Goal: Task Accomplishment & Management: Manage account settings

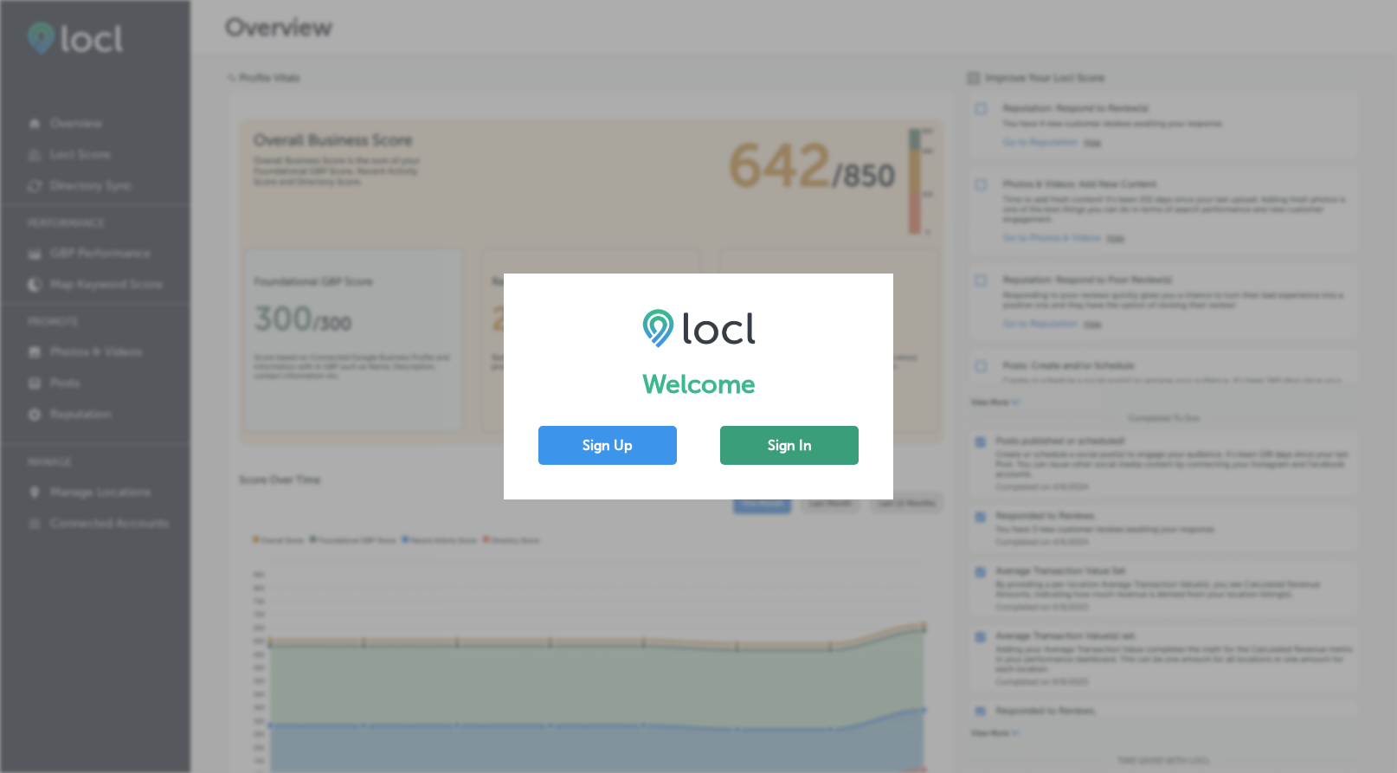
click at [817, 443] on button "Sign In" at bounding box center [789, 445] width 139 height 39
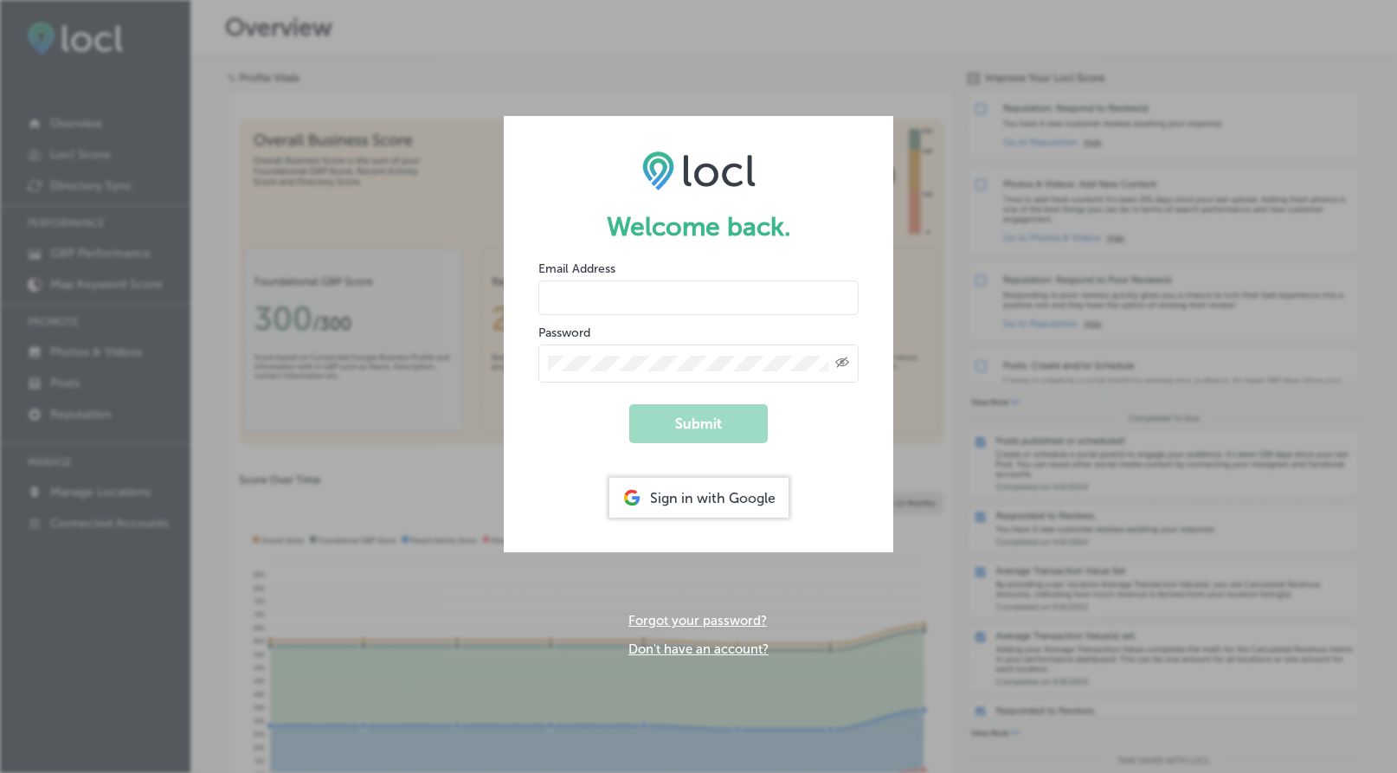
type input "[EMAIL_ADDRESS][DOMAIN_NAME]"
click at [699, 422] on button "Submit" at bounding box center [698, 423] width 139 height 39
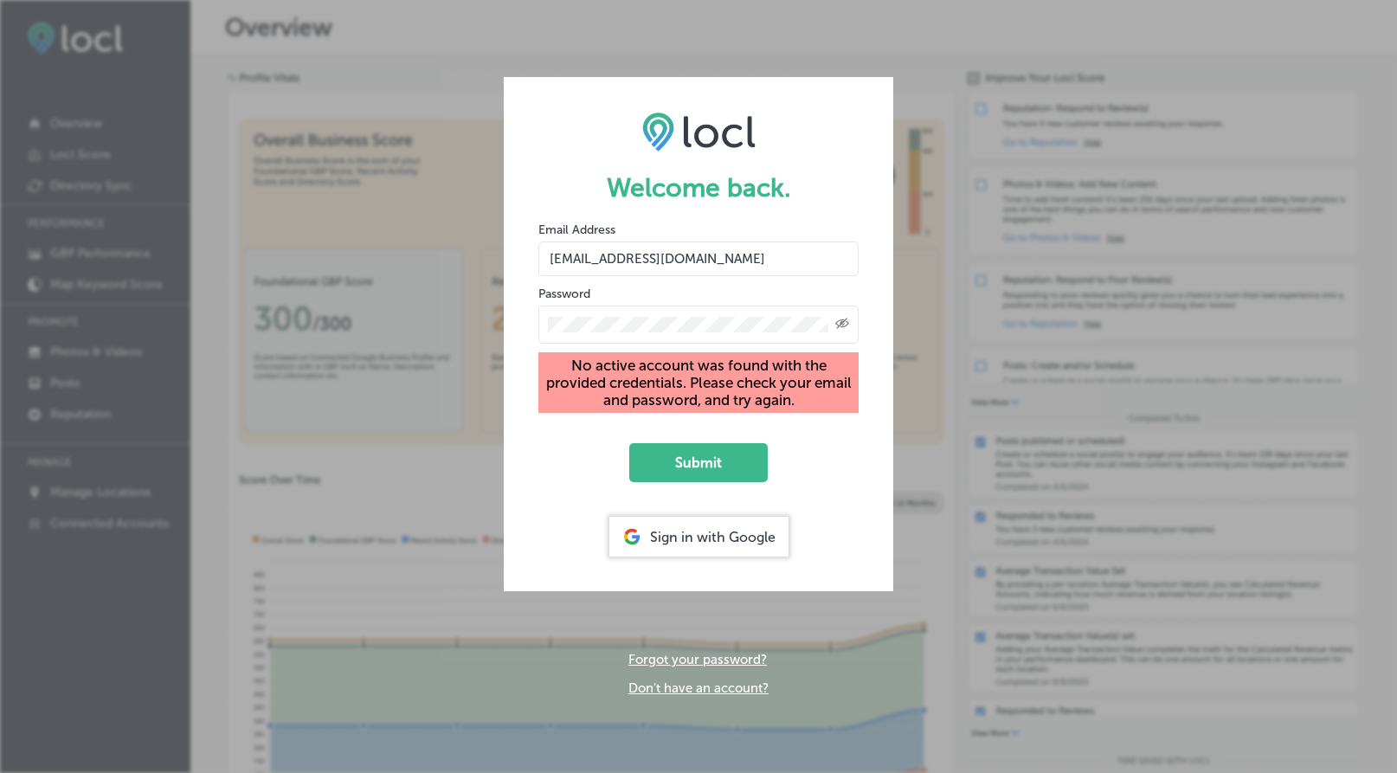
click at [805, 262] on input "[EMAIL_ADDRESS][DOMAIN_NAME]" at bounding box center [699, 259] width 320 height 35
drag, startPoint x: 725, startPoint y: 269, endPoint x: 471, endPoint y: 208, distance: 261.0
click at [473, 212] on div "Welcome back. Email Address [EMAIL_ADDRESS][DOMAIN_NAME] Password Created with …" at bounding box center [698, 386] width 1397 height 773
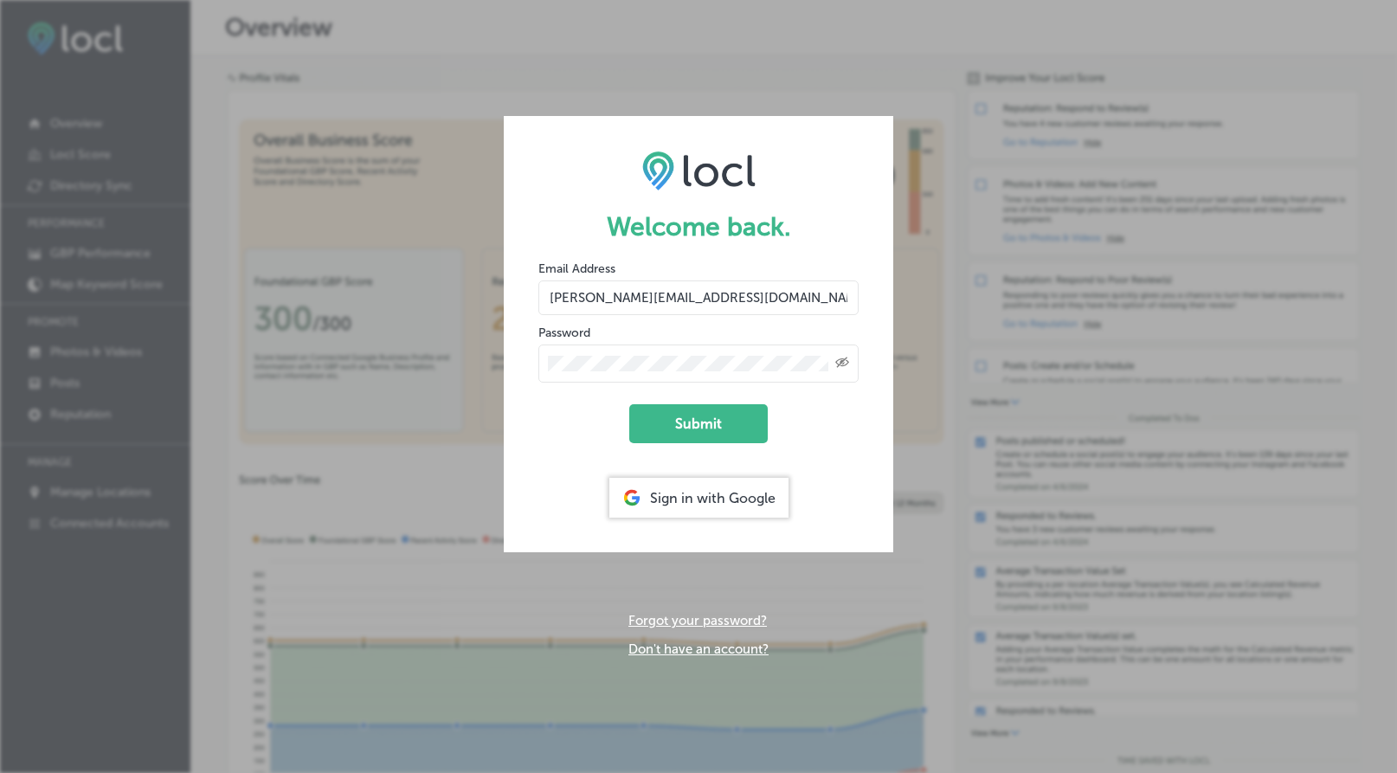
type input "[PERSON_NAME][EMAIL_ADDRESS][DOMAIN_NAME]"
click at [699, 422] on button "Submit" at bounding box center [698, 423] width 139 height 39
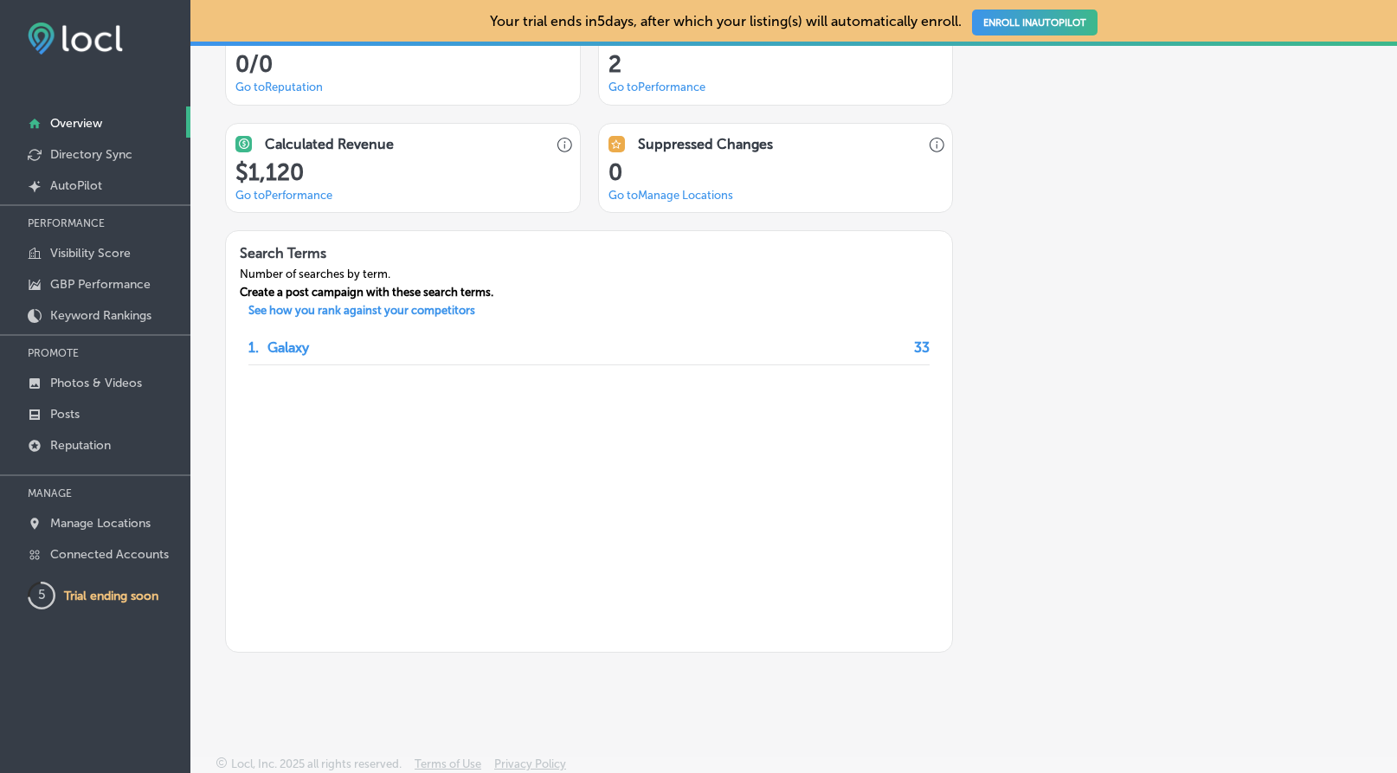
scroll to position [1422, 0]
click at [124, 155] on p "Directory Sync" at bounding box center [91, 154] width 82 height 15
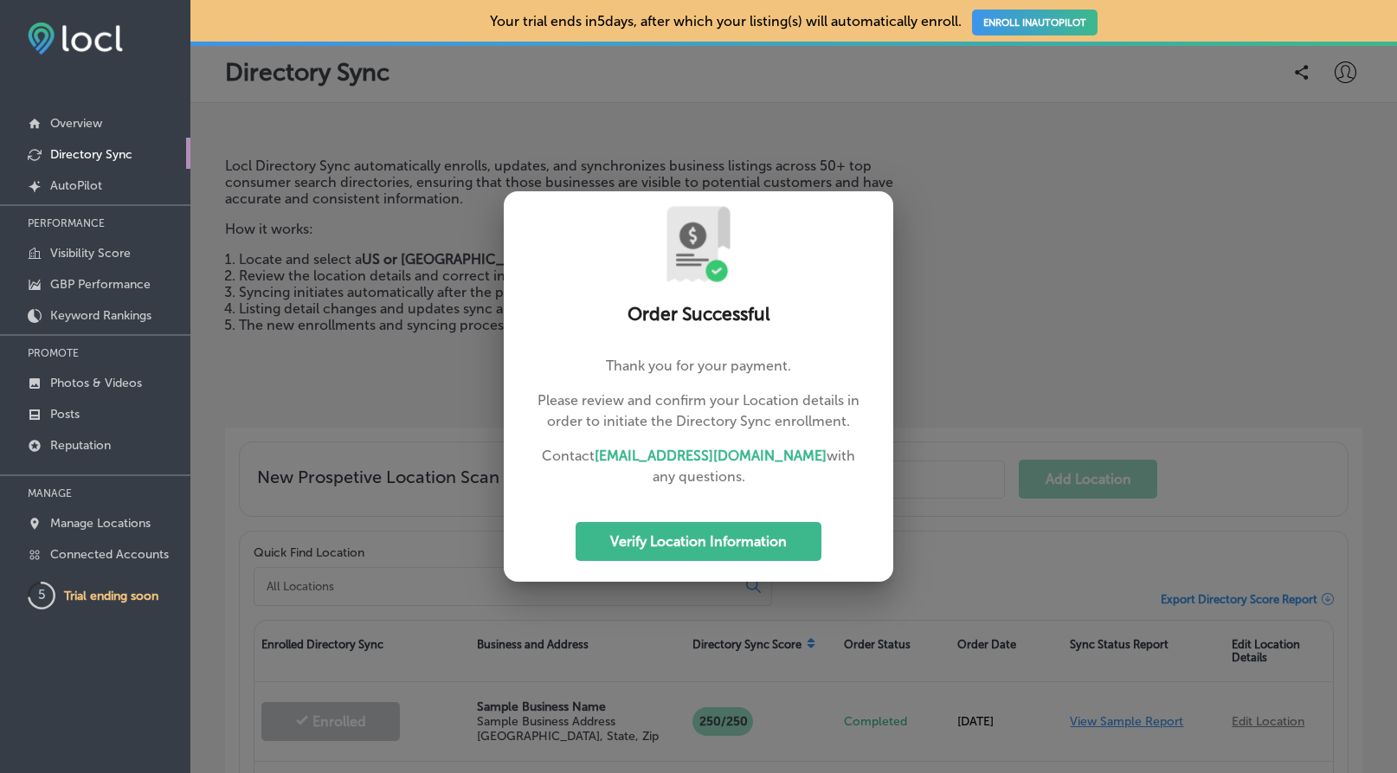
click at [896, 184] on div at bounding box center [698, 386] width 1397 height 773
click at [258, 451] on div at bounding box center [698, 386] width 1397 height 773
click at [82, 182] on p "AutoPilot" at bounding box center [76, 185] width 52 height 15
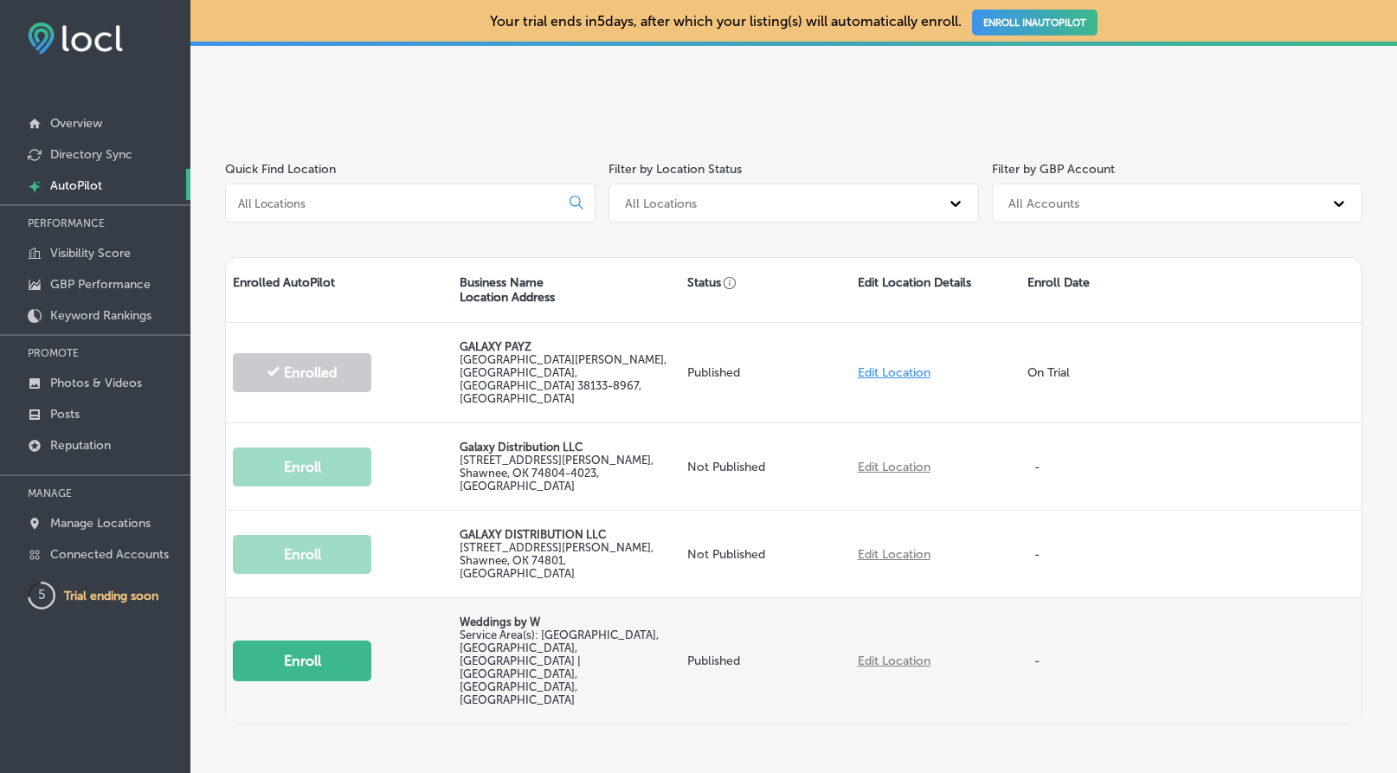
scroll to position [248, 0]
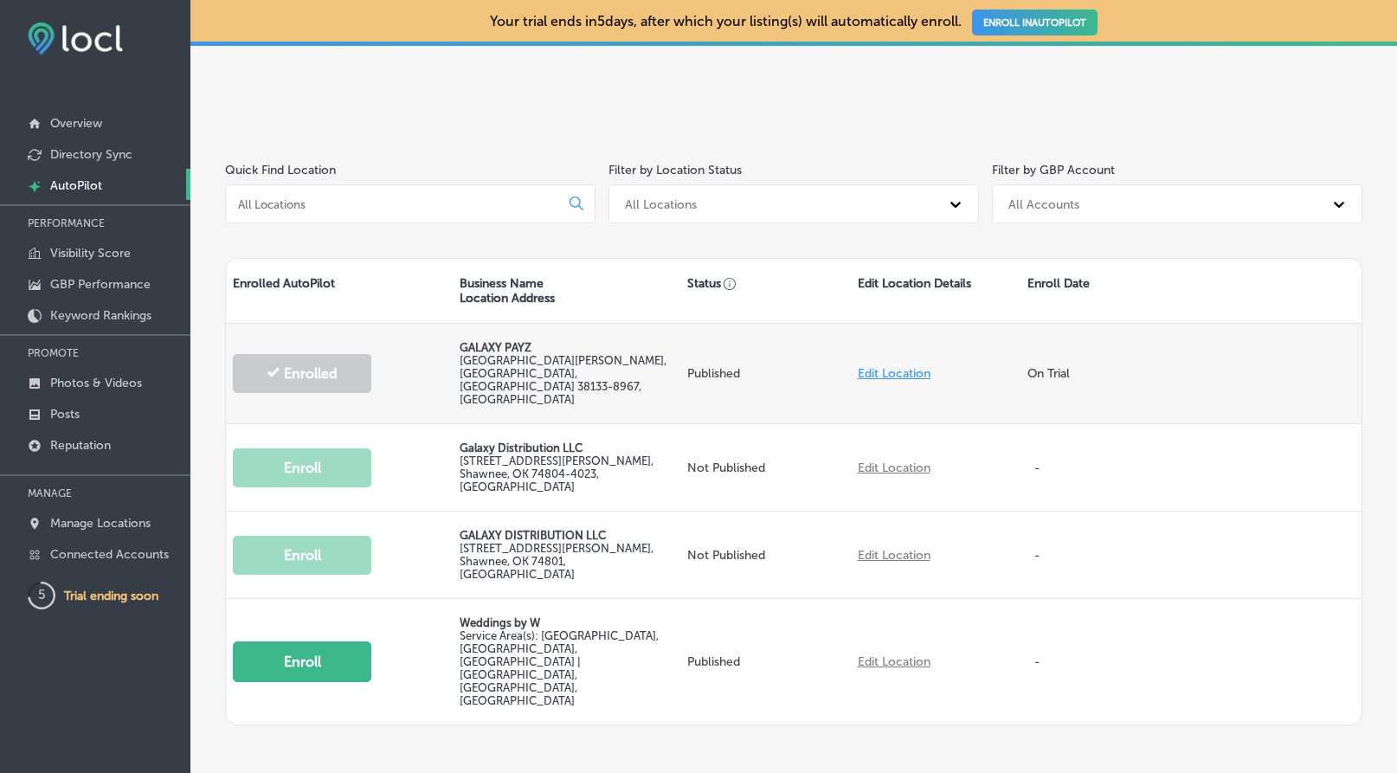
click at [616, 349] on p "GALAXY PAYZ" at bounding box center [566, 347] width 213 height 13
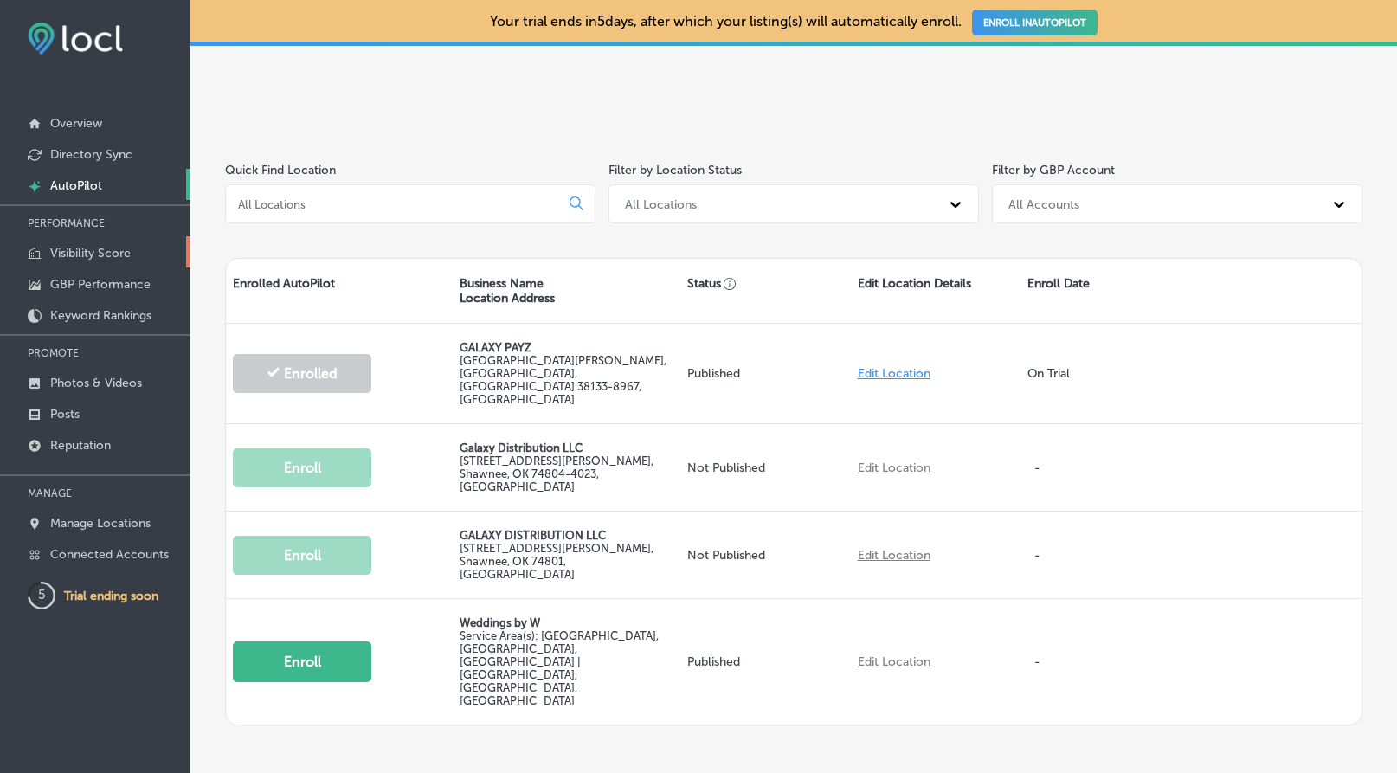
click at [121, 256] on p "Visibility Score" at bounding box center [90, 253] width 81 height 15
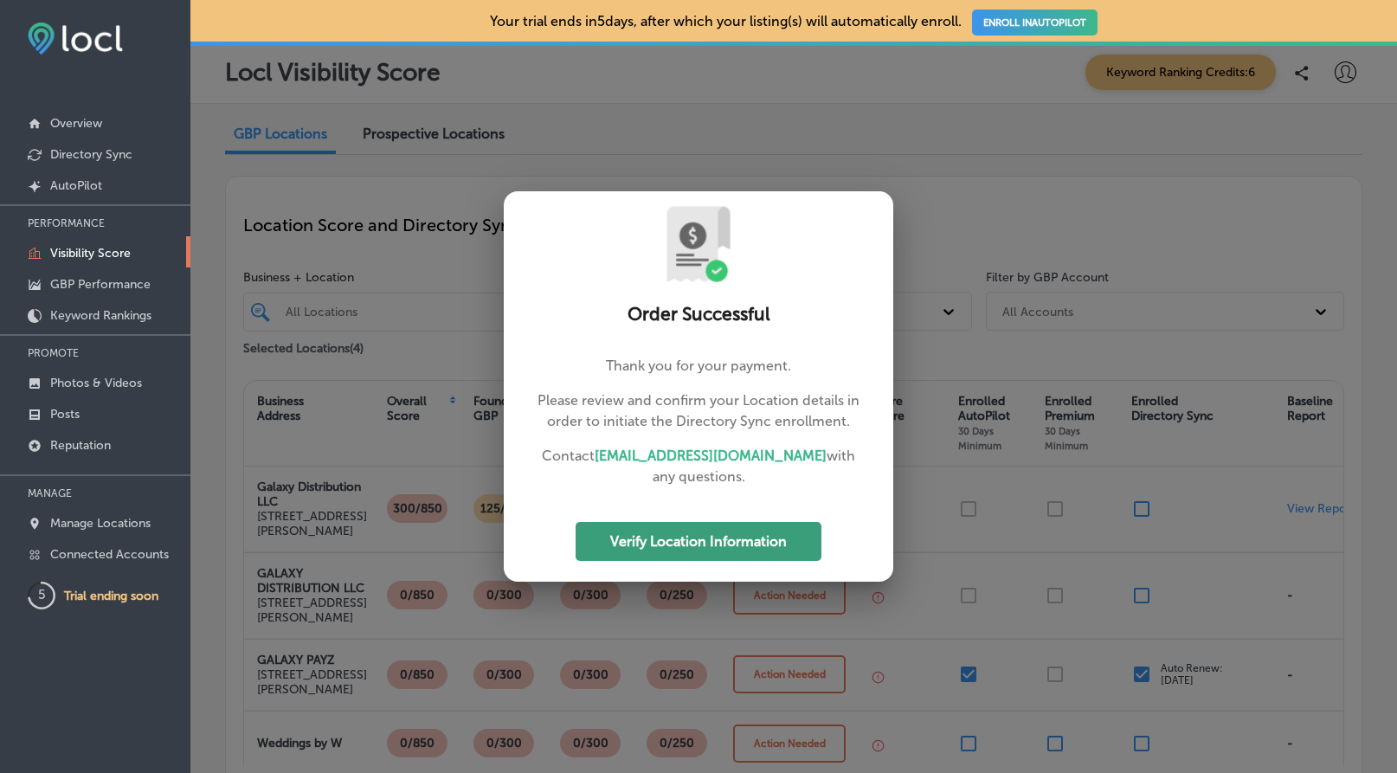
click at [681, 536] on button "Verify Location Information" at bounding box center [699, 541] width 246 height 39
select select "US"
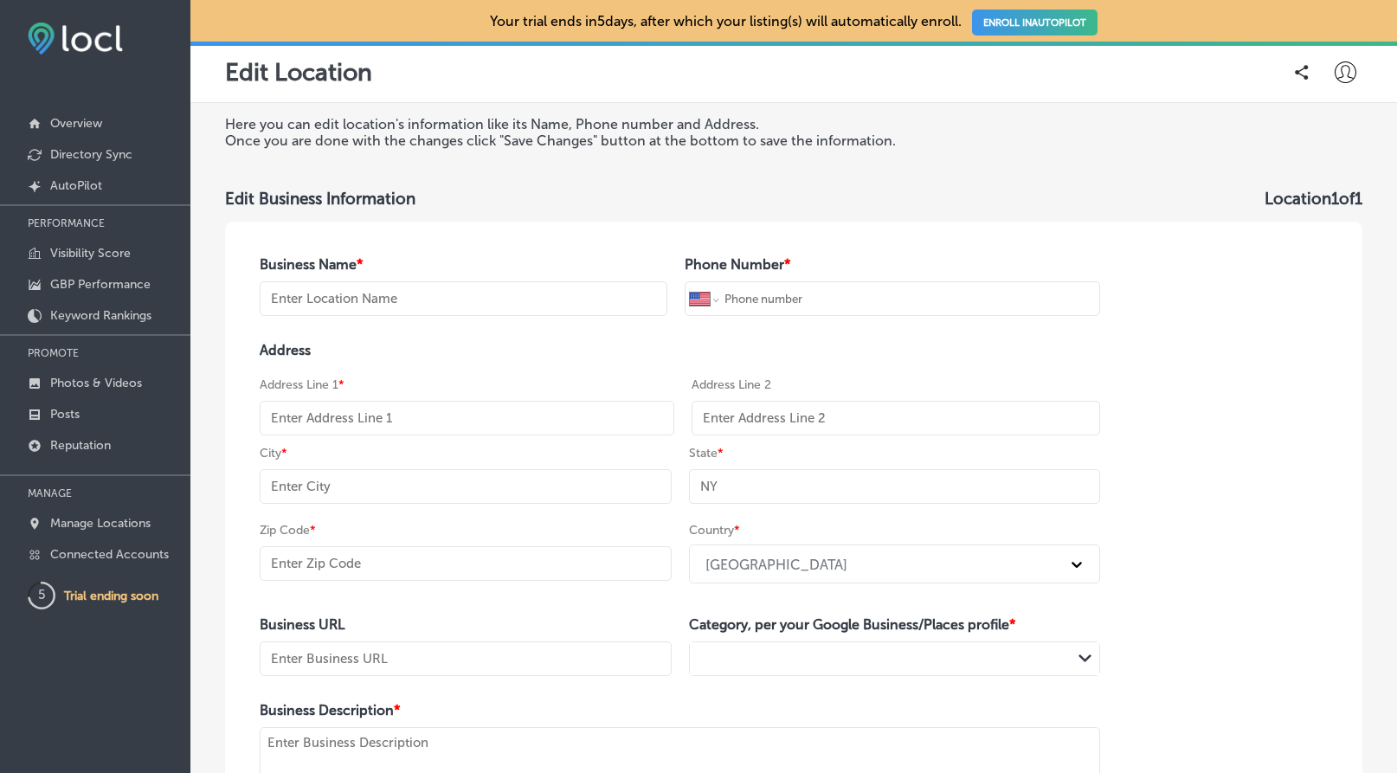
type input "GALAXY PAYZ"
type input "7470 [PERSON_NAME] Corporate Cove W"
type input "STE 101"
type input "[PERSON_NAME]"
type input "TN"
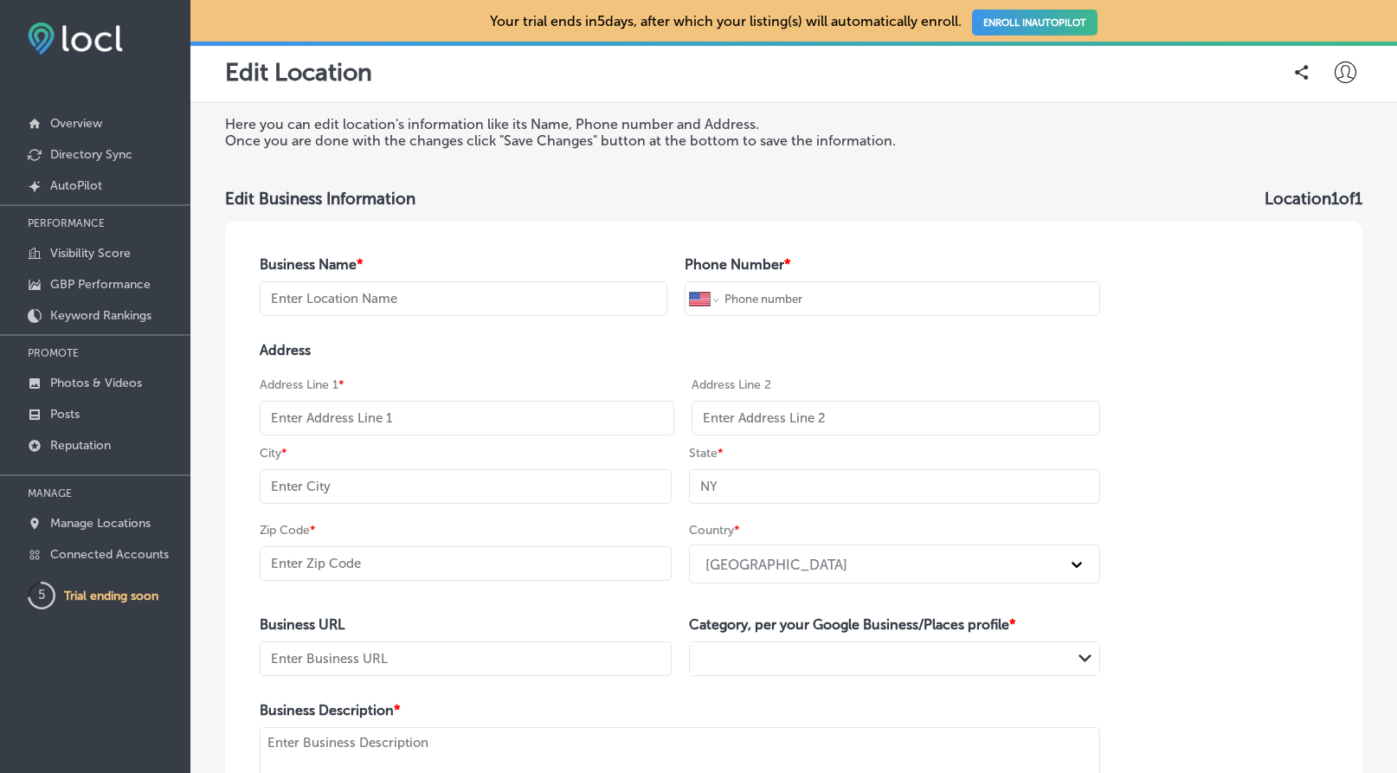
type input "38133-8967"
type input "[URL][DOMAIN_NAME]"
type textarea "GALAXY PAYZ OFFERS DATA, FINANCIAL, AND PAYROLL SERVICES."
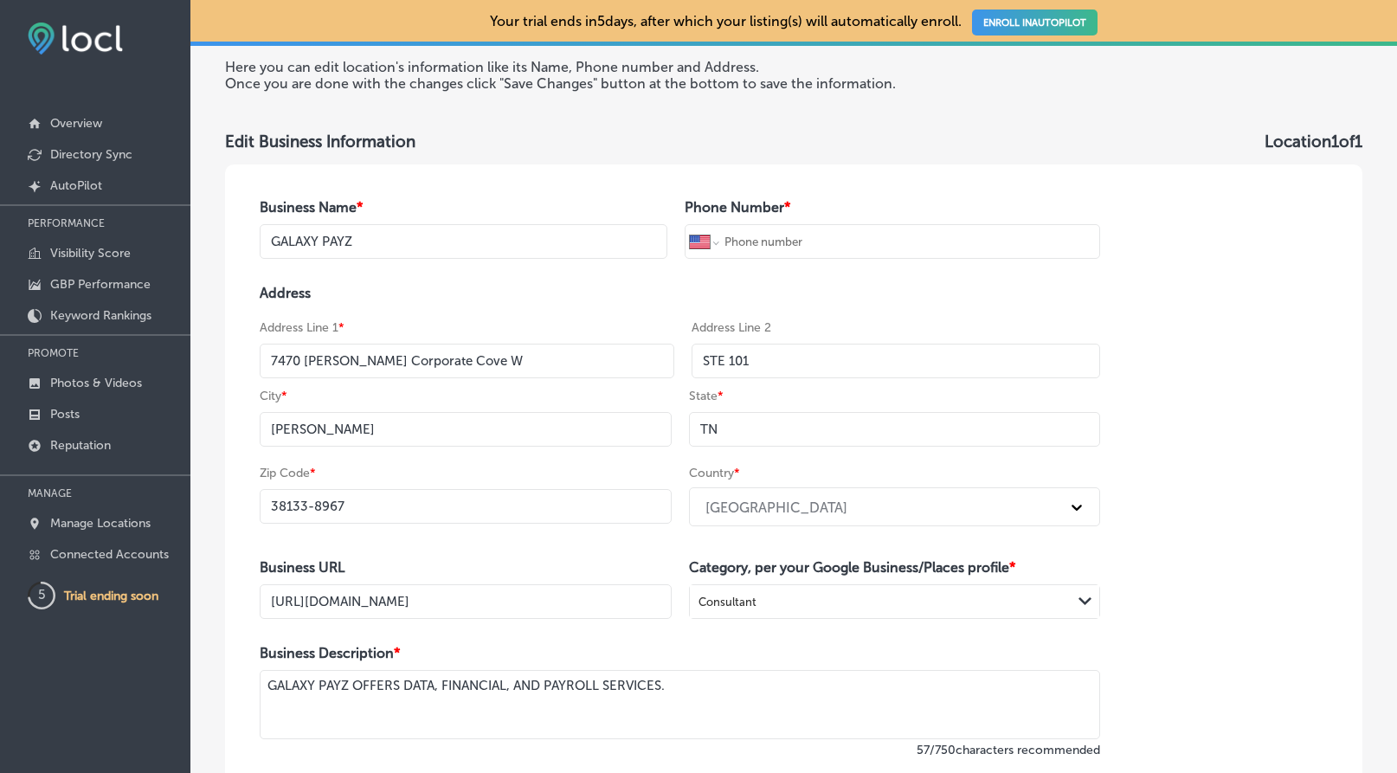
scroll to position [46, 0]
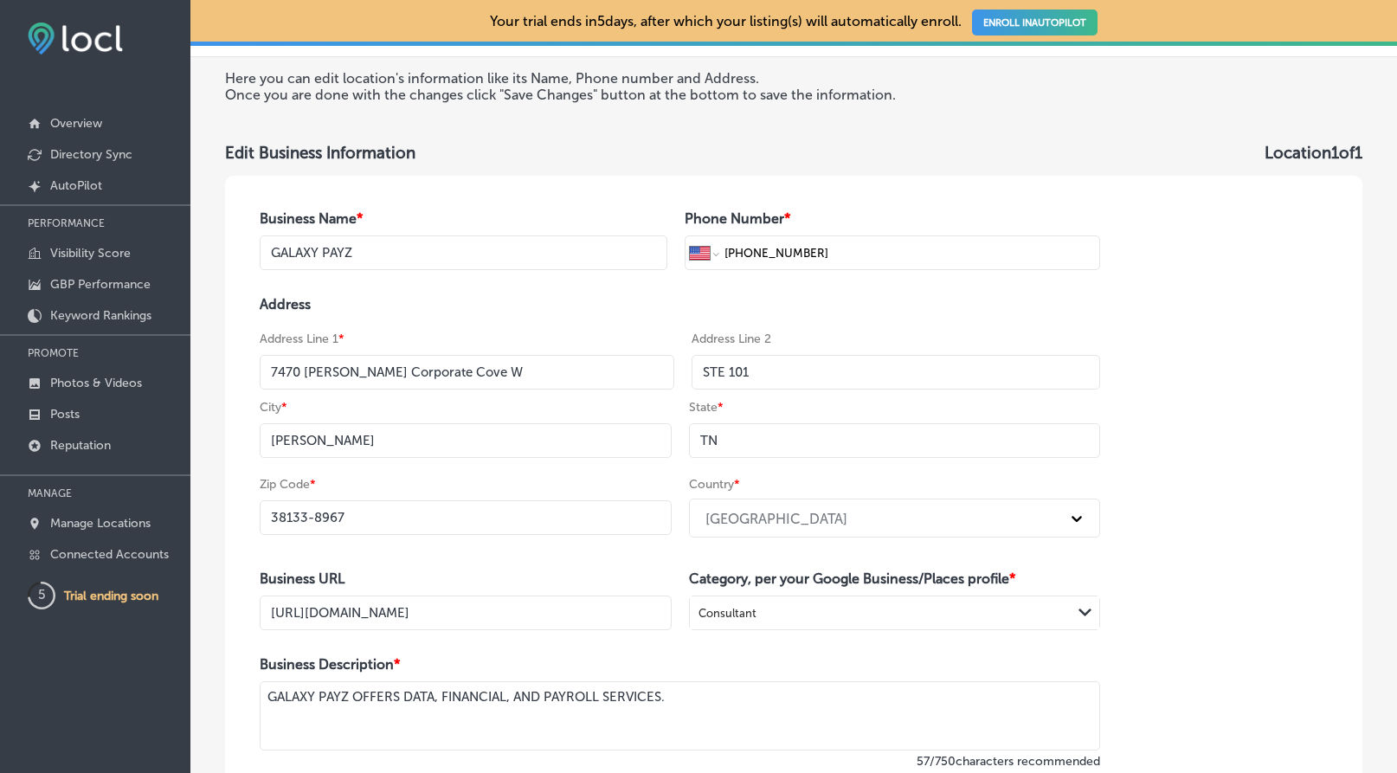
type input "[PHONE_NUMBER]"
click at [894, 192] on div "Business Name * GALAXY PAYZ Phone Number * International [GEOGRAPHIC_DATA] [GEO…" at bounding box center [680, 530] width 910 height 709
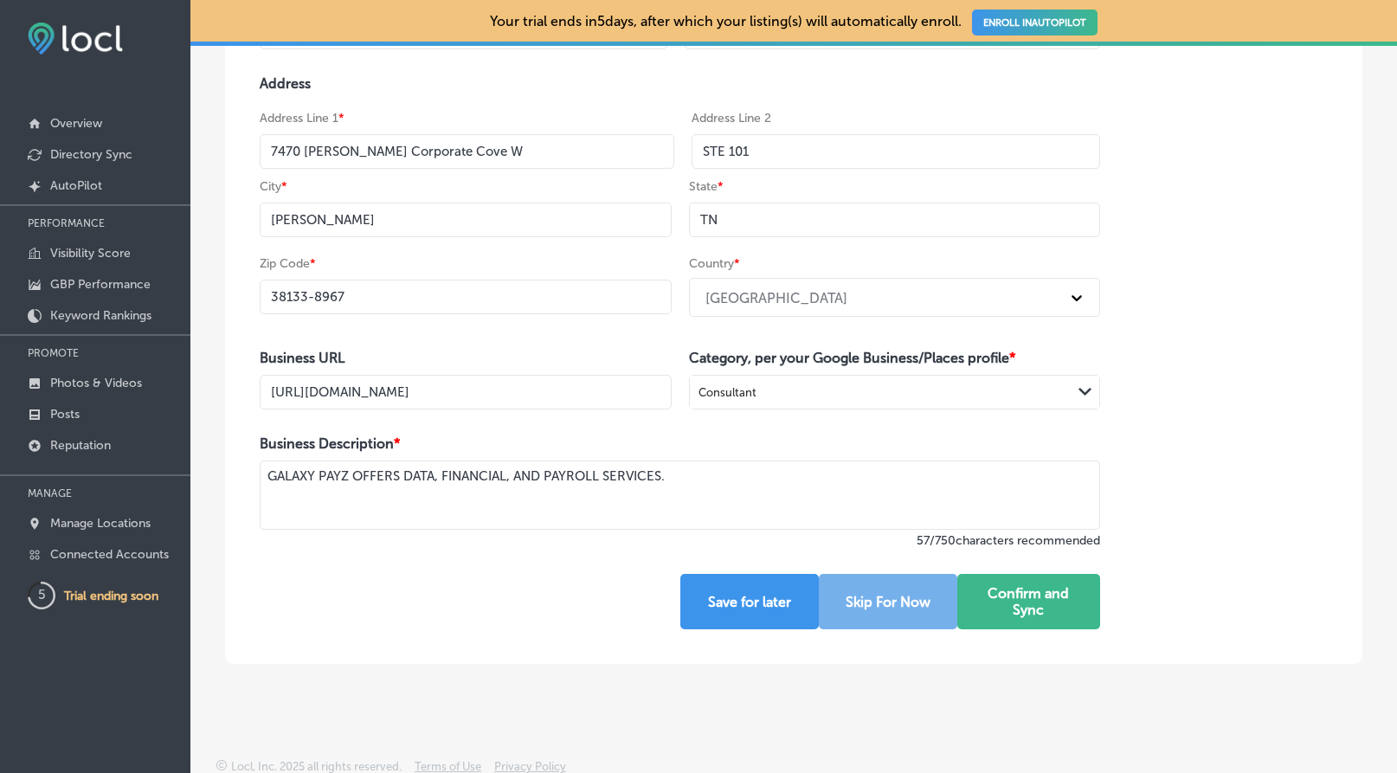
scroll to position [266, 0]
click at [1050, 604] on button "Confirm and Sync" at bounding box center [1030, 602] width 144 height 55
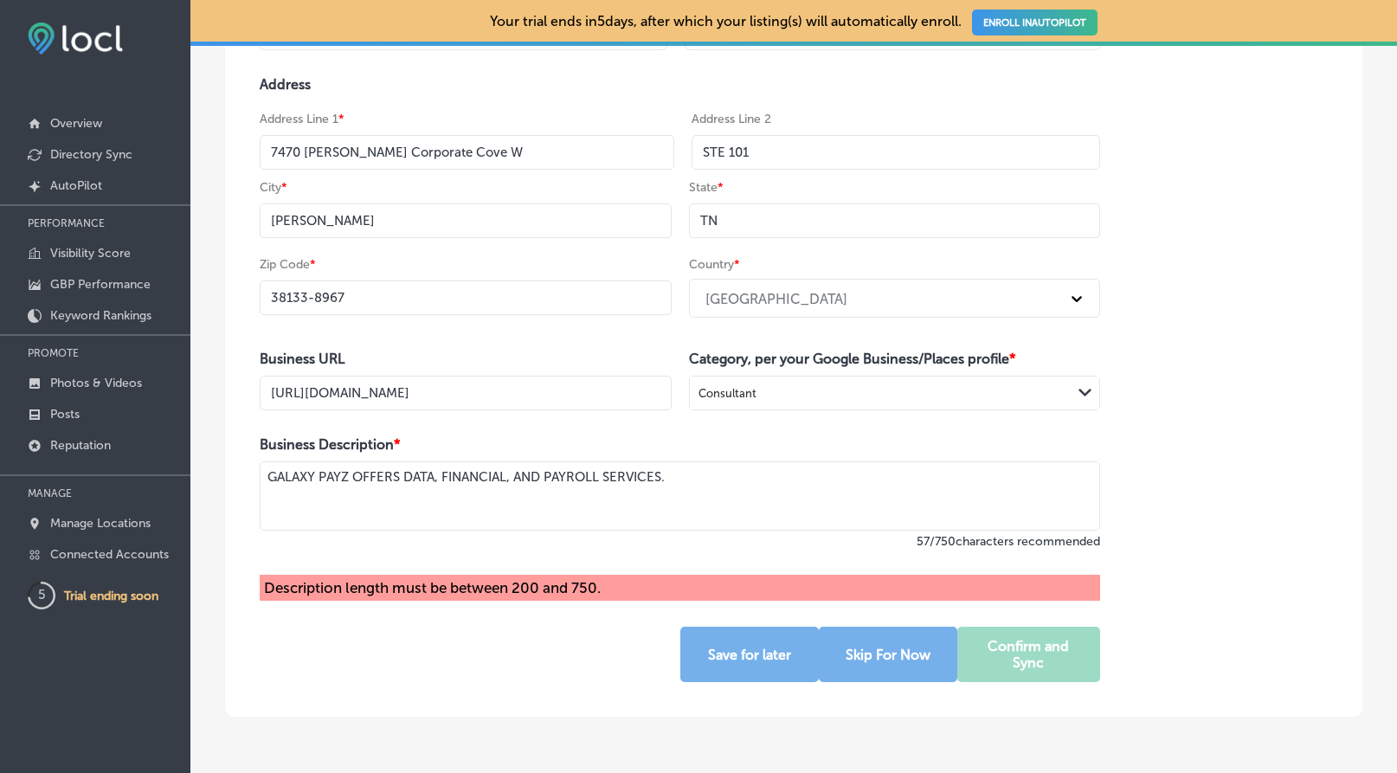
click at [753, 461] on textarea "GALAXY PAYZ OFFERS DATA, FINANCIAL, AND PAYROLL SERVICES." at bounding box center [680, 495] width 841 height 69
click at [725, 474] on textarea "GALAXY PAYZ OFFERS DATA, FINANCIAL, AND PAYROLL SERVICES." at bounding box center [680, 495] width 841 height 69
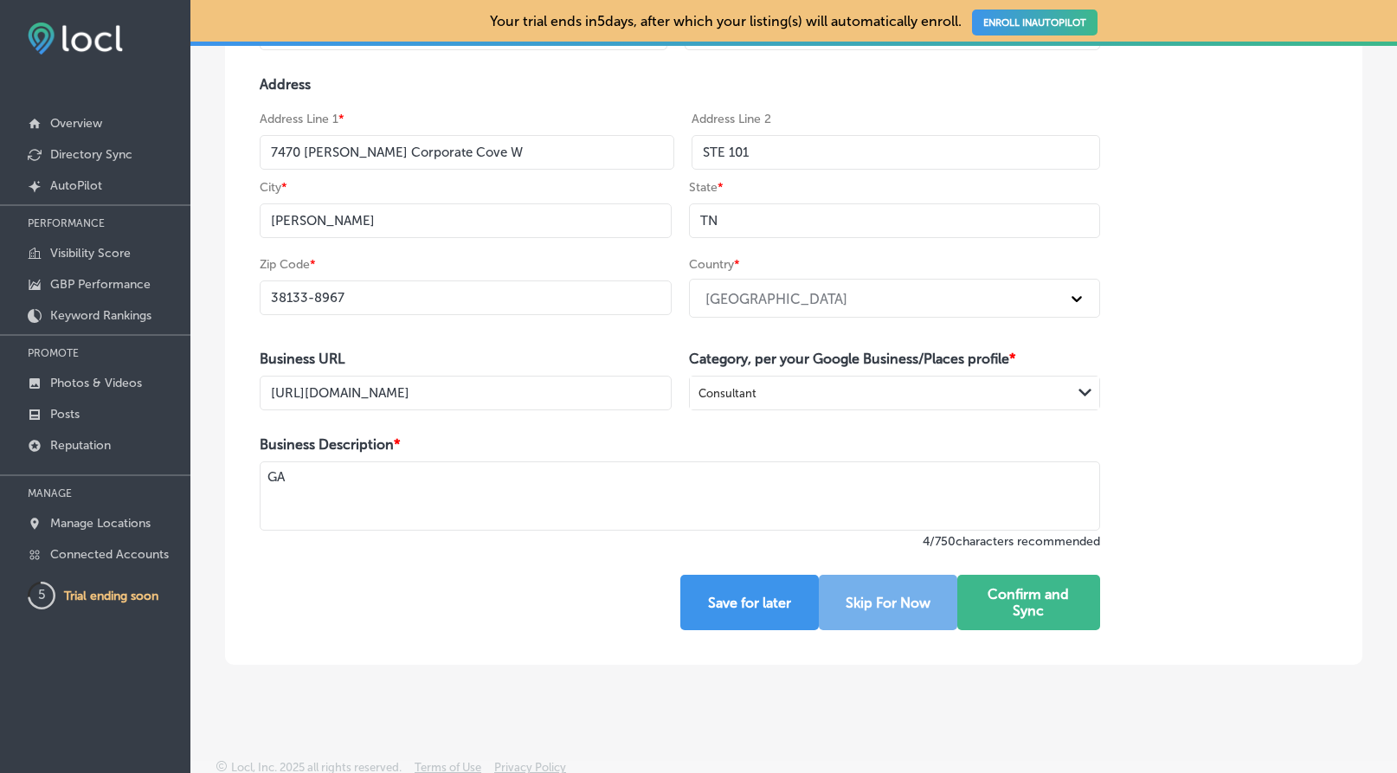
type textarea "G"
type textarea "H"
type textarea "h"
drag, startPoint x: 505, startPoint y: 478, endPoint x: 278, endPoint y: 472, distance: 226.9
click at [278, 471] on textarea "Harnessing the power of data and accoun" at bounding box center [680, 495] width 841 height 69
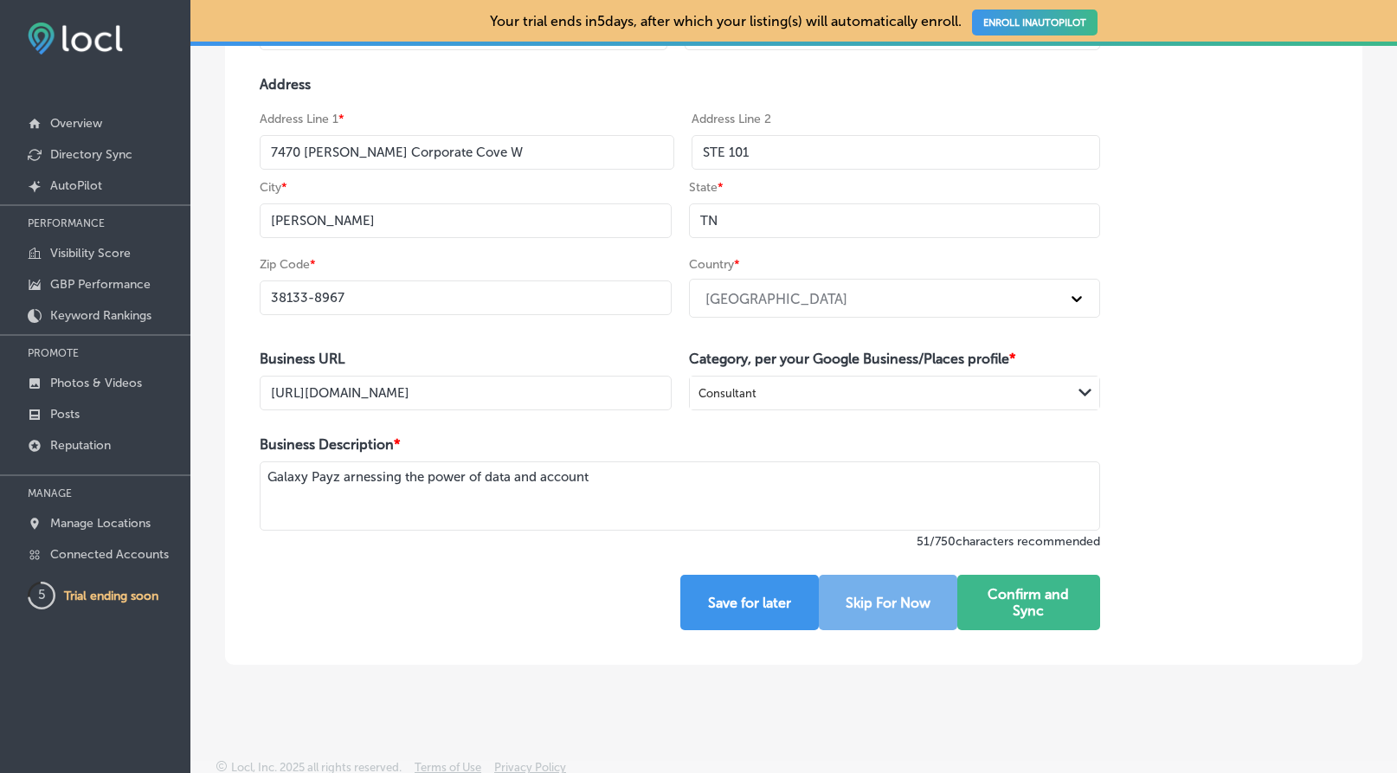
click at [580, 472] on textarea "Galaxy Payz arnessing the power of data and account" at bounding box center [680, 495] width 841 height 69
click at [527, 469] on textarea "Galaxy Payz harnesses the power of data and accounting to create" at bounding box center [680, 495] width 841 height 69
click at [716, 461] on textarea "Galaxy Payz harnesses the power of data, analytics,and accounting to create" at bounding box center [680, 495] width 841 height 69
click at [714, 474] on textarea "Galaxy Payz harnesses the power of data, analytics,and accounting to create" at bounding box center [680, 495] width 841 height 69
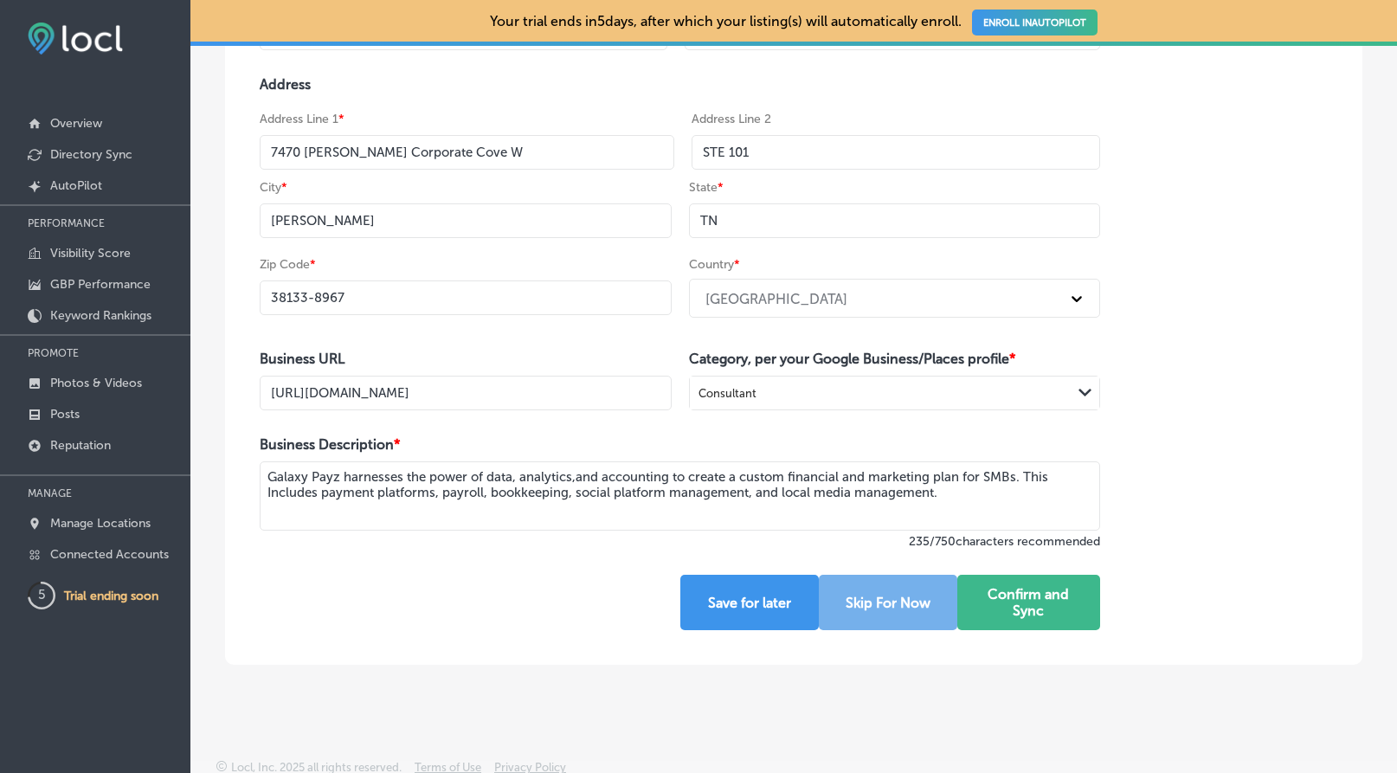
click at [394, 466] on textarea "Galaxy Payz harnesses the power of data, analytics,and accounting to create a c…" at bounding box center [680, 495] width 841 height 69
click at [398, 474] on textarea "Galaxy Payz harnesses the power of data, analytics,and accounting to create a c…" at bounding box center [680, 495] width 841 height 69
click at [896, 487] on textarea "Galaxy Payz utilizes the power of data, analytics,and accounting to create a cu…" at bounding box center [680, 495] width 841 height 69
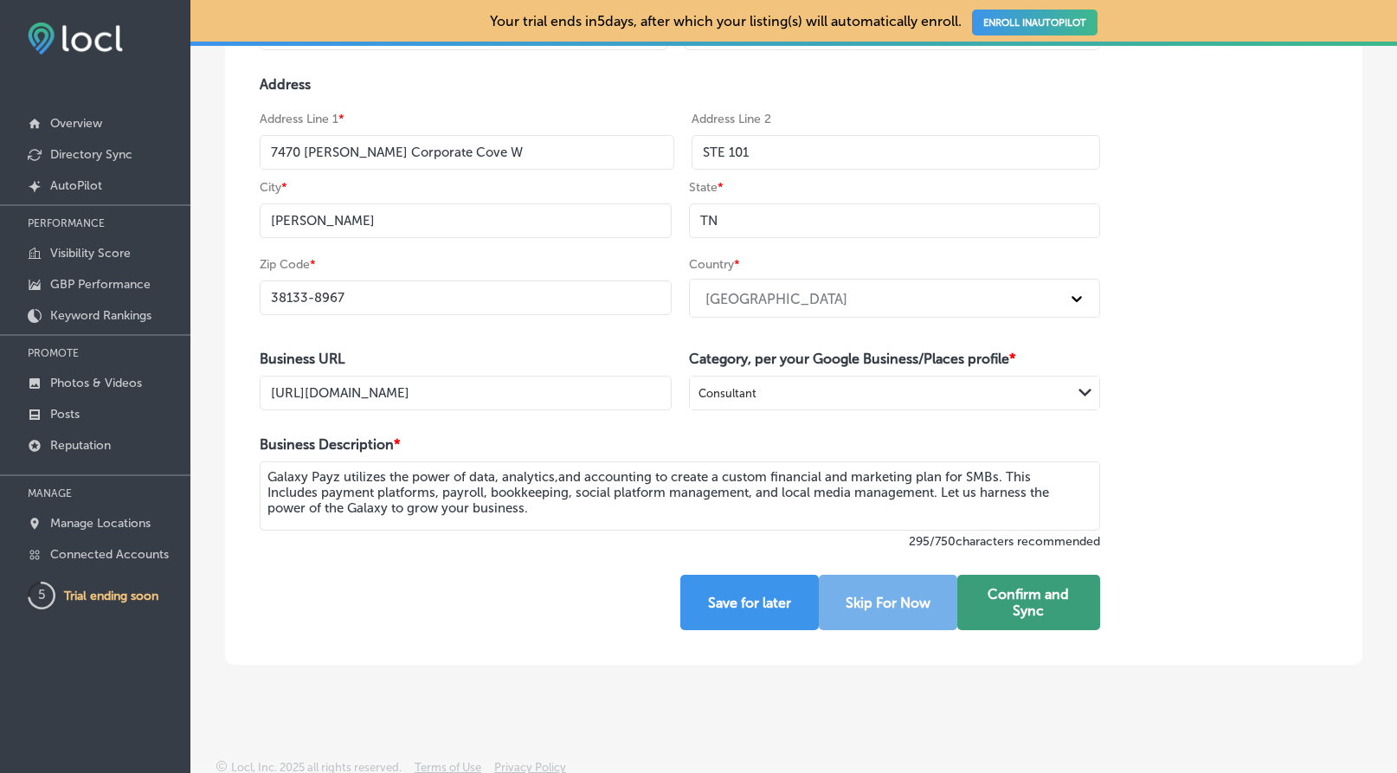
type textarea "Galaxy Payz utilizes the power of data, analytics,and accounting to create a cu…"
click at [1049, 608] on button "Confirm and Sync" at bounding box center [1030, 602] width 144 height 55
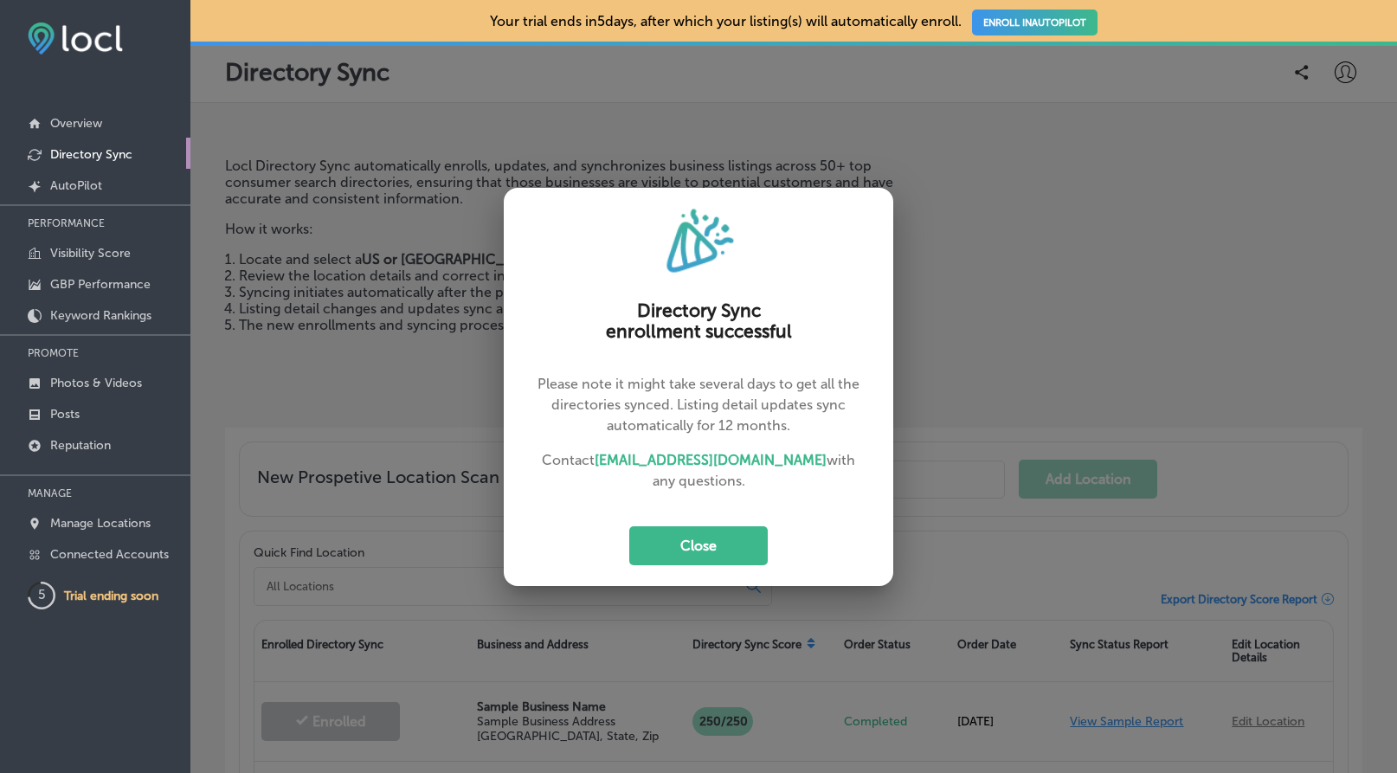
click at [704, 541] on button "Close" at bounding box center [698, 545] width 139 height 39
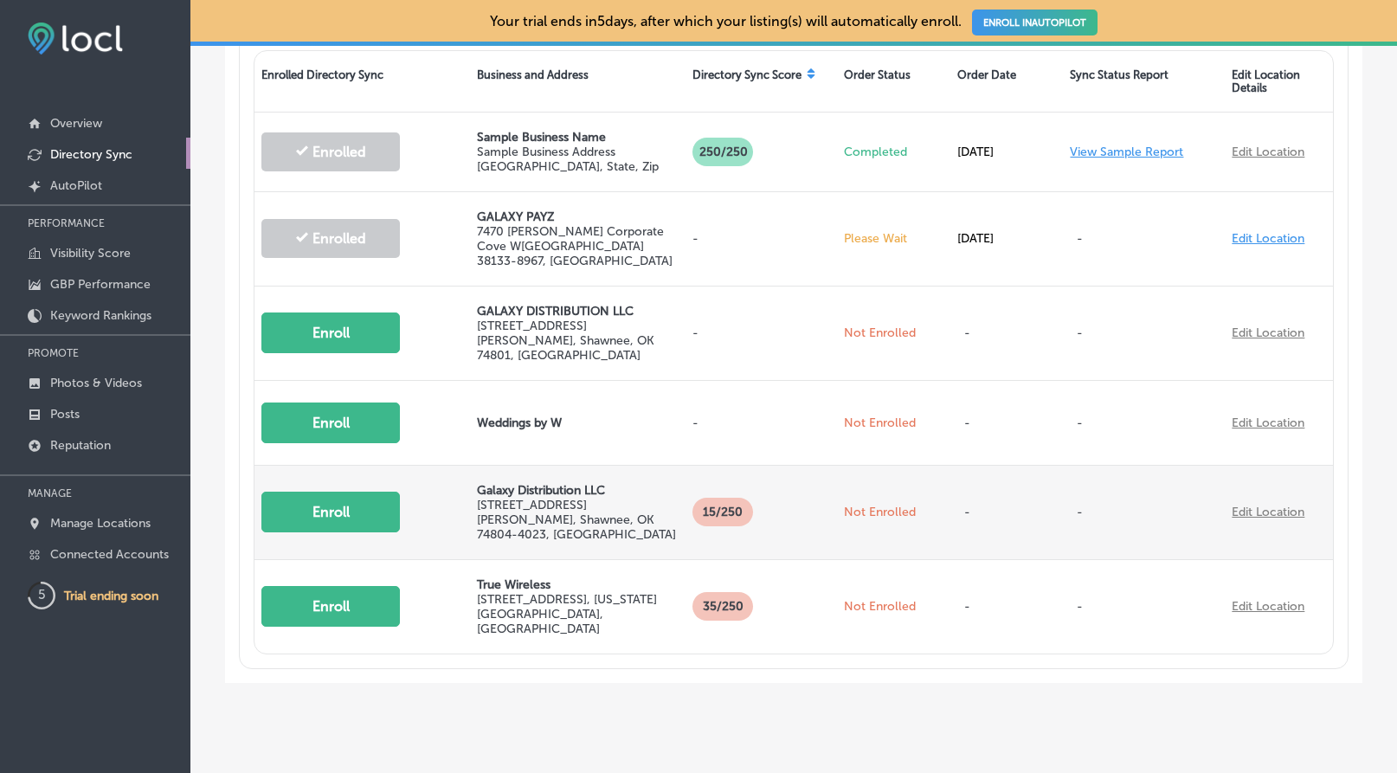
scroll to position [509, 0]
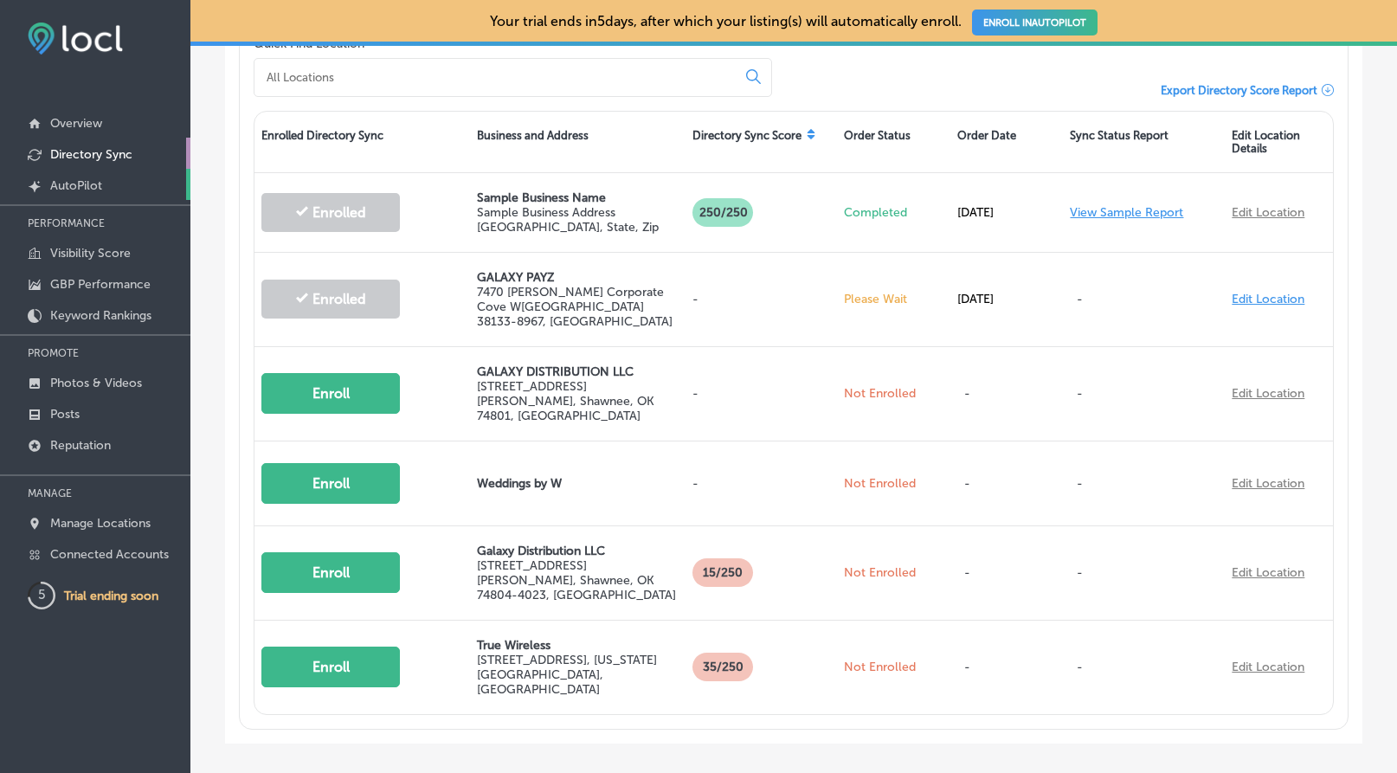
click at [103, 196] on link "Created by potrace 1.10, written by [PERSON_NAME] [DATE]-[DATE] AutoPilot" at bounding box center [95, 184] width 190 height 31
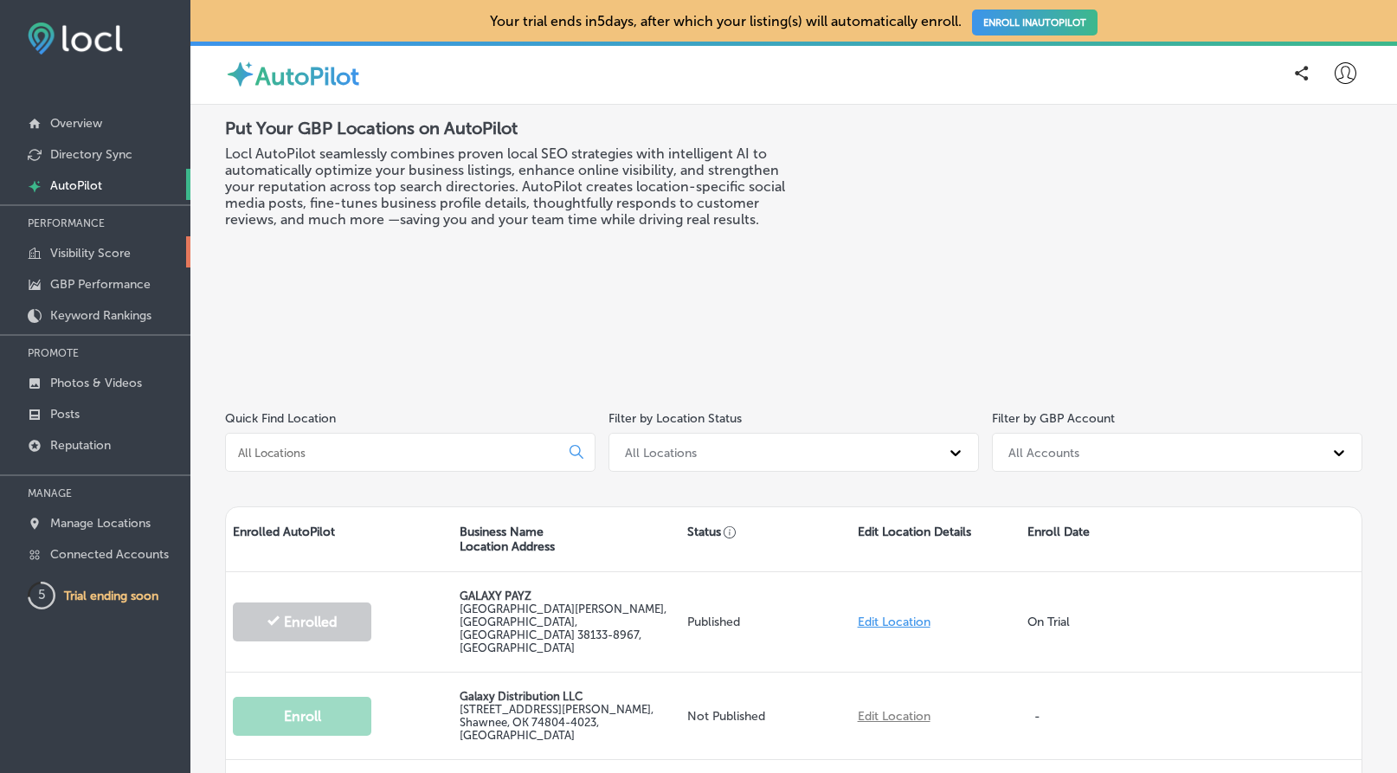
click at [71, 251] on p "Visibility Score" at bounding box center [90, 253] width 81 height 15
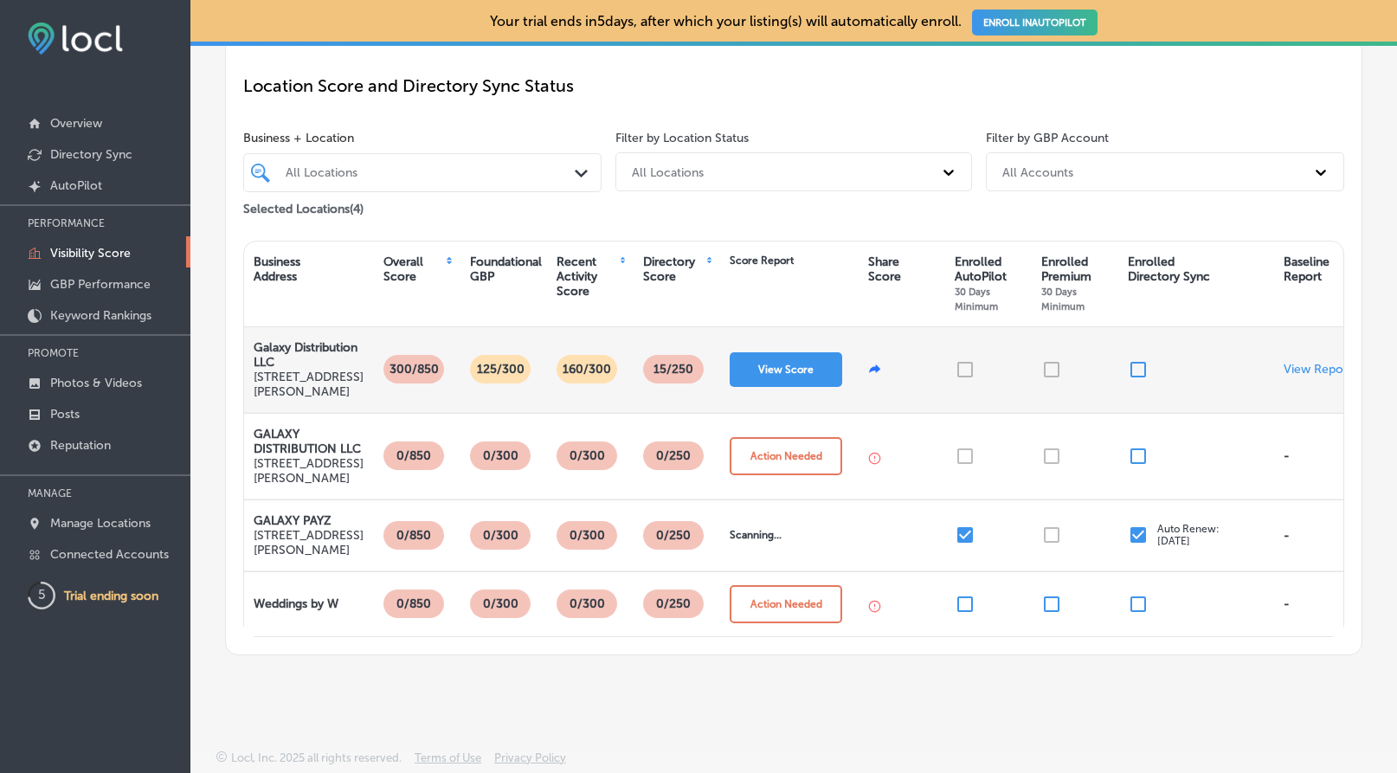
scroll to position [226, 0]
click at [788, 352] on button "View Score" at bounding box center [786, 369] width 113 height 35
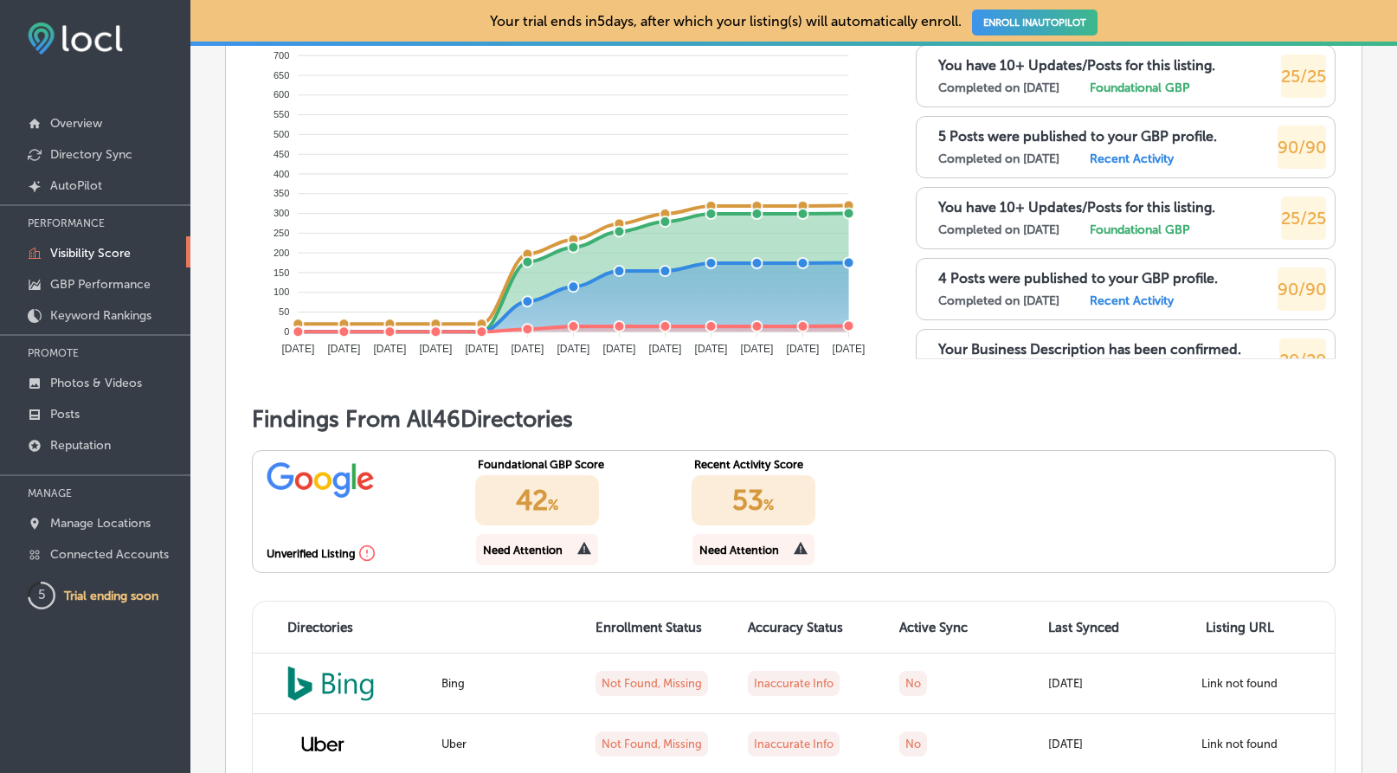
scroll to position [863, 0]
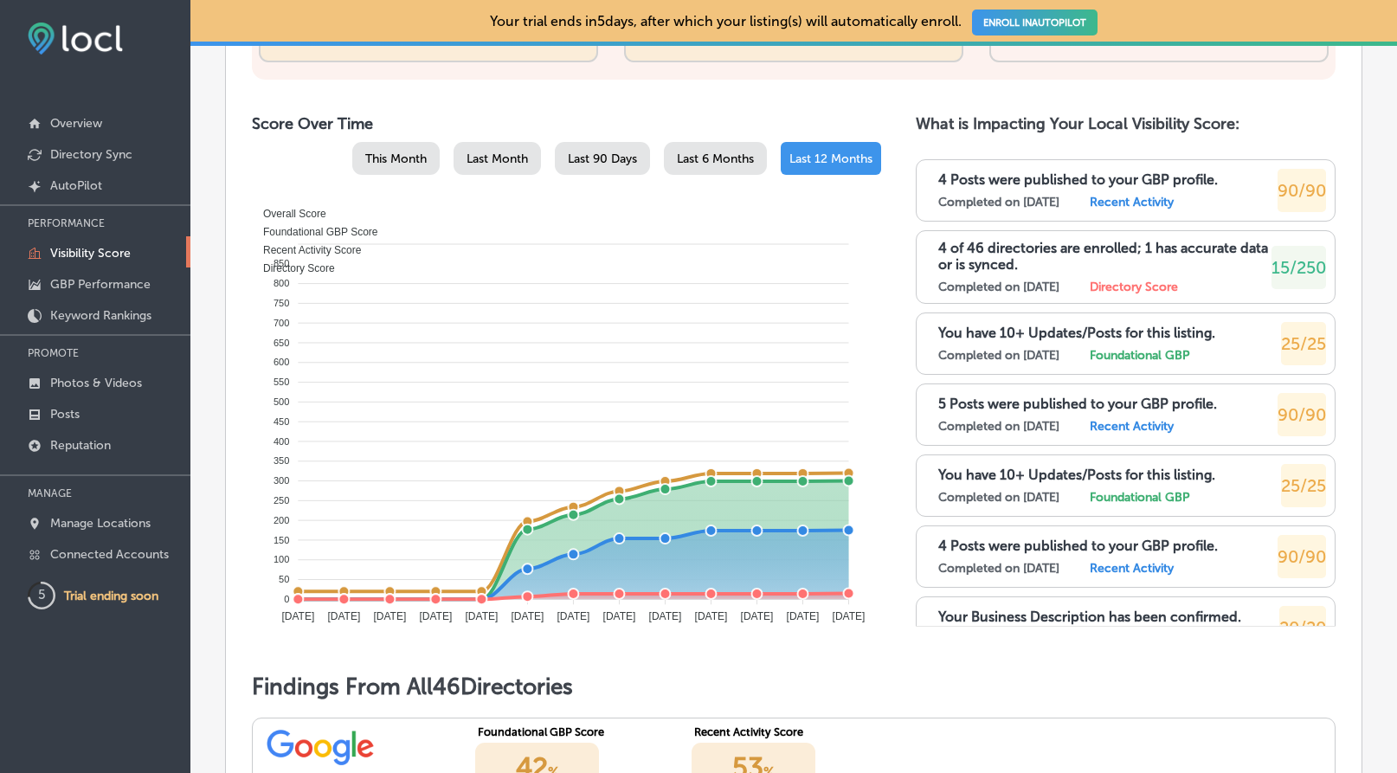
click at [1152, 198] on label "Recent Activity" at bounding box center [1132, 202] width 84 height 15
click at [1280, 197] on div "90/90" at bounding box center [1302, 190] width 48 height 43
click at [940, 195] on label "Completed on [DATE]" at bounding box center [999, 202] width 121 height 15
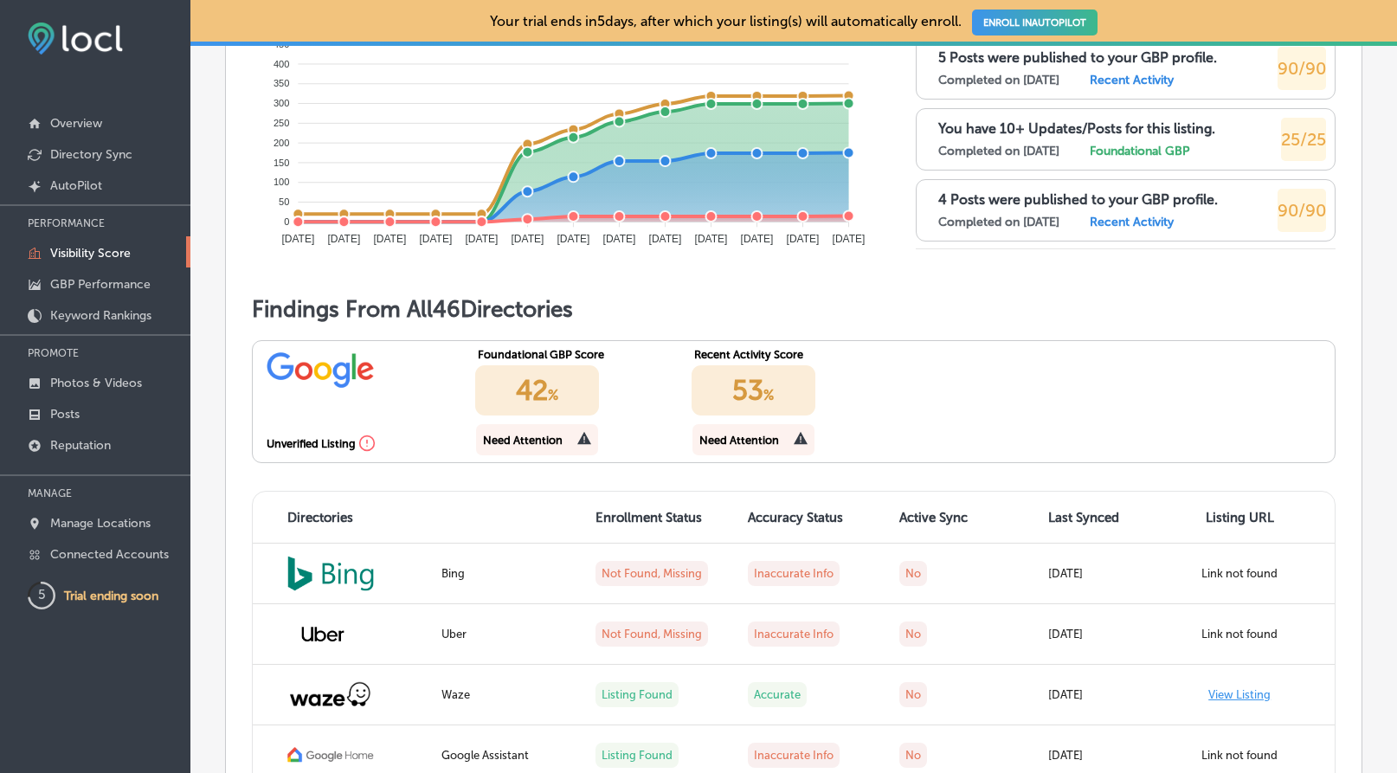
scroll to position [1363, 0]
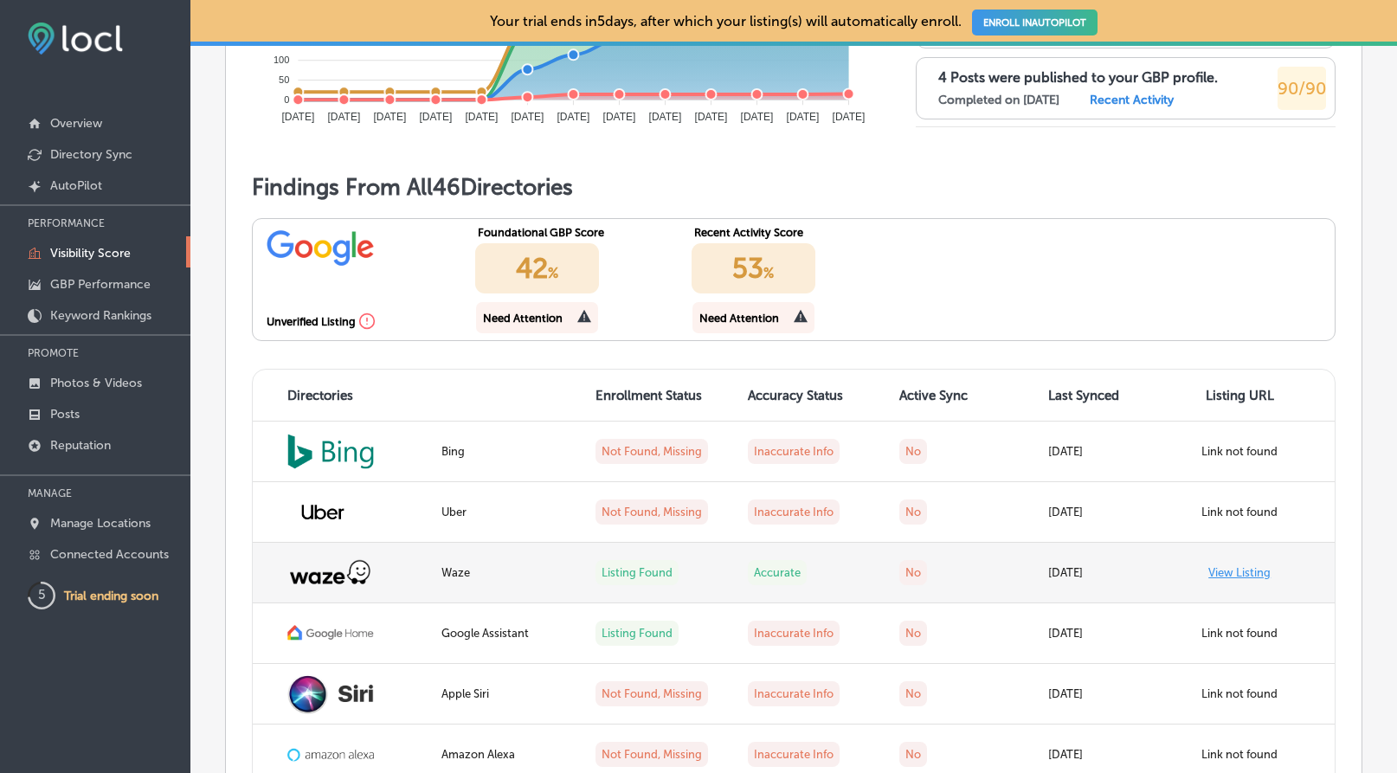
click at [803, 562] on label "Accurate" at bounding box center [777, 572] width 59 height 25
click at [1223, 566] on link "View Listing" at bounding box center [1240, 572] width 62 height 13
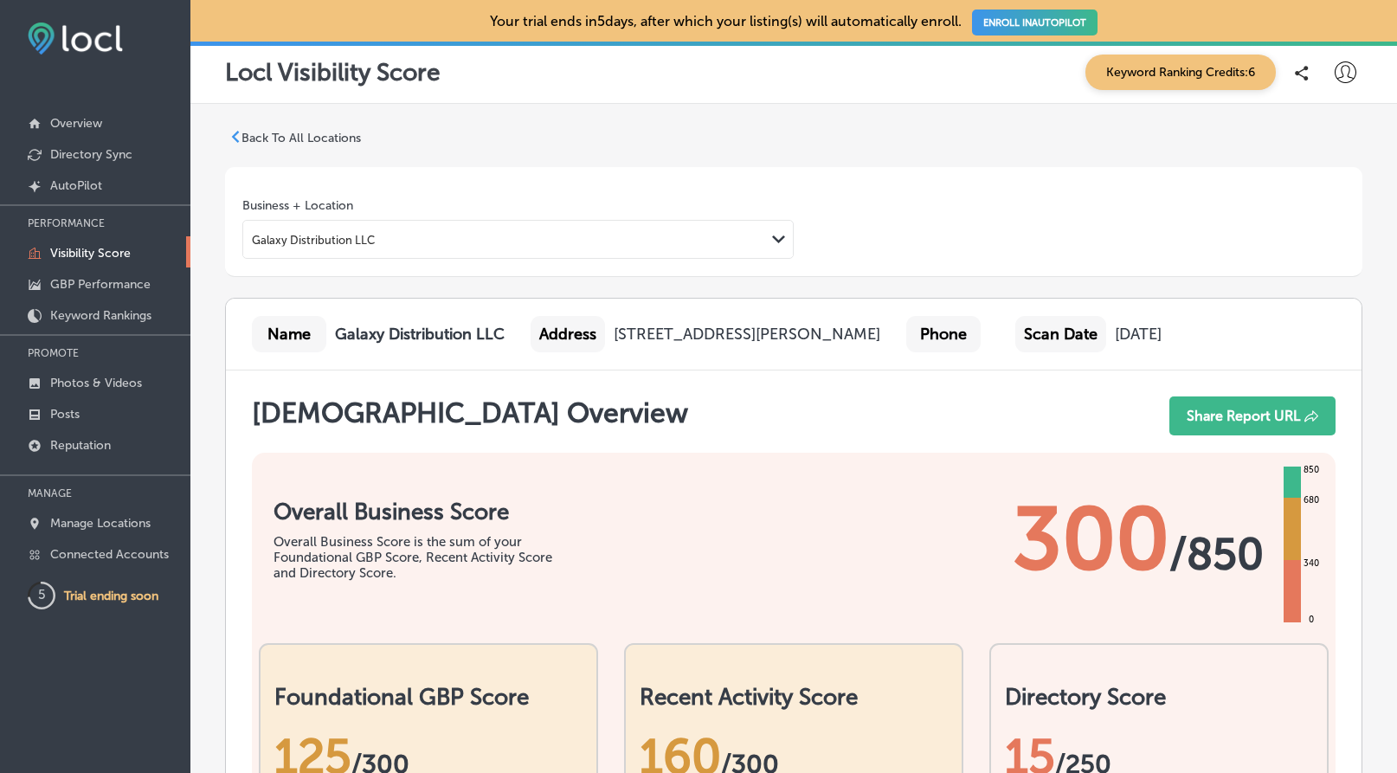
scroll to position [0, 0]
click at [268, 139] on p "Back To All Locations" at bounding box center [301, 138] width 119 height 15
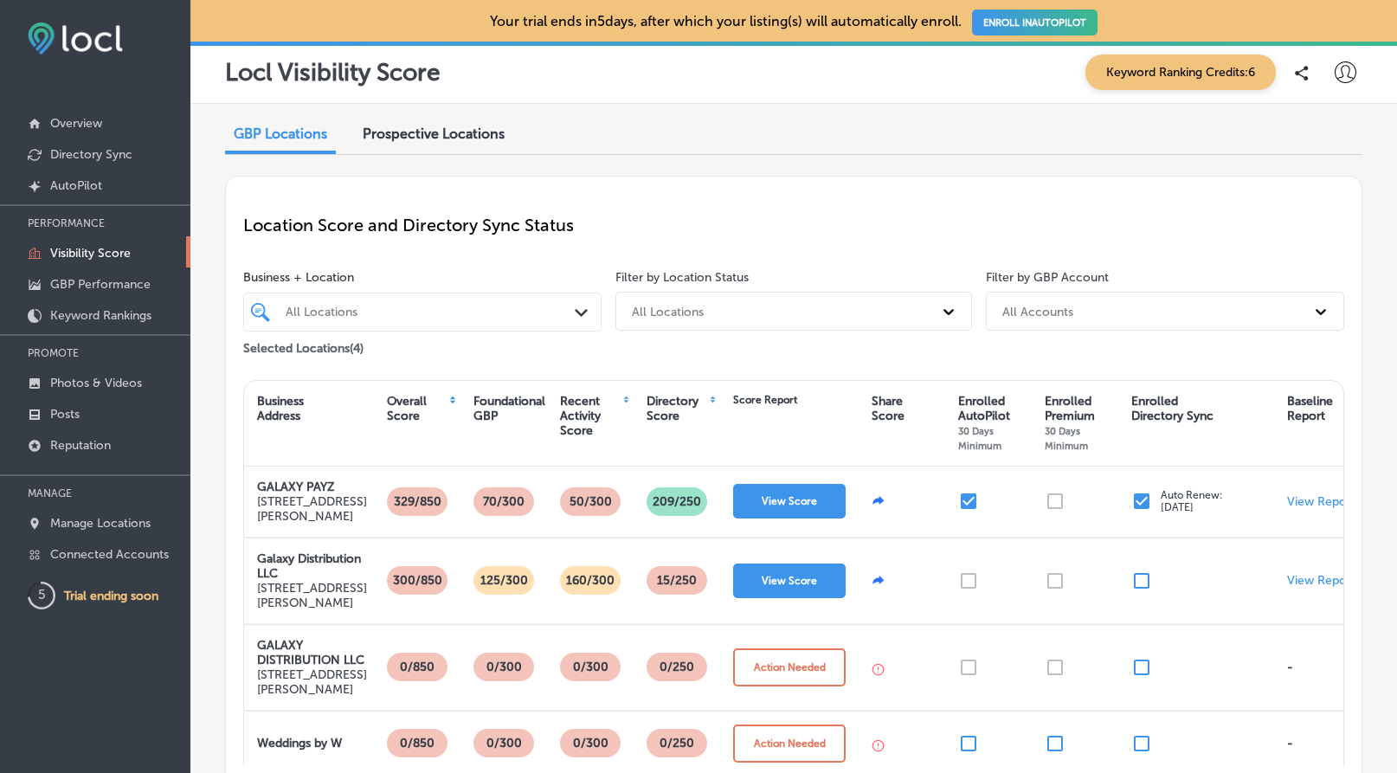
scroll to position [126, 0]
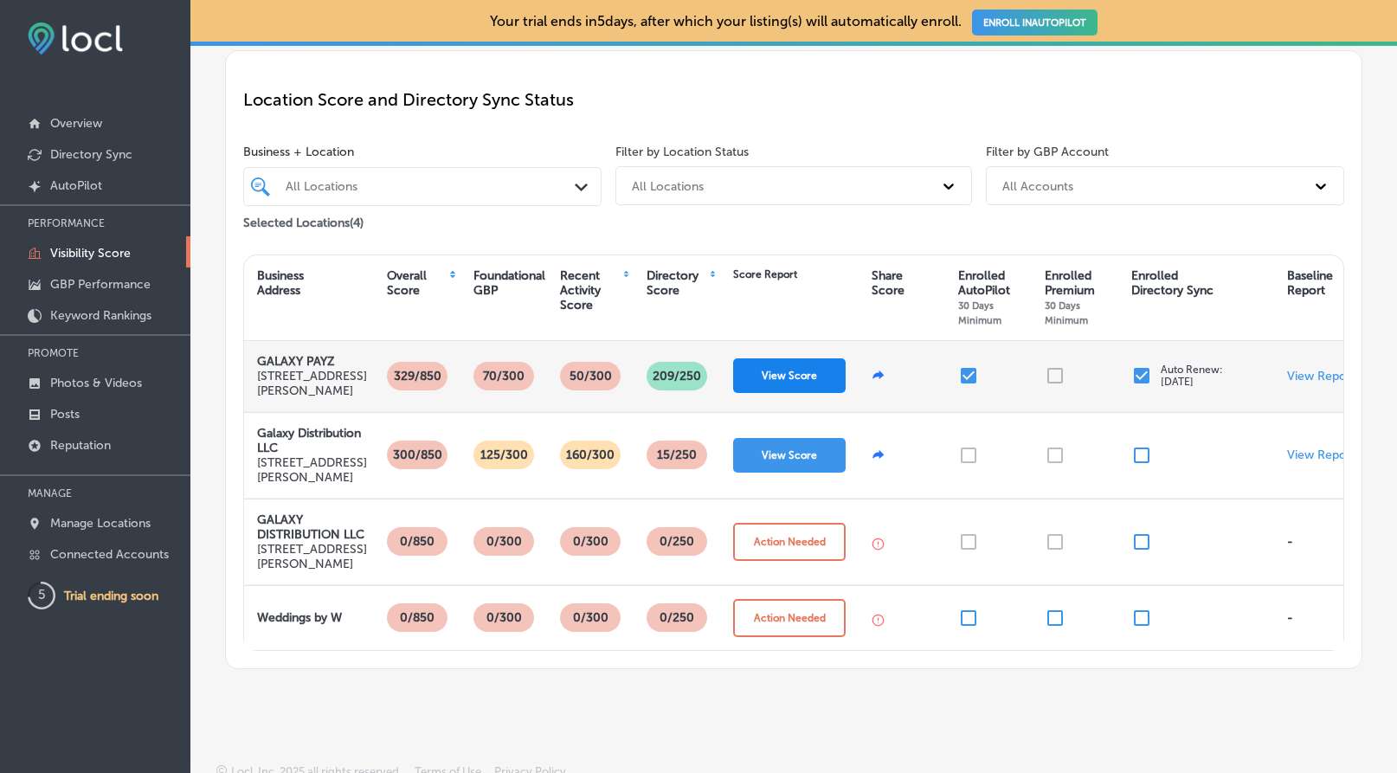
click at [804, 393] on button "View Score" at bounding box center [789, 375] width 113 height 35
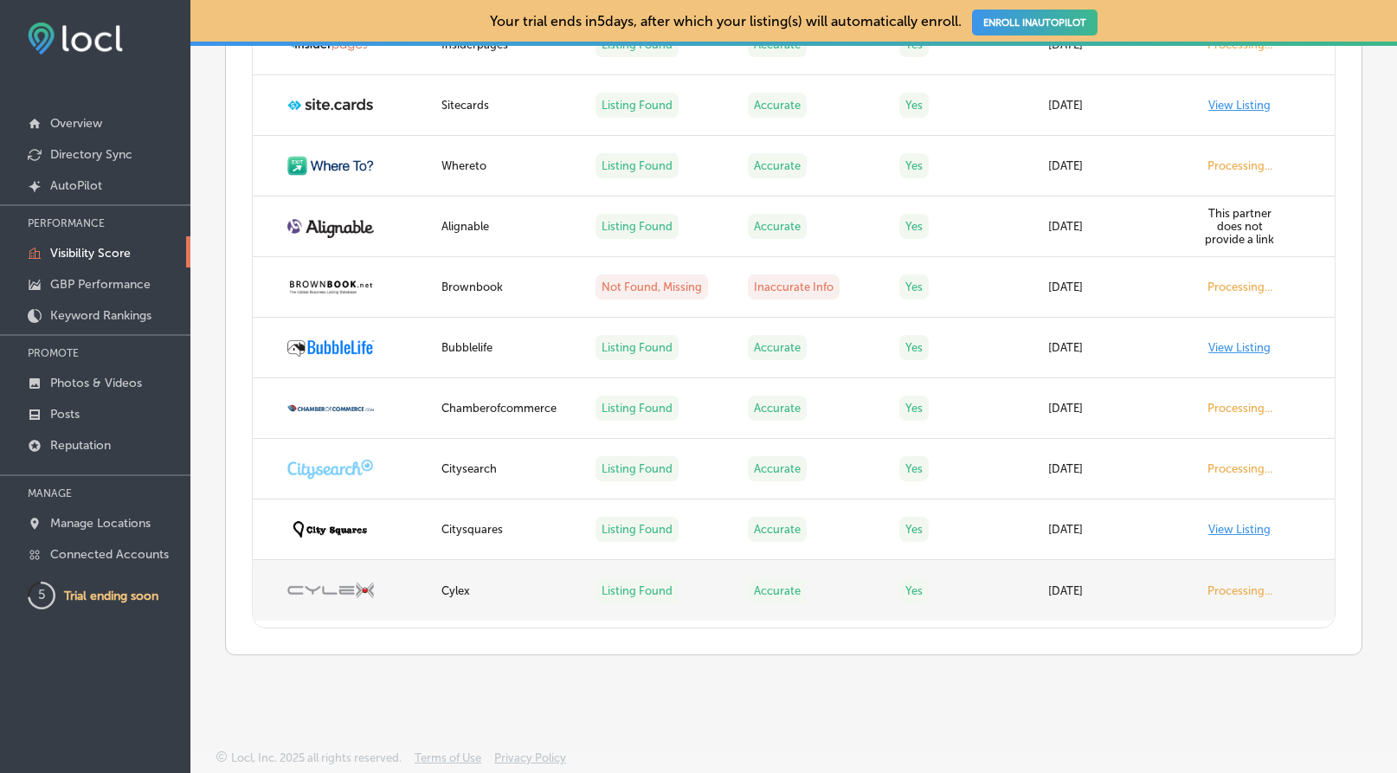
scroll to position [4128, 0]
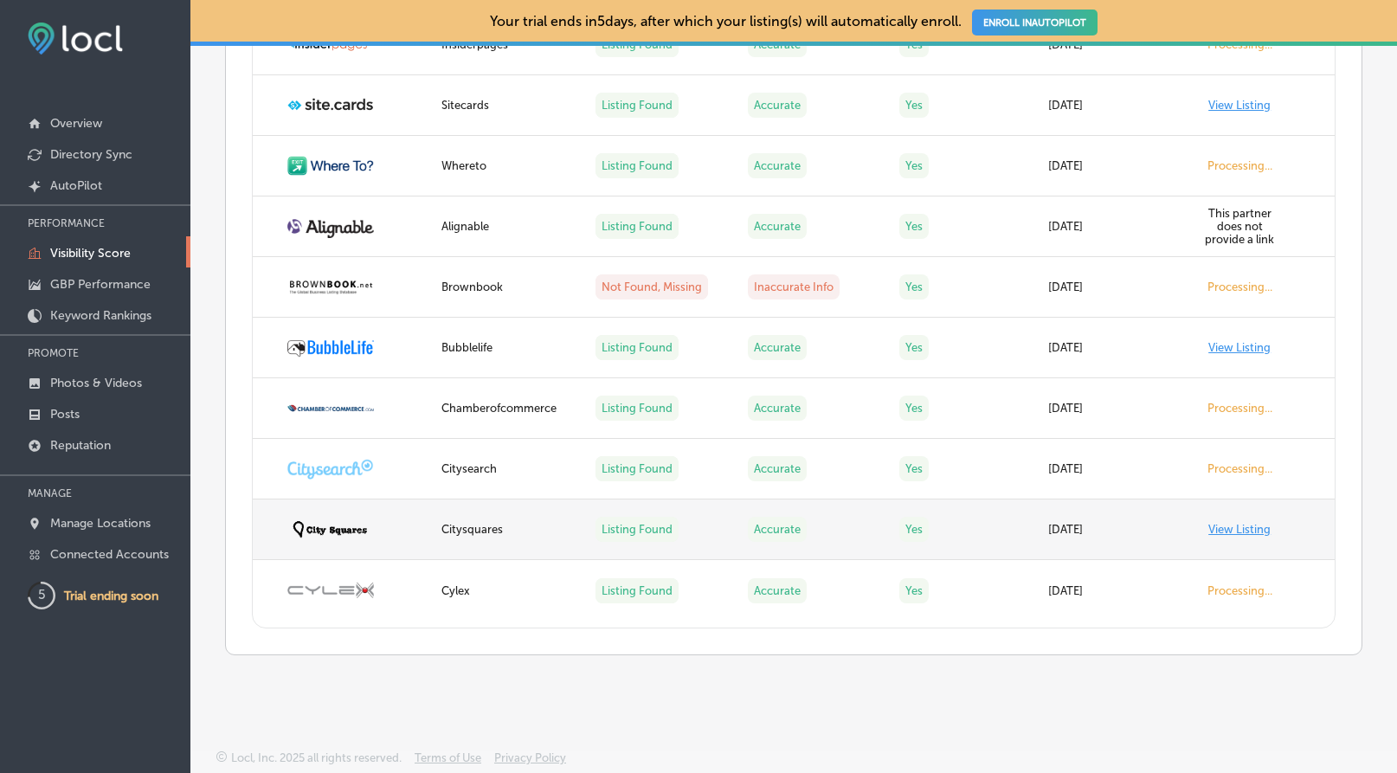
click at [1257, 532] on link "View Listing" at bounding box center [1240, 529] width 62 height 13
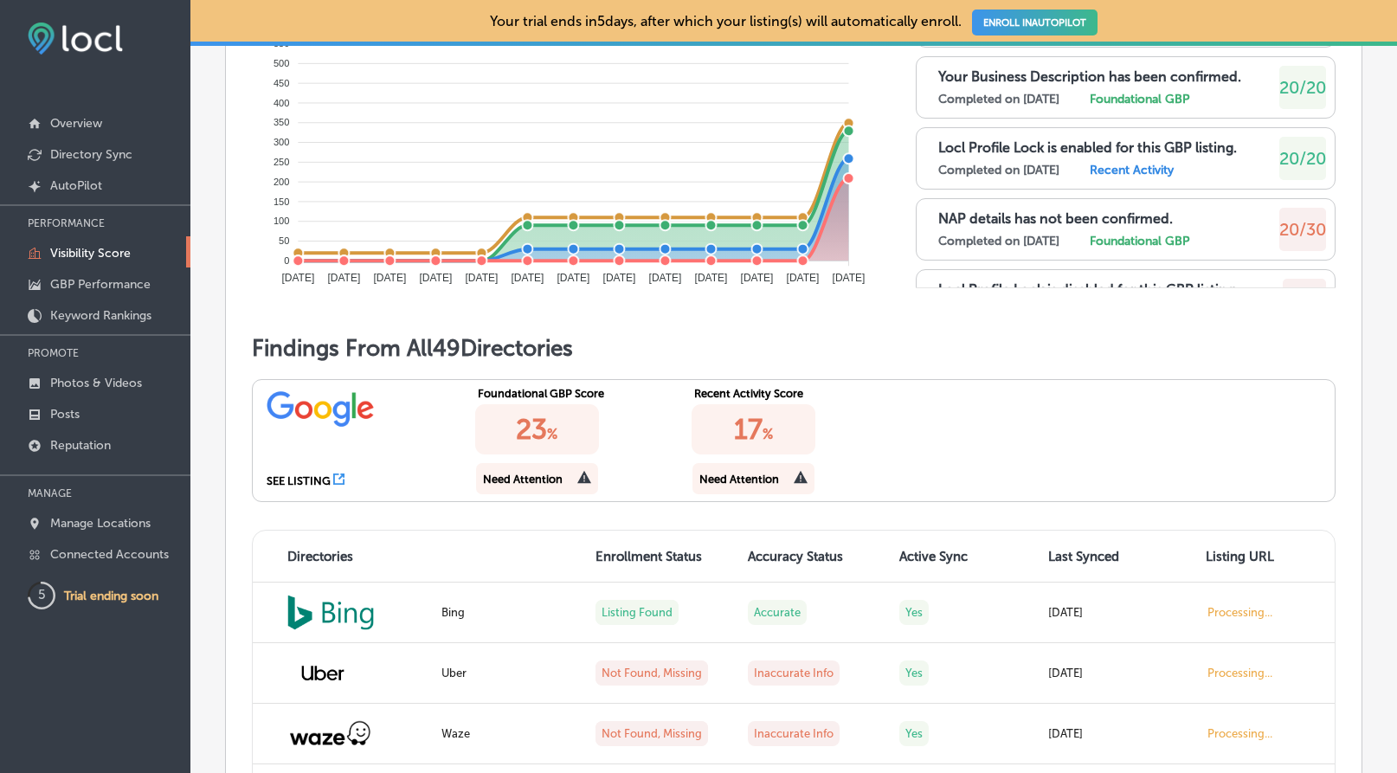
scroll to position [1142, 0]
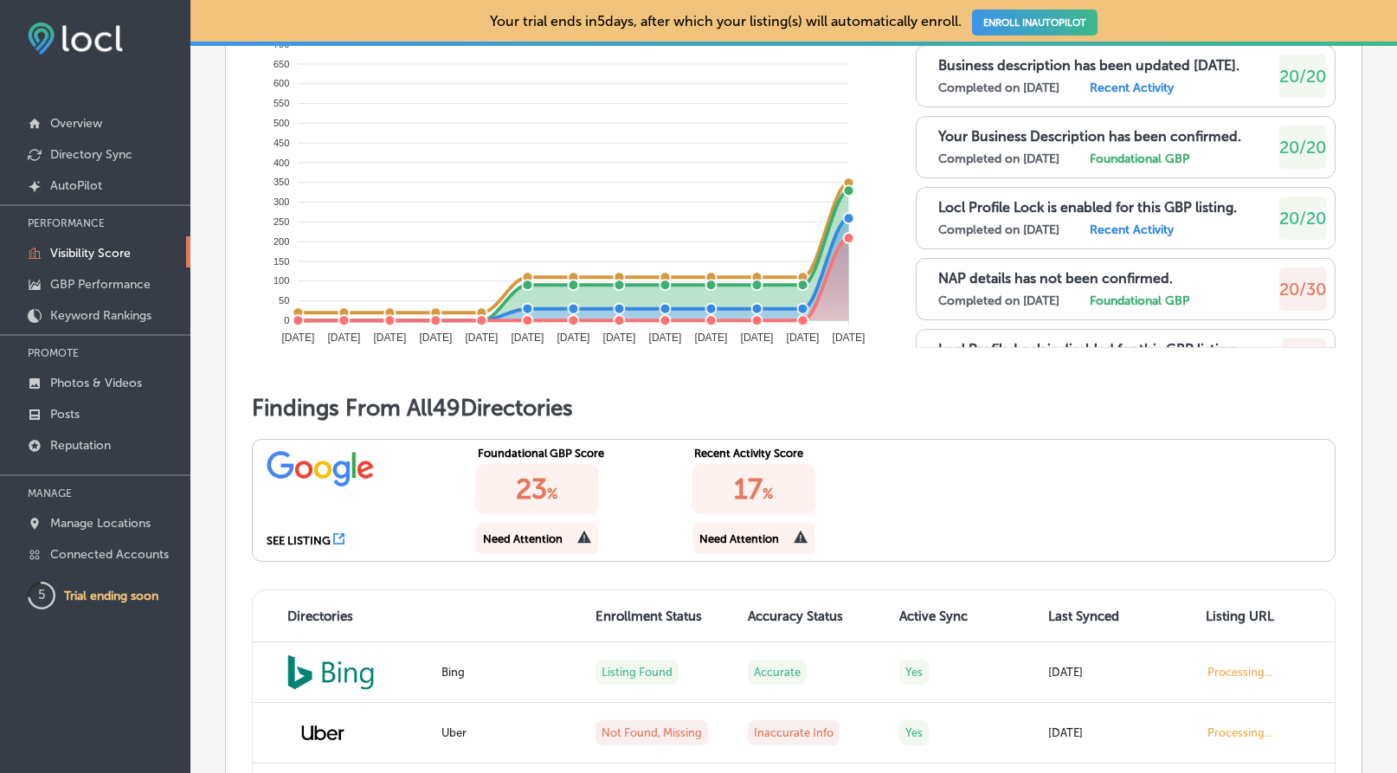
click at [1147, 237] on label "Recent Activity" at bounding box center [1132, 230] width 84 height 15
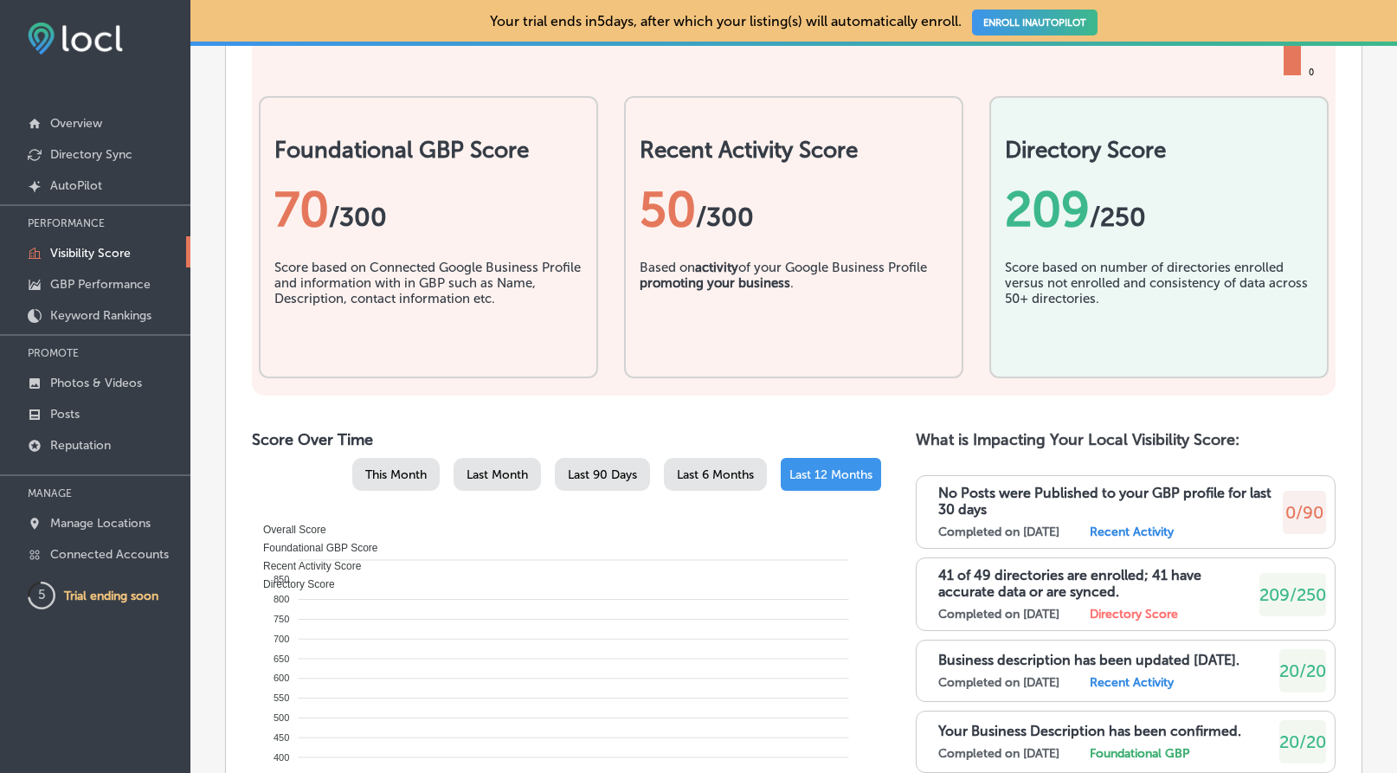
scroll to position [559, 0]
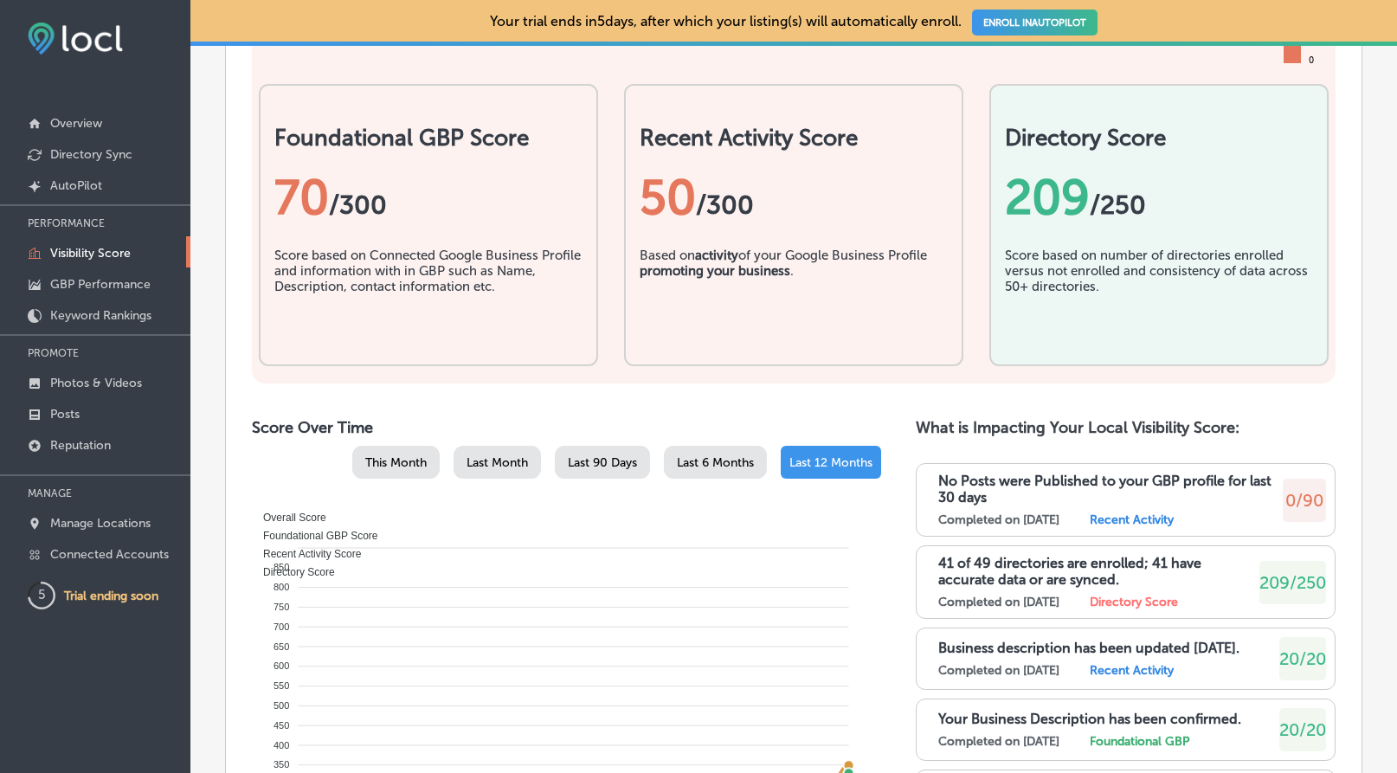
click at [1068, 243] on div "209 /250" at bounding box center [1159, 198] width 308 height 92
click at [791, 226] on div "50 /300" at bounding box center [794, 197] width 308 height 57
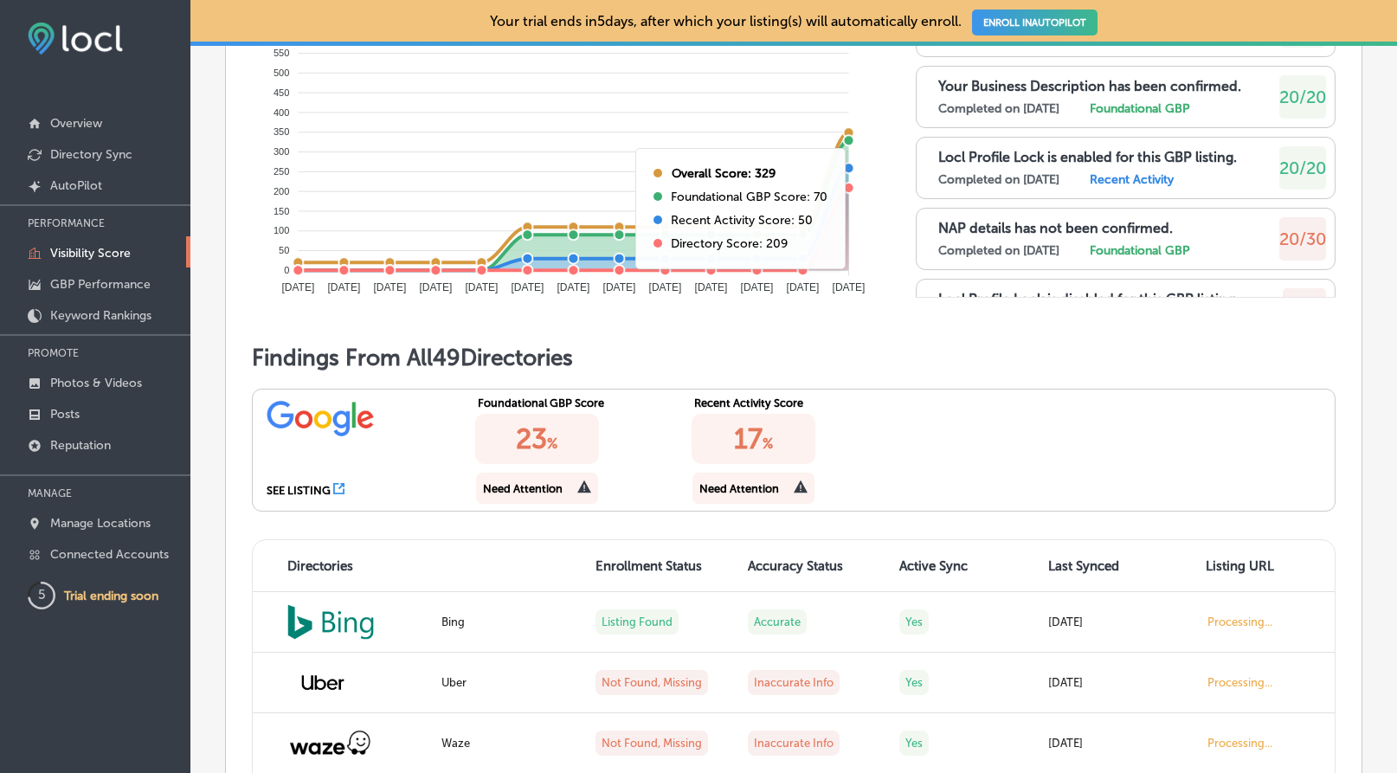
scroll to position [1238, 0]
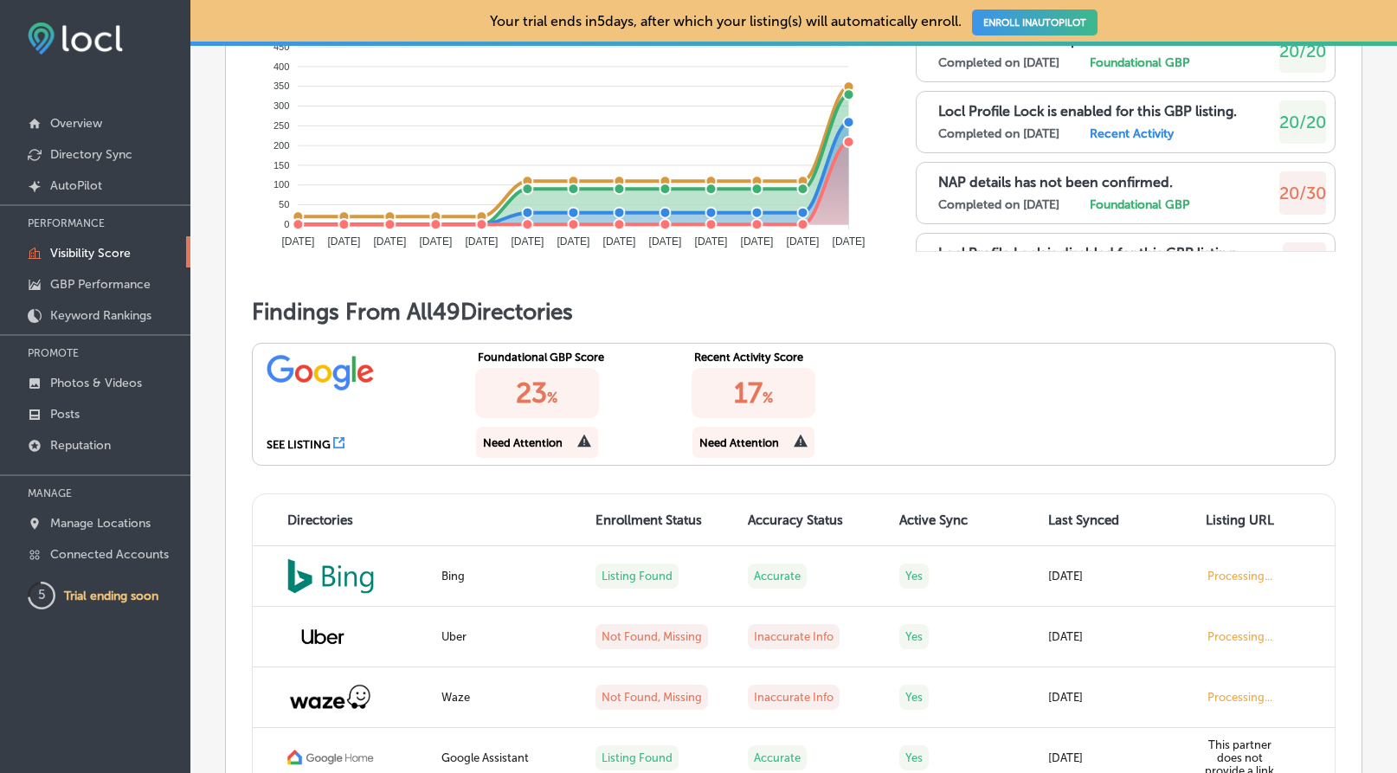
click at [776, 418] on div "17 %" at bounding box center [754, 393] width 125 height 50
click at [803, 448] on icon at bounding box center [801, 441] width 14 height 13
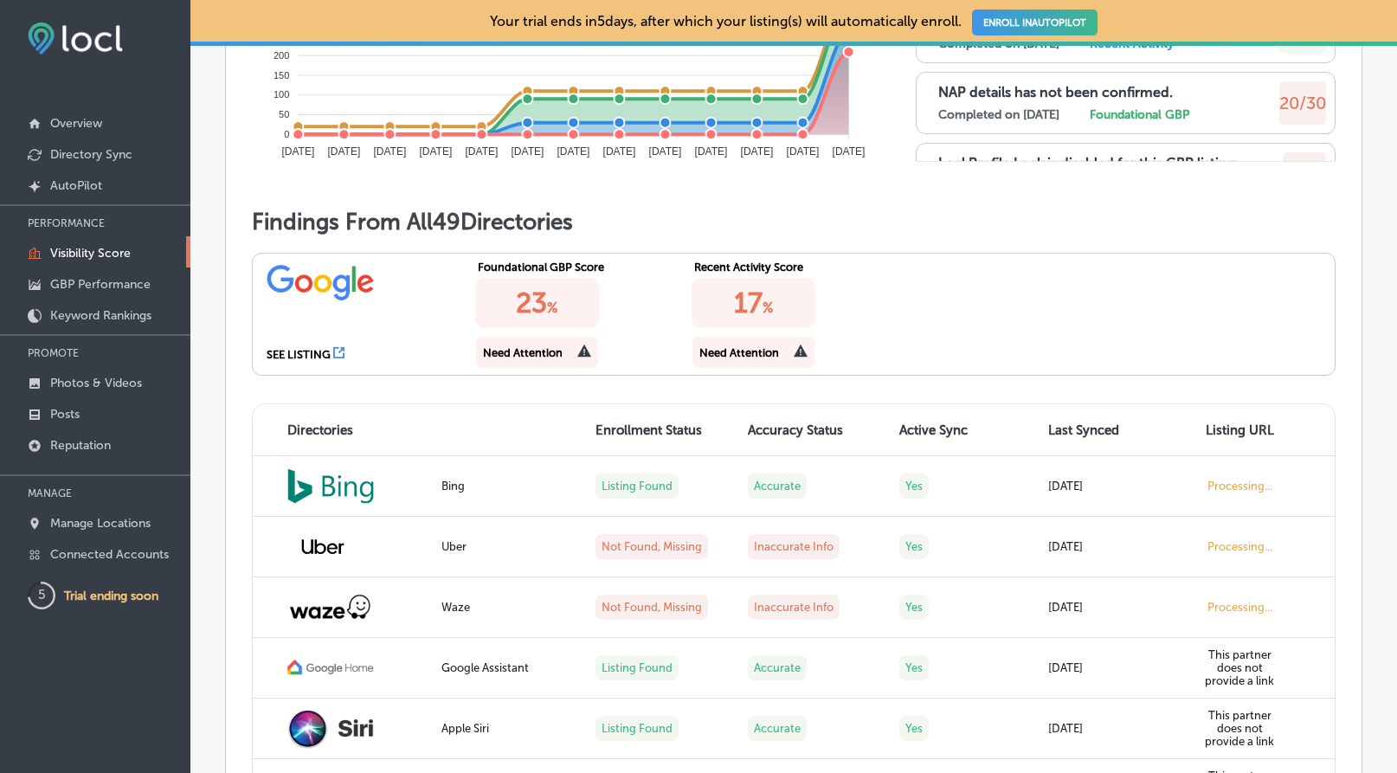
scroll to position [1347, 0]
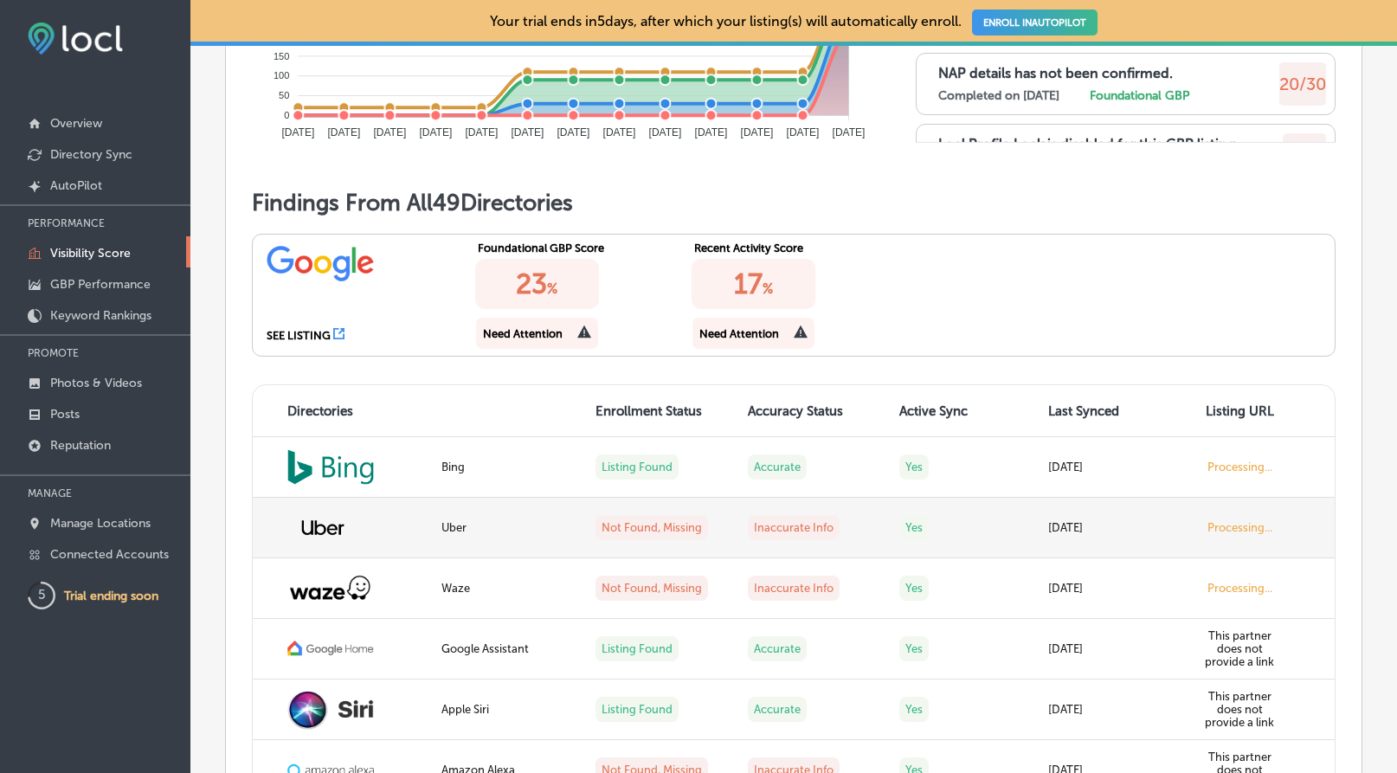
click at [760, 540] on label "Inaccurate Info" at bounding box center [794, 527] width 92 height 25
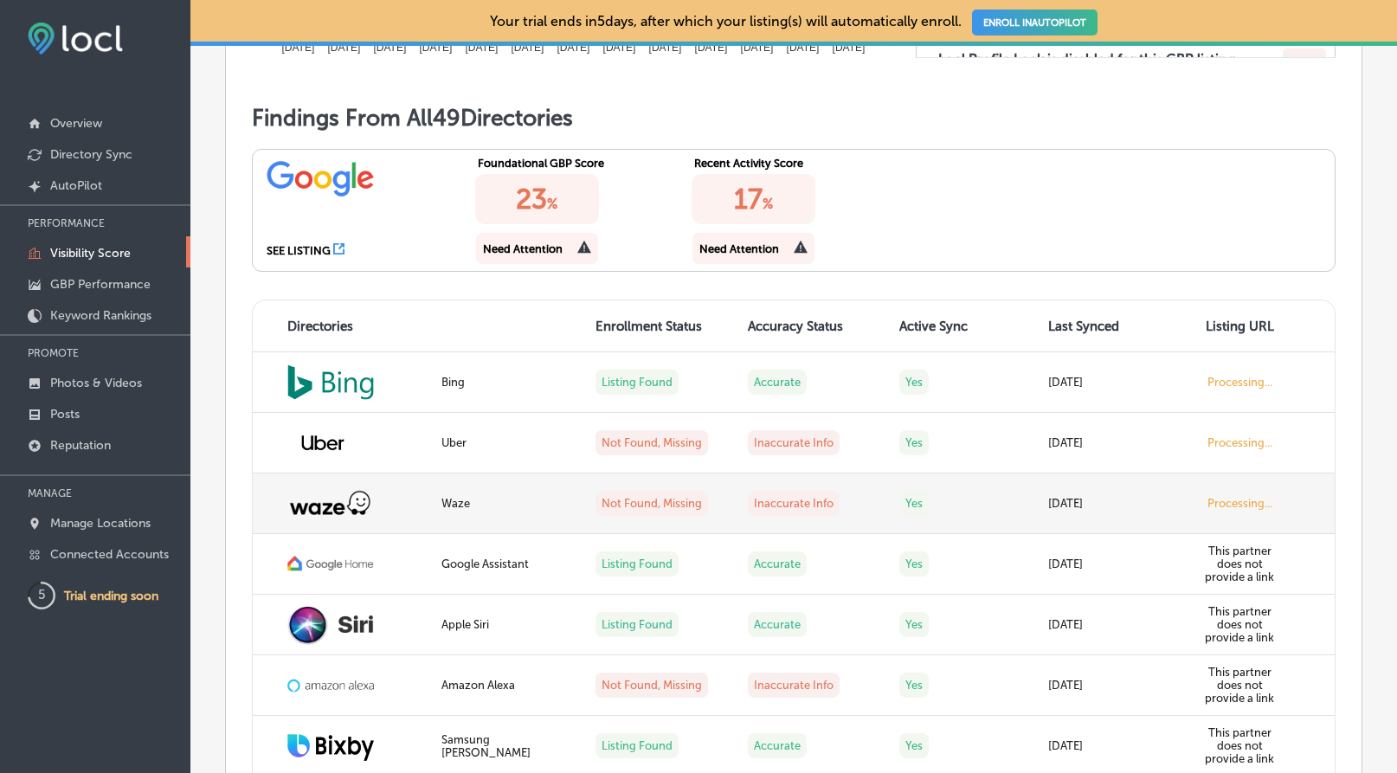
click at [707, 534] on td "Not Found, Missing" at bounding box center [661, 504] width 152 height 61
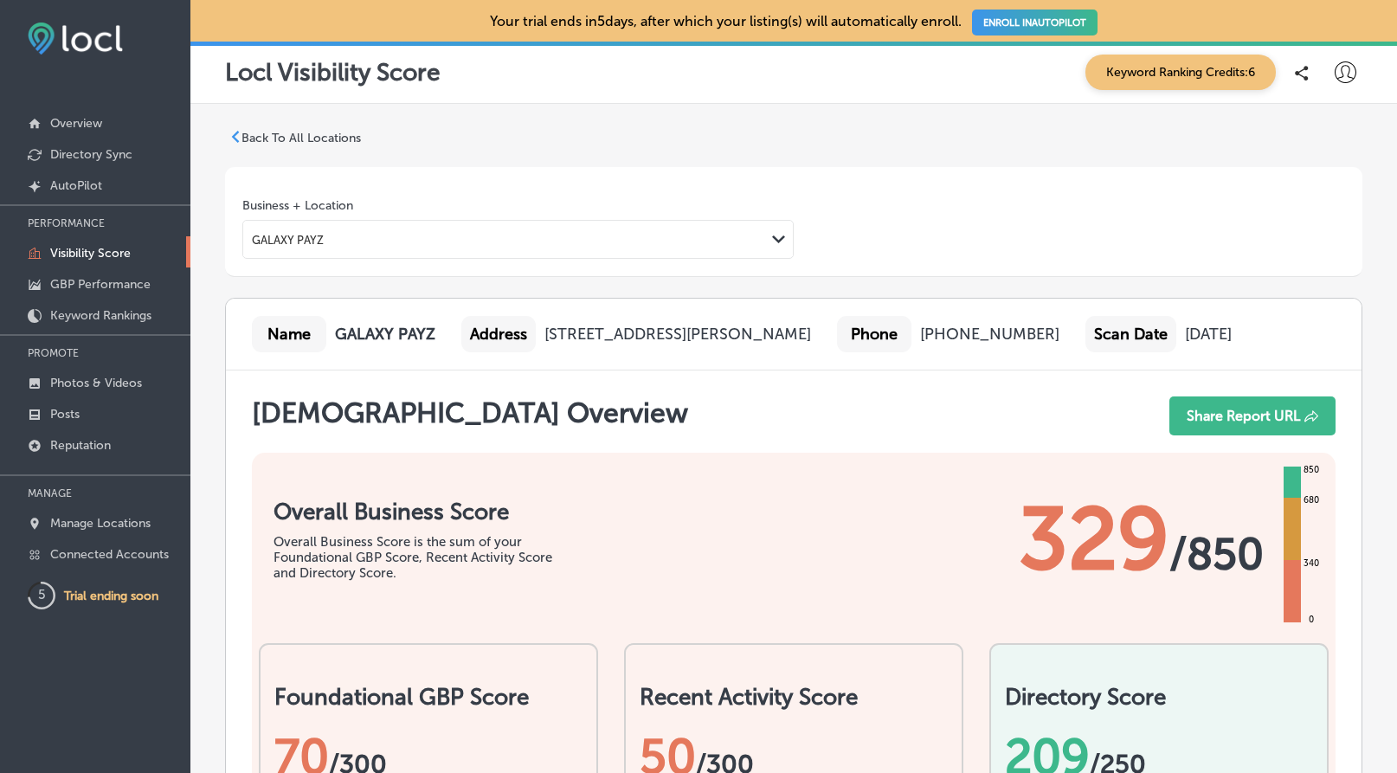
scroll to position [0, 0]
click at [319, 139] on p "Back To All Locations" at bounding box center [301, 138] width 119 height 15
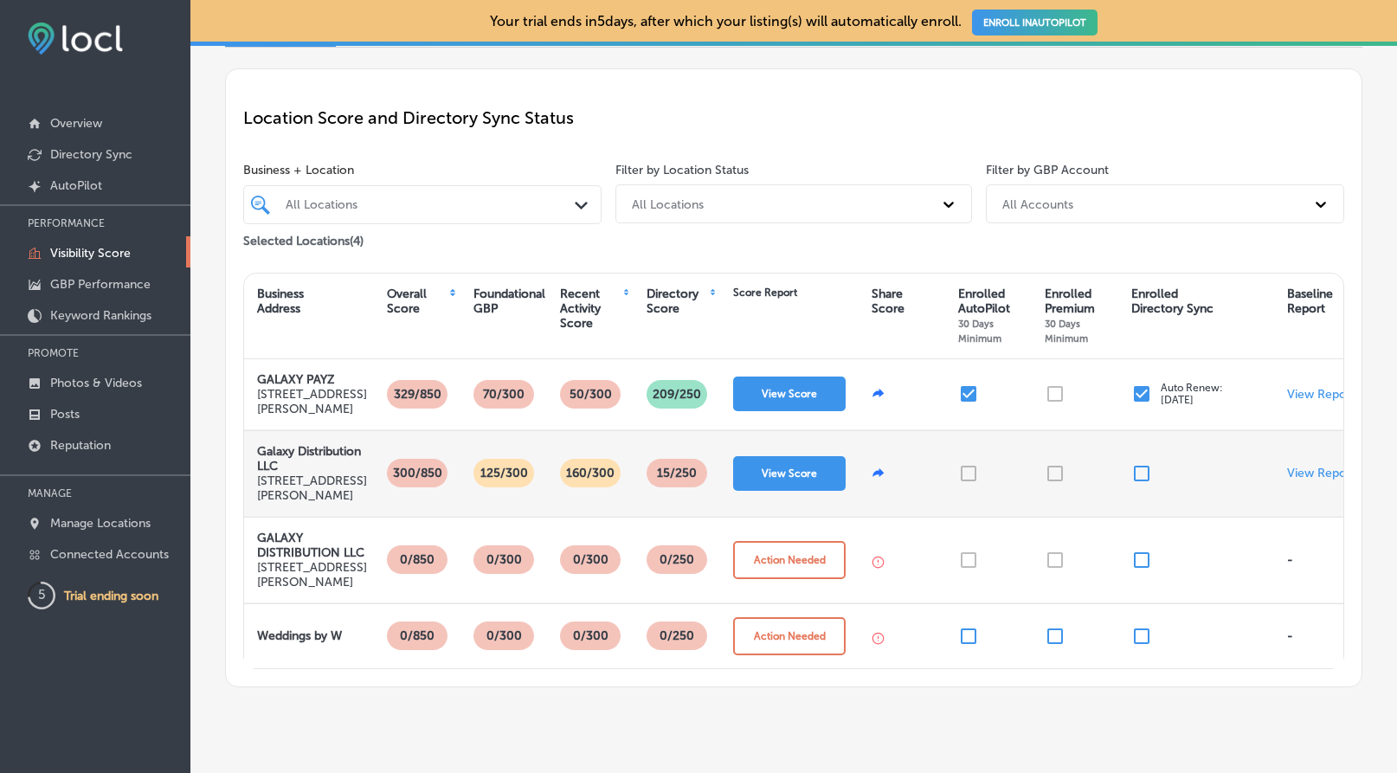
scroll to position [176, 0]
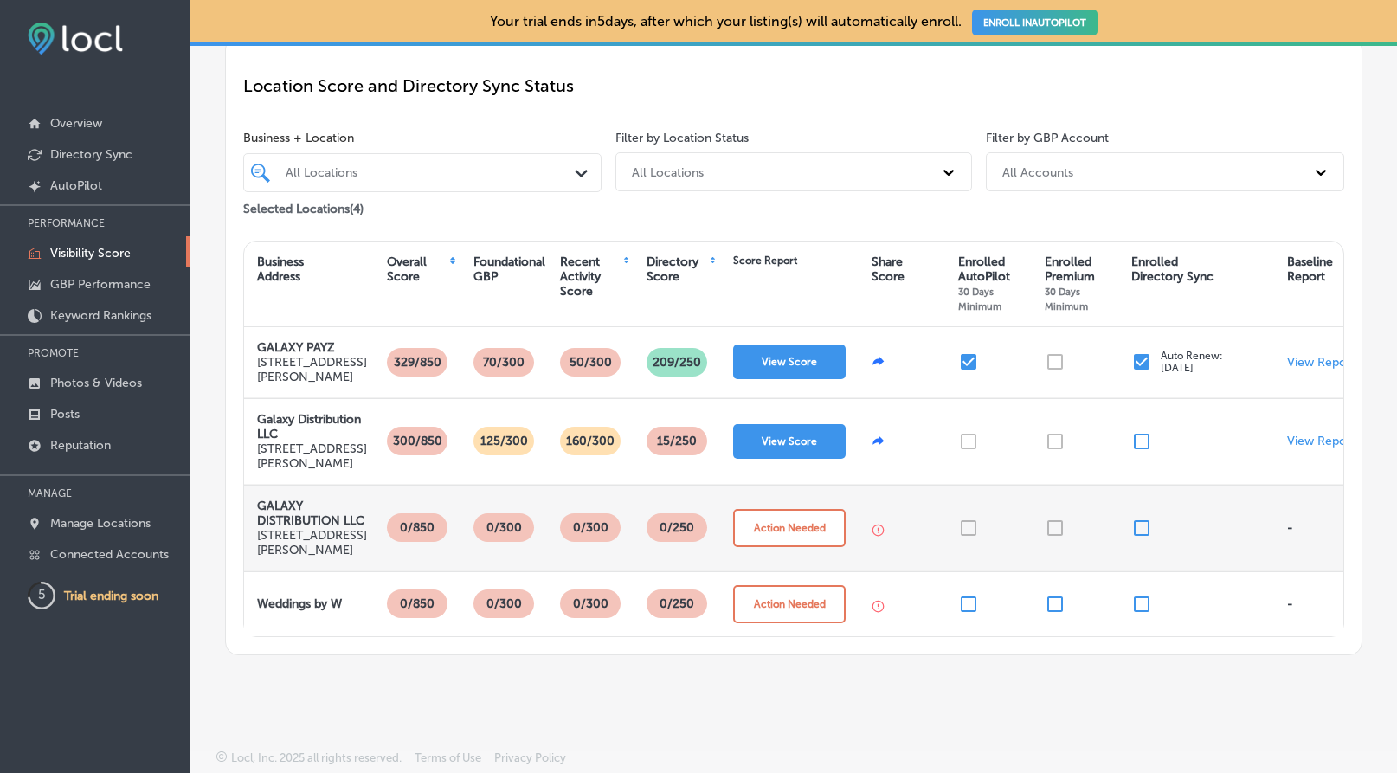
click at [302, 548] on p "[STREET_ADDRESS][PERSON_NAME]" at bounding box center [312, 542] width 110 height 29
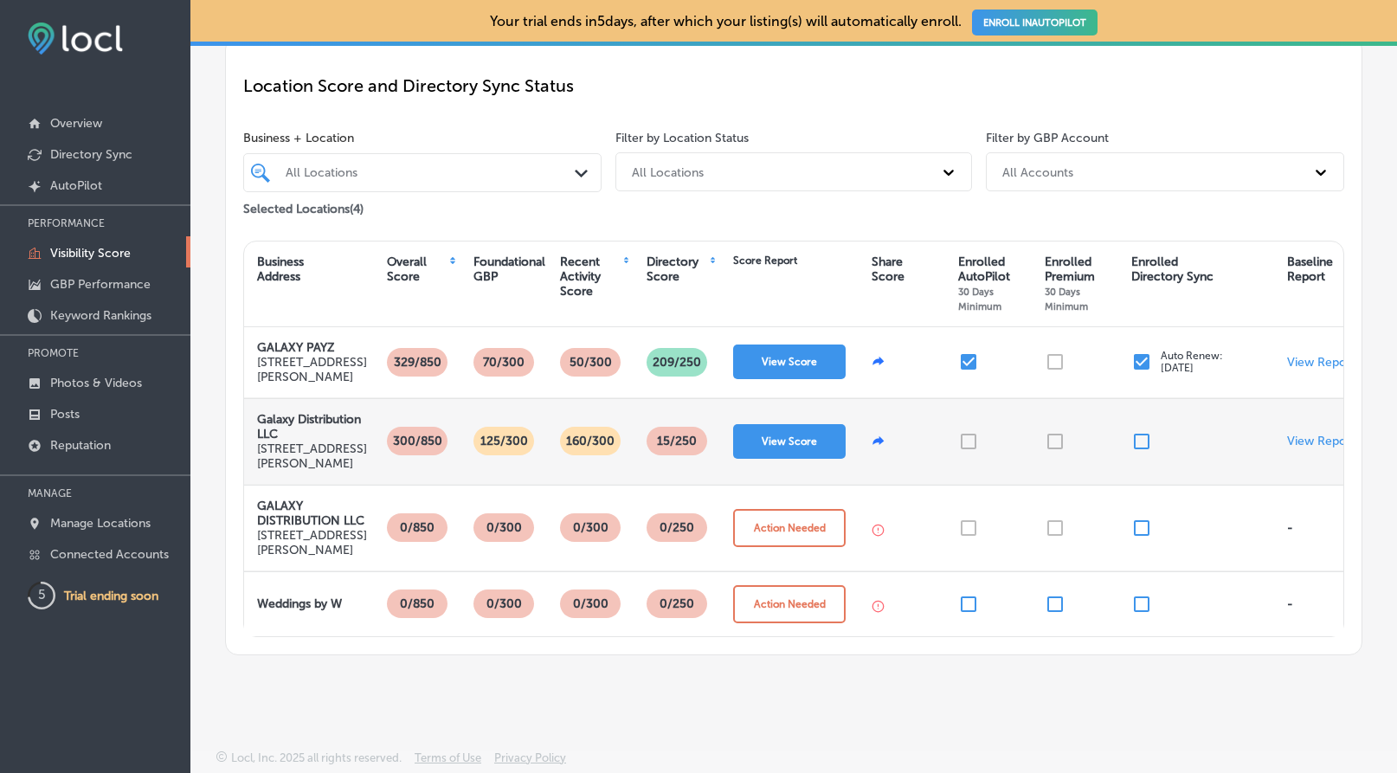
click at [597, 444] on p "160/300" at bounding box center [590, 441] width 62 height 29
click at [795, 436] on button "View Score" at bounding box center [789, 441] width 113 height 35
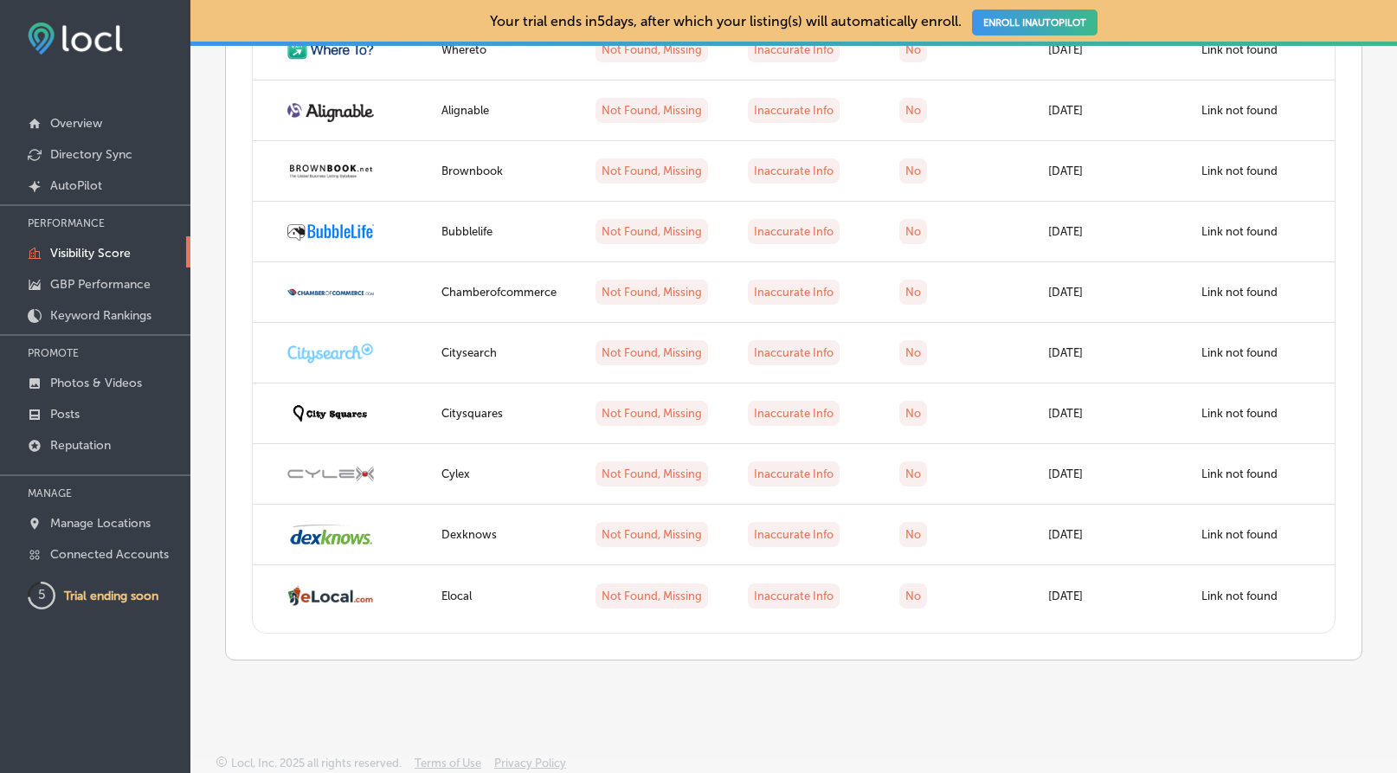
scroll to position [3885, 0]
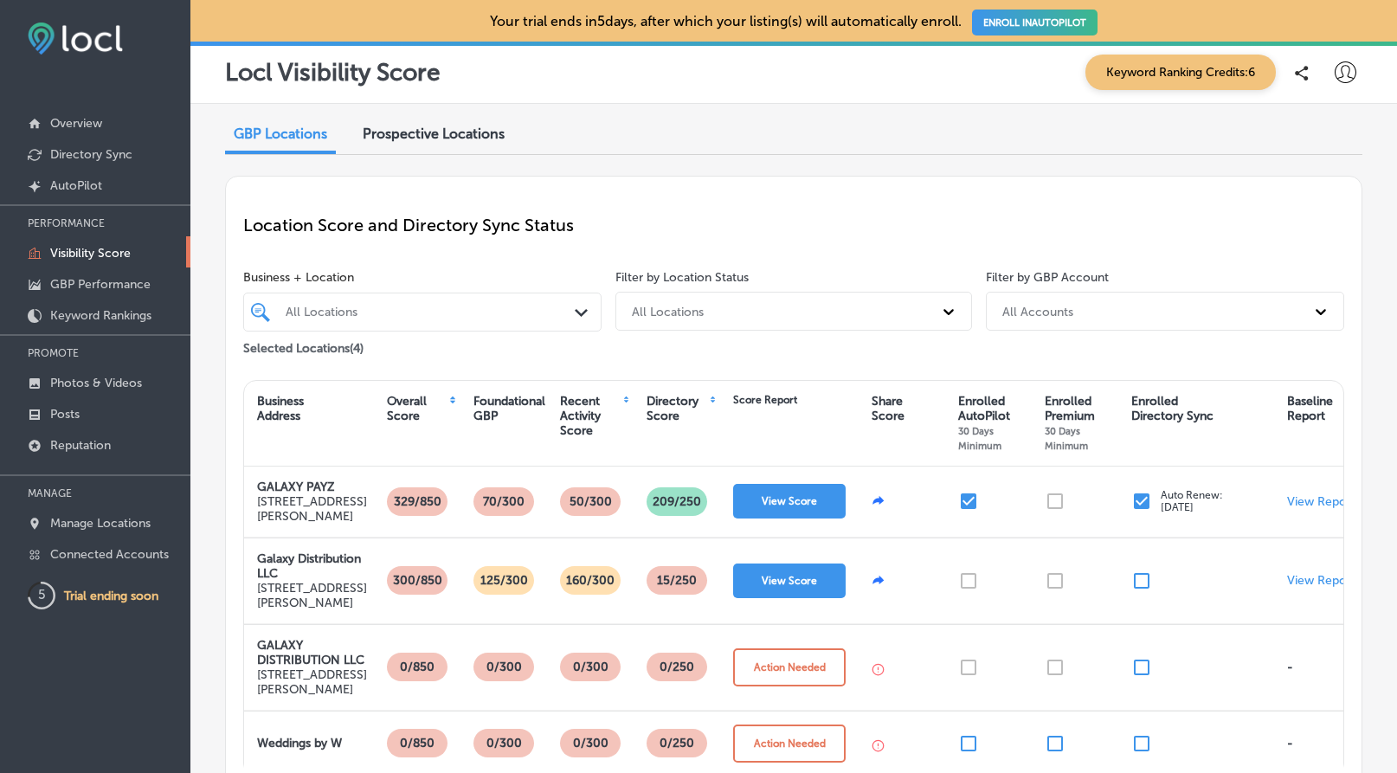
click at [434, 132] on span "Prospective Locations" at bounding box center [434, 134] width 142 height 16
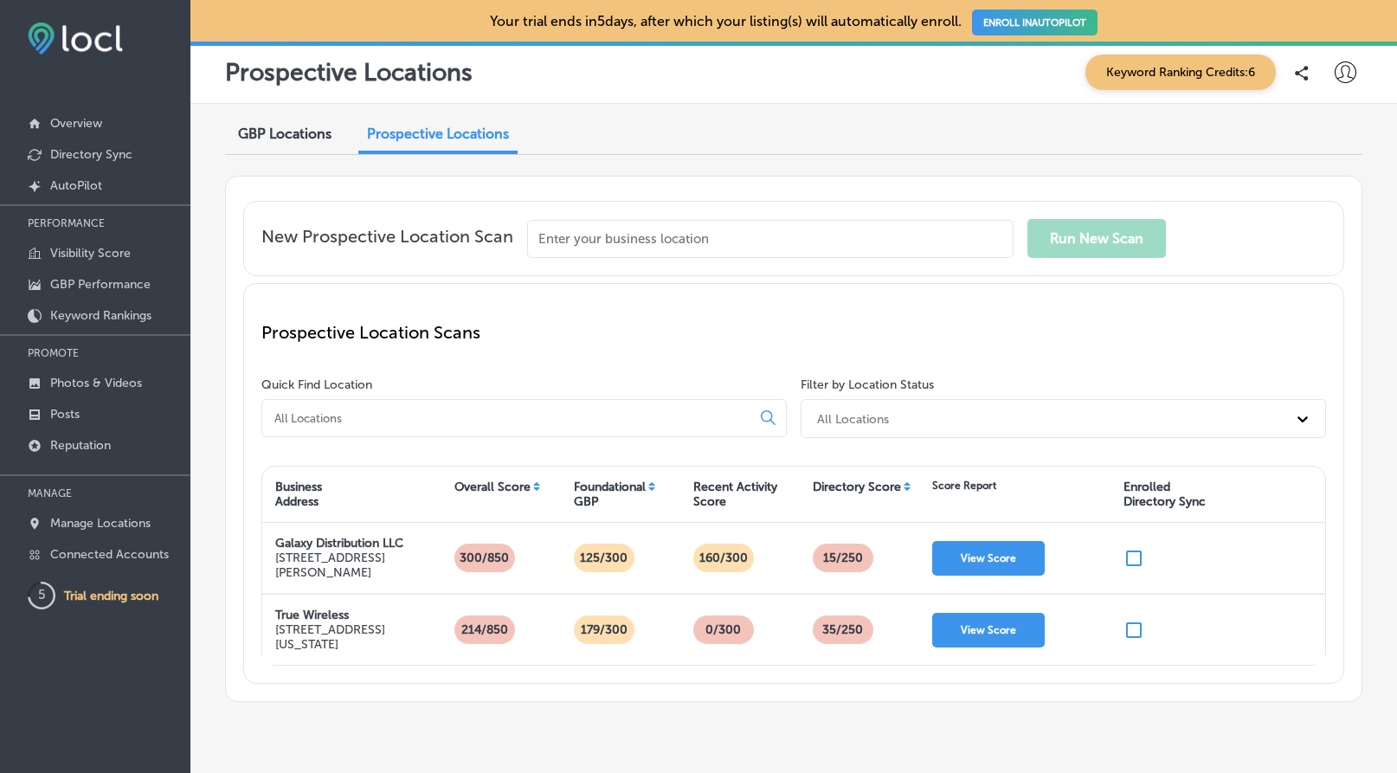
click at [309, 138] on span "GBP Locations" at bounding box center [285, 134] width 94 height 16
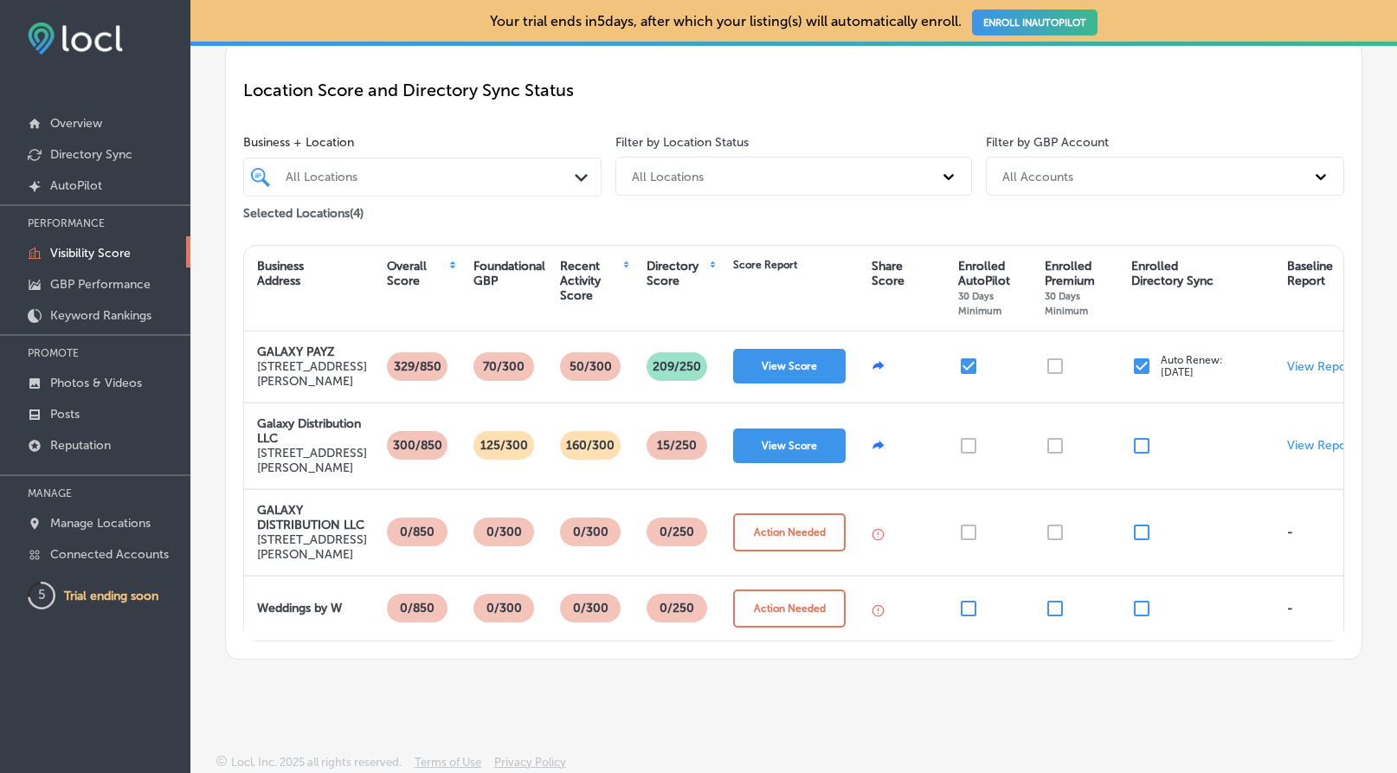
scroll to position [137, 0]
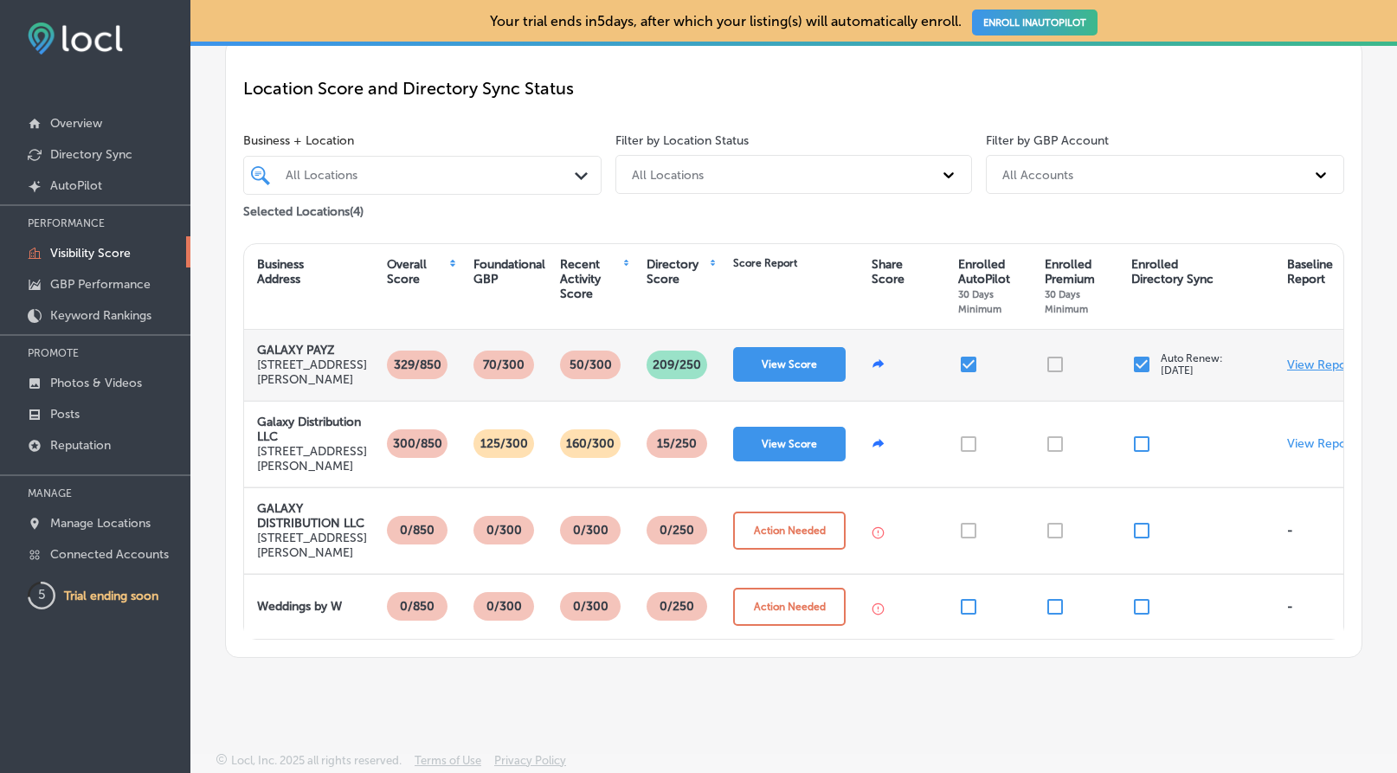
click at [1315, 372] on p "View Report" at bounding box center [1321, 365] width 68 height 15
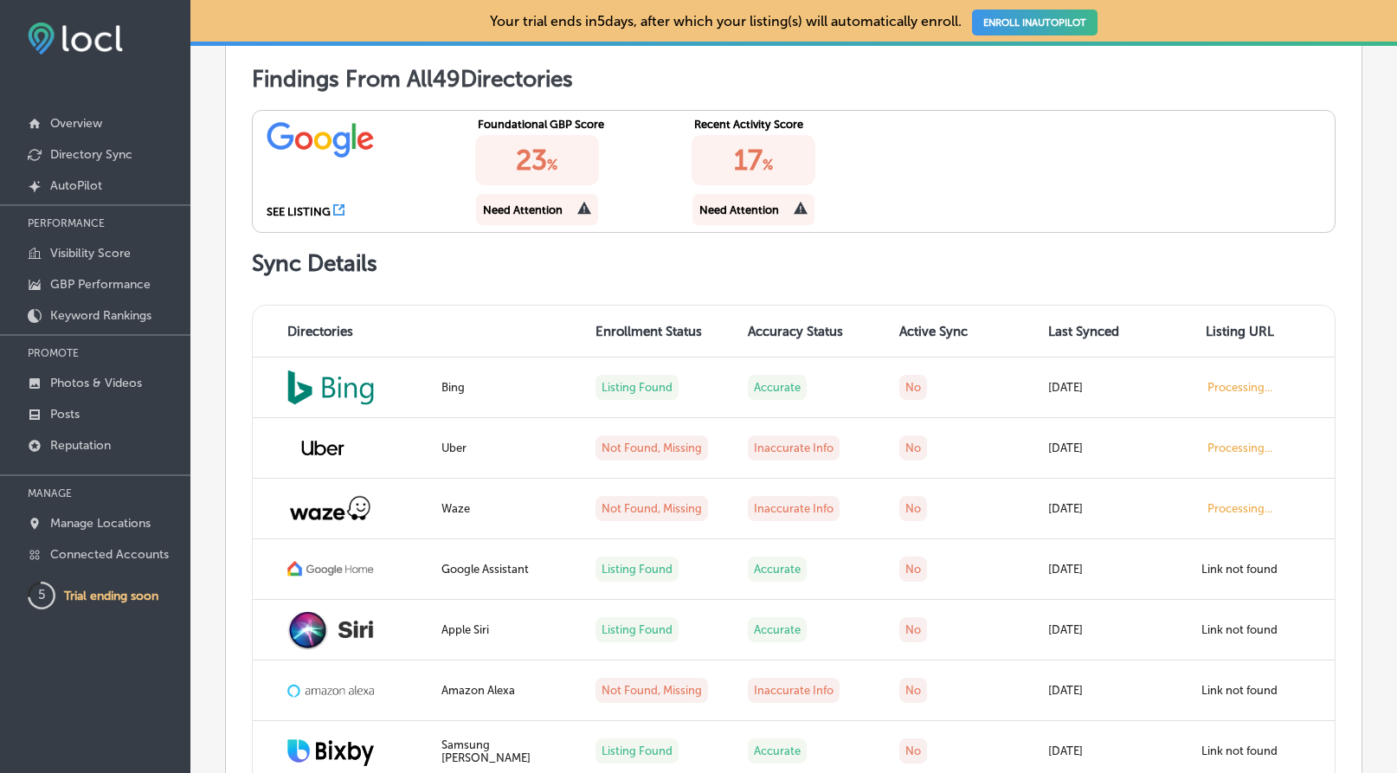
scroll to position [623, 0]
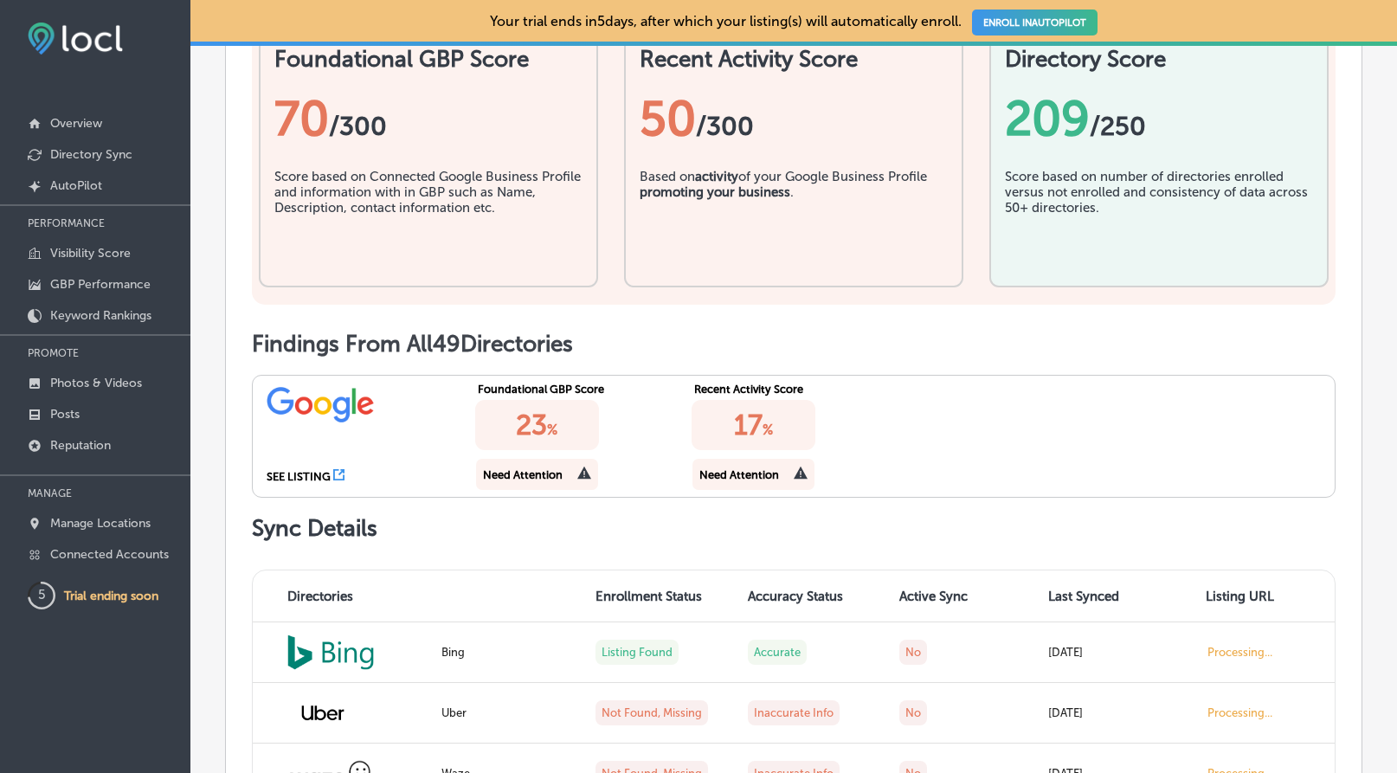
click at [571, 450] on div "23 %" at bounding box center [537, 425] width 125 height 50
click at [739, 450] on div "17 %" at bounding box center [754, 425] width 125 height 50
click at [288, 483] on div "SEE LISTING" at bounding box center [299, 476] width 64 height 13
click at [337, 497] on div "SEE LISTING" at bounding box center [361, 436] width 216 height 121
click at [341, 481] on icon at bounding box center [338, 474] width 11 height 11
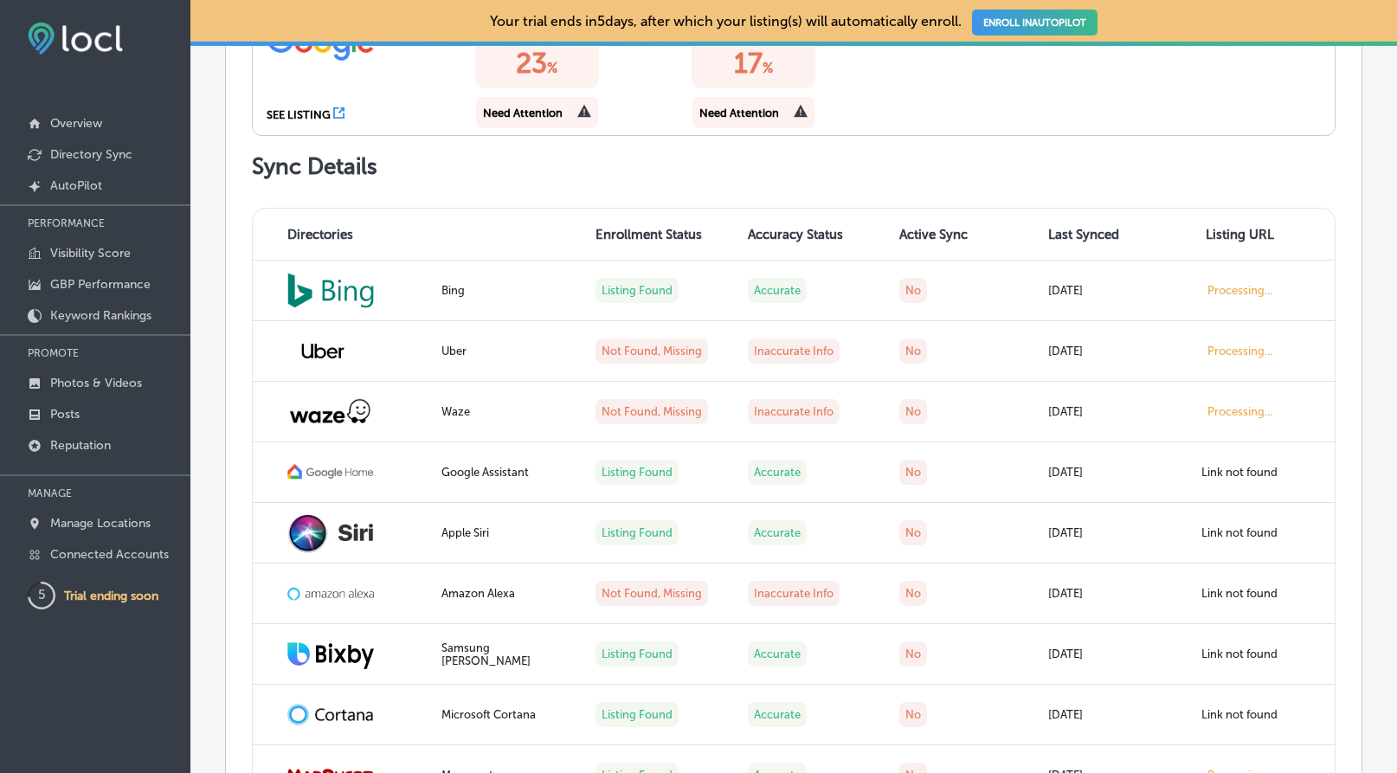
scroll to position [1067, 0]
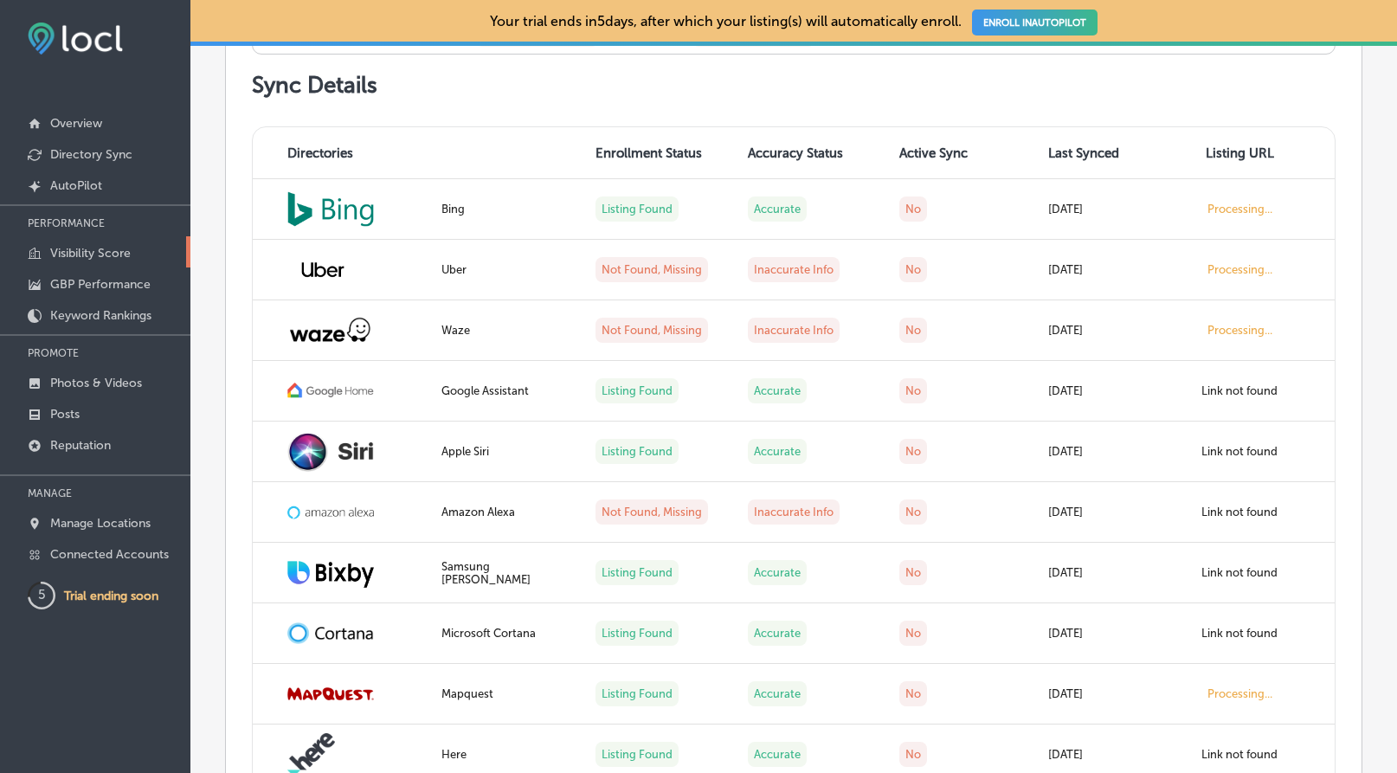
click at [68, 261] on link "Visibility Score" at bounding box center [95, 251] width 190 height 31
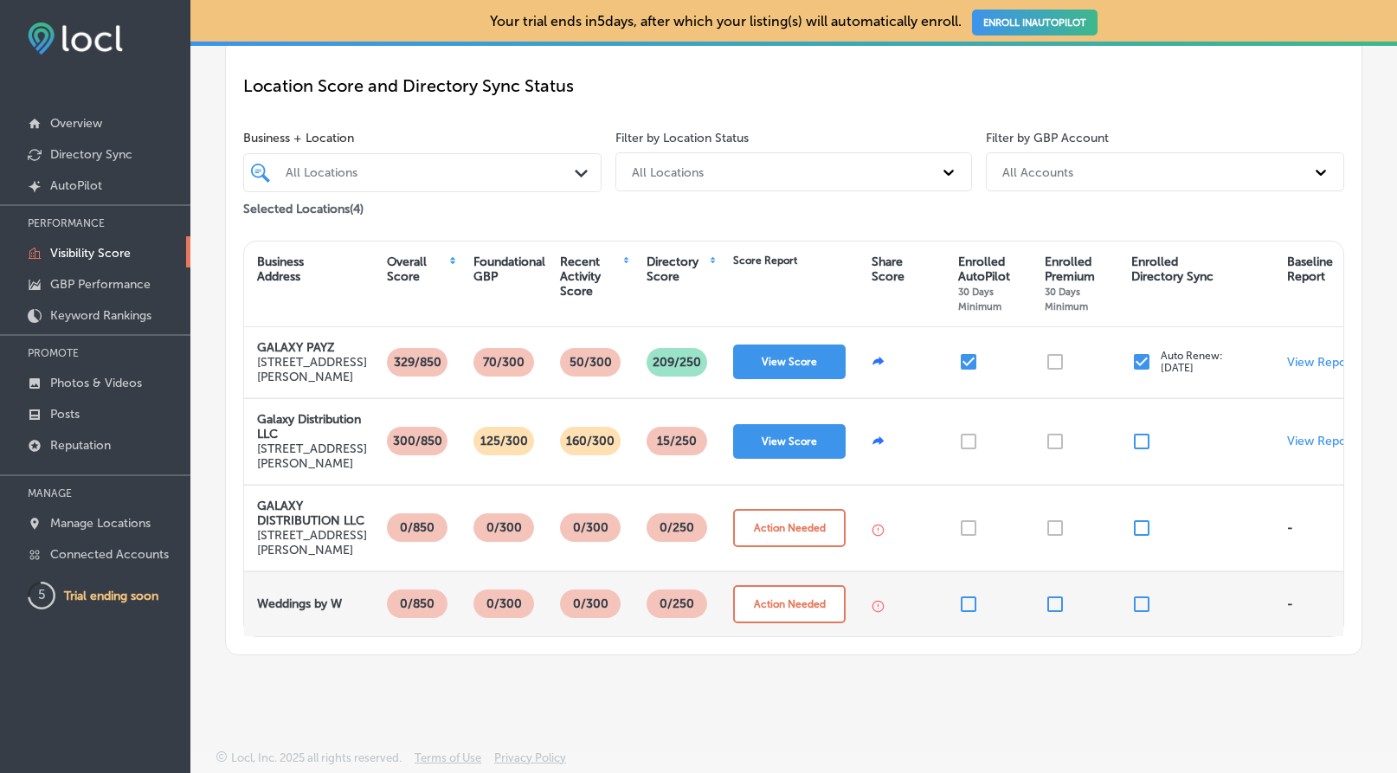
scroll to position [226, 0]
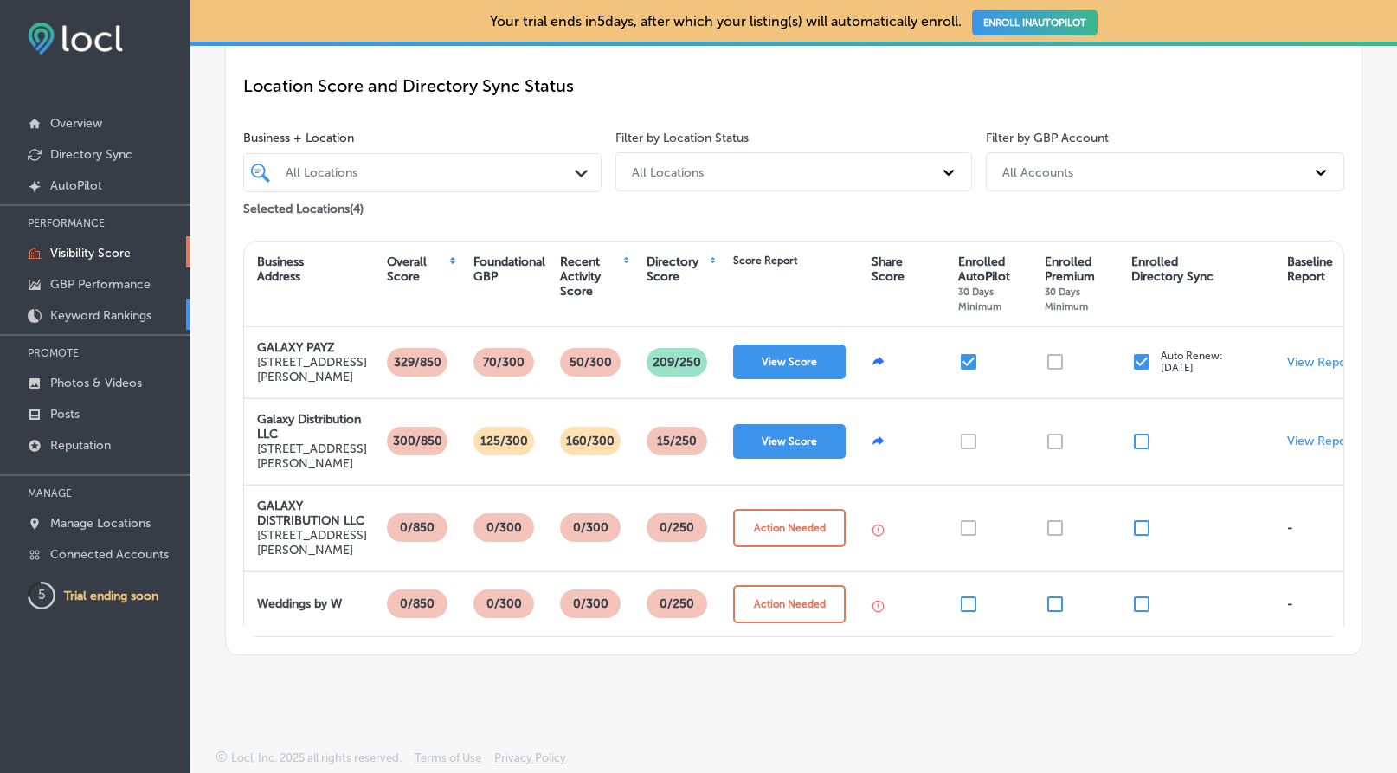
click at [111, 316] on p "Keyword Rankings" at bounding box center [100, 315] width 101 height 15
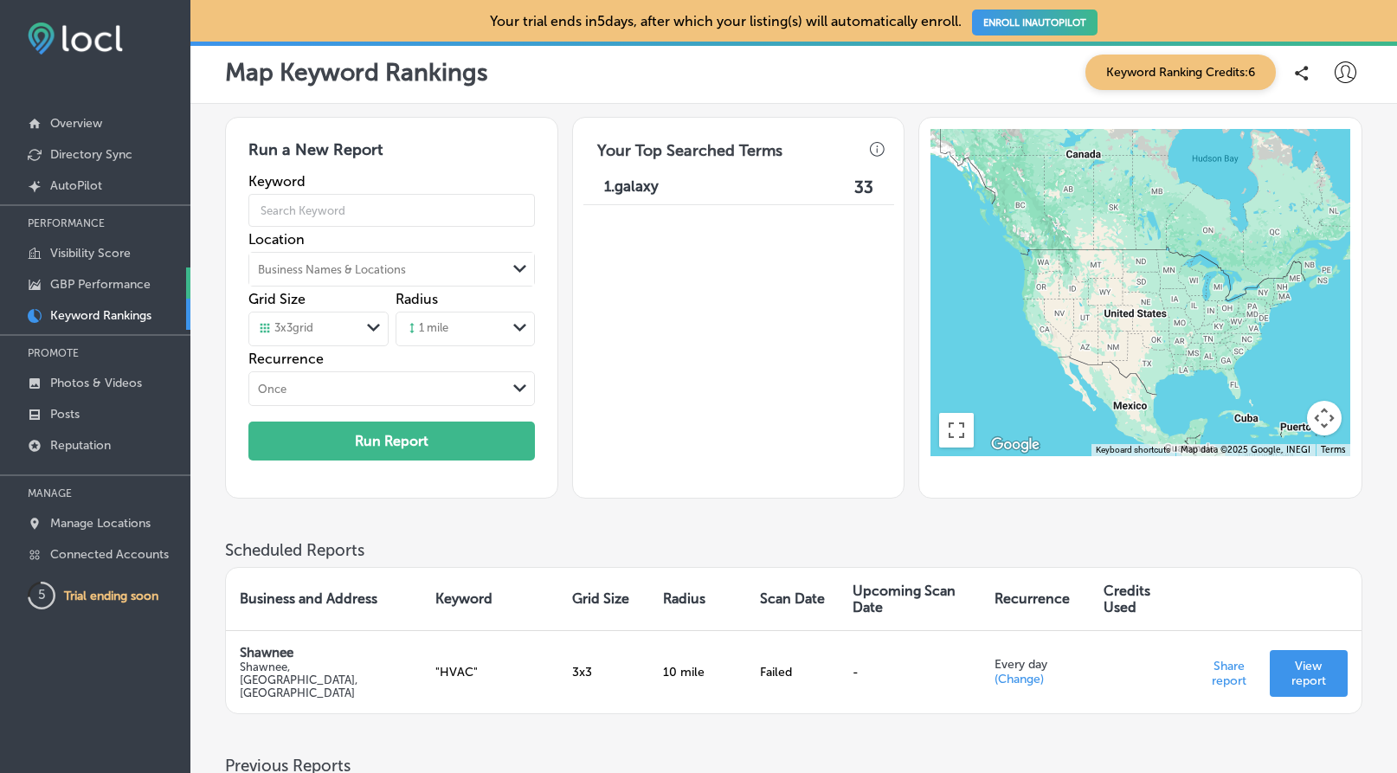
click at [110, 286] on p "GBP Performance" at bounding box center [100, 284] width 100 height 15
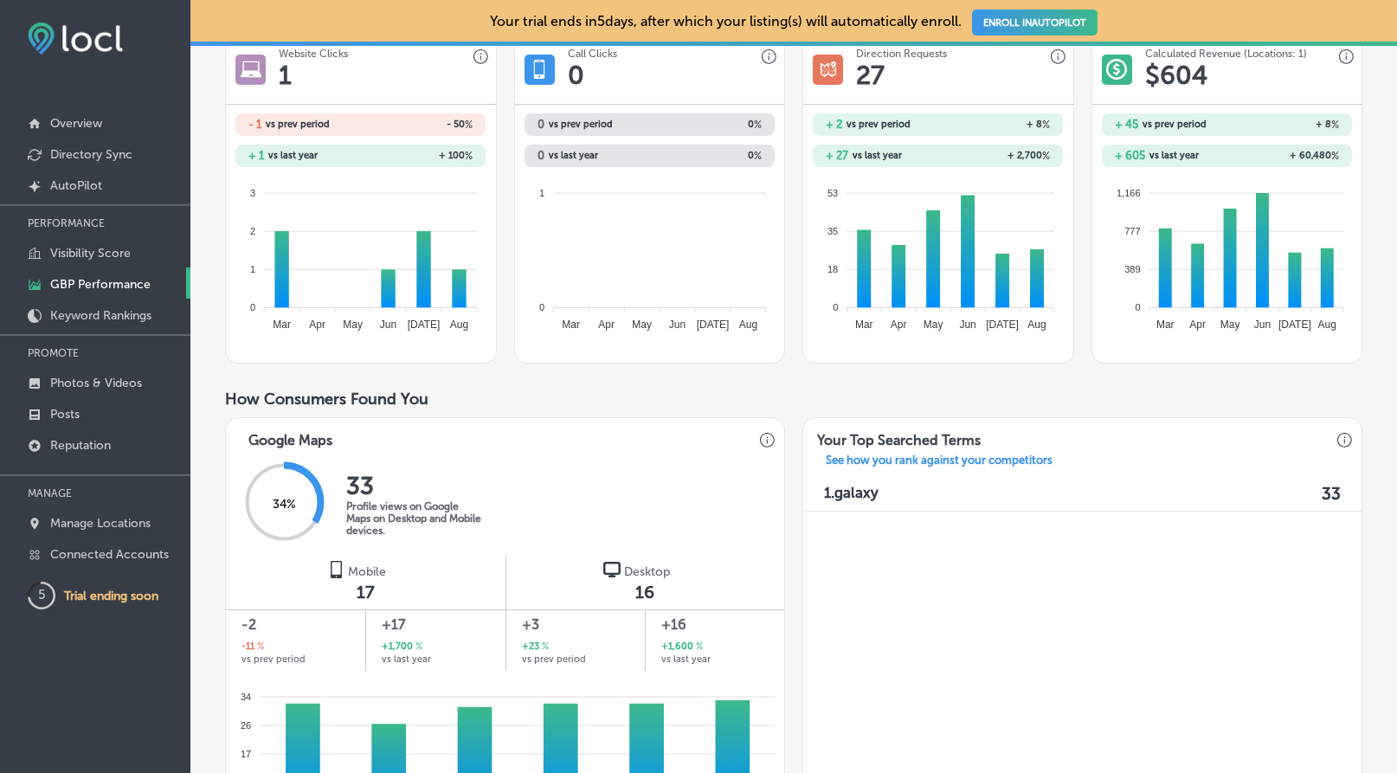
scroll to position [423, 0]
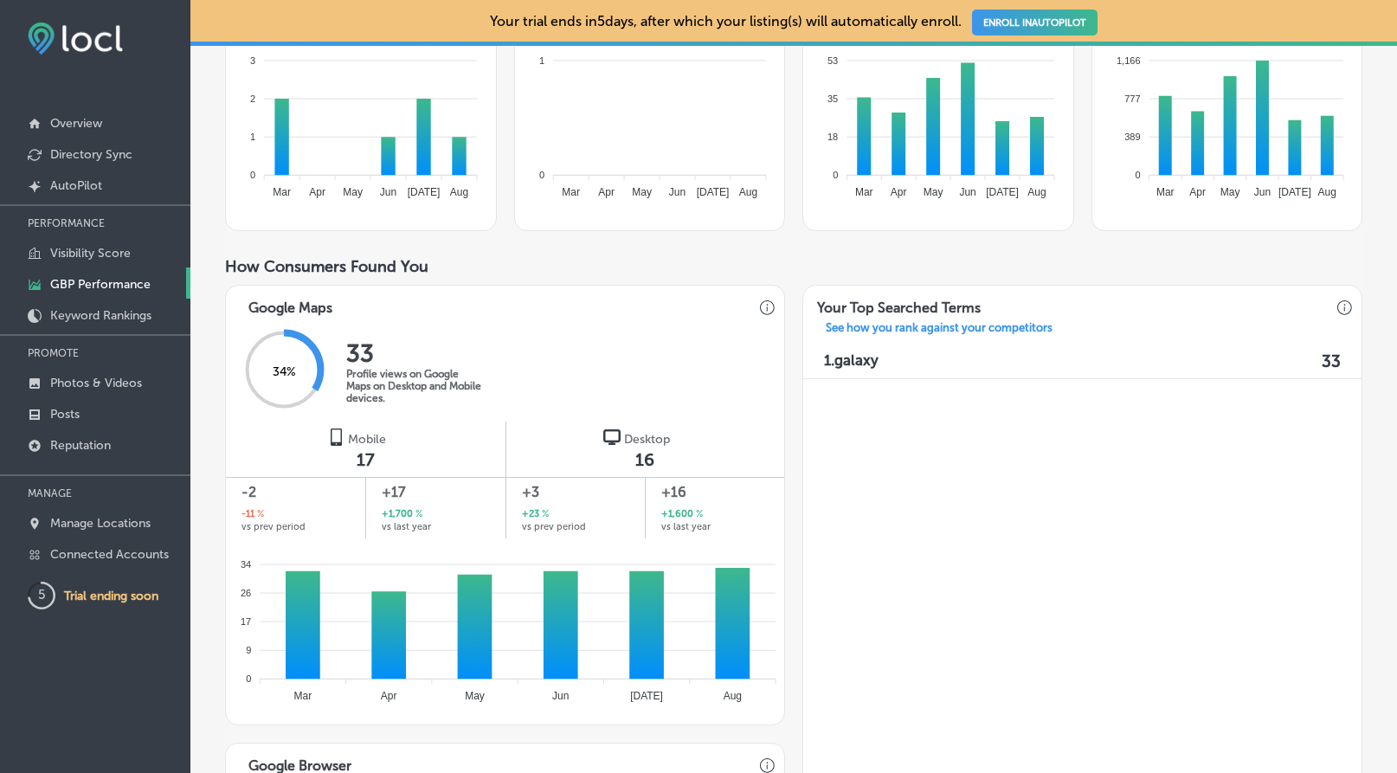
click at [679, 539] on icon "34 34 26 26 17 17 9 9 0 0 Mar Mar Apr Apr May May Jun Jun [DATE] [DATE] Aug Aug" at bounding box center [505, 625] width 558 height 173
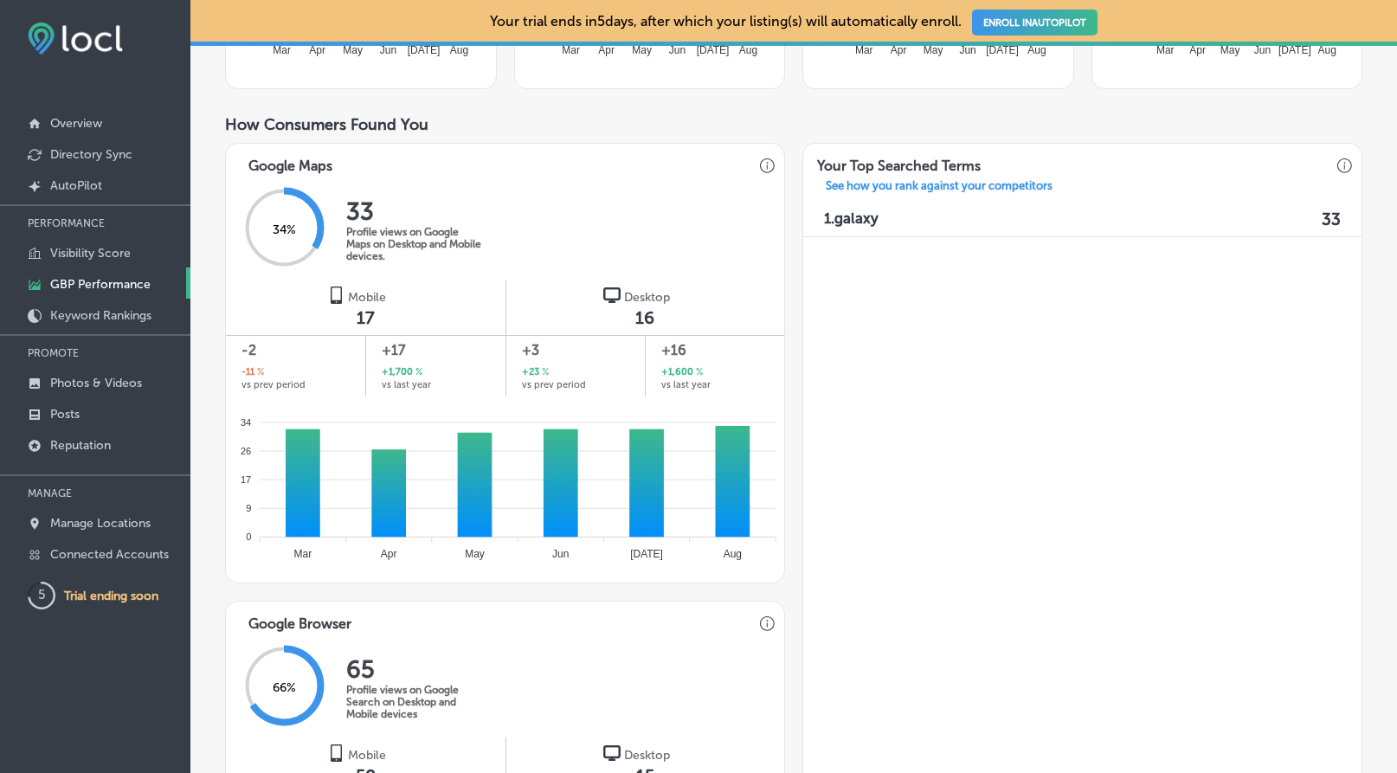
scroll to position [923, 0]
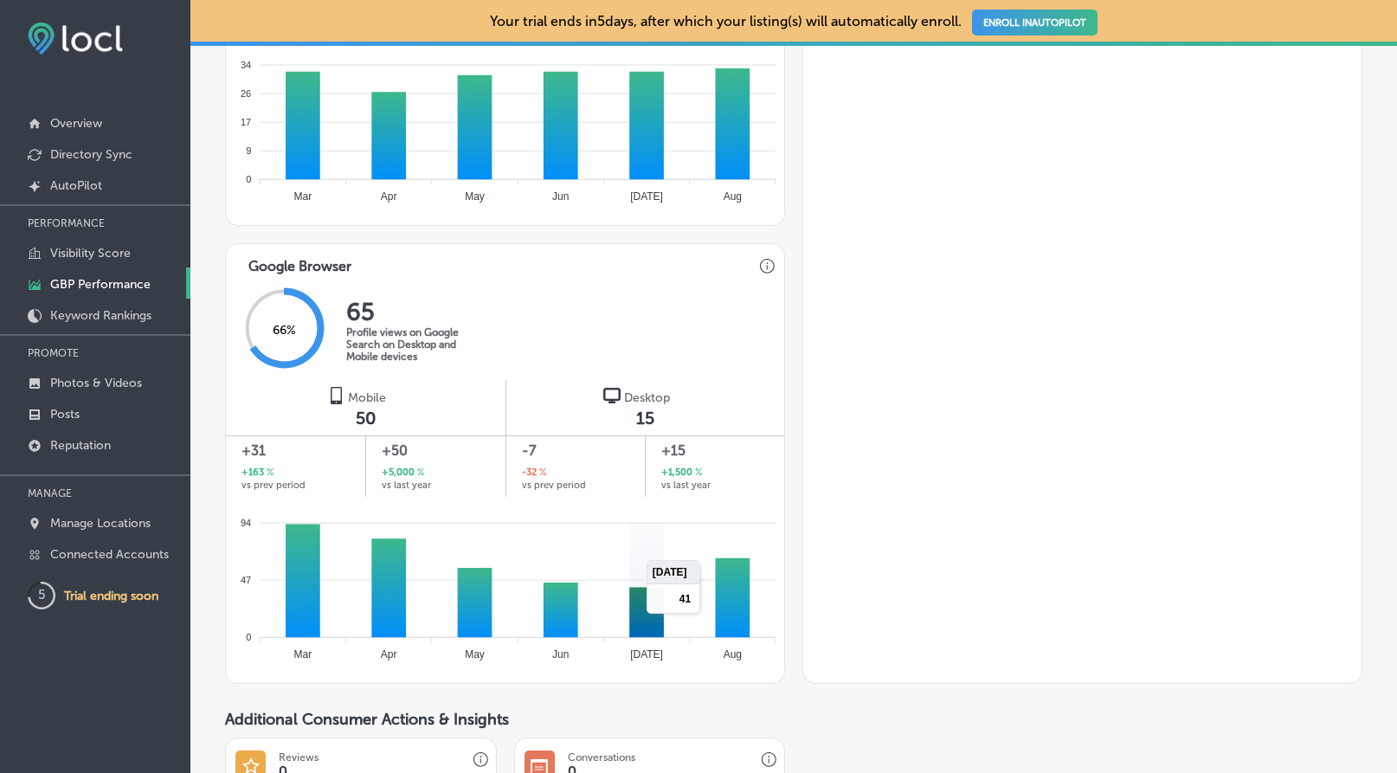
click at [653, 590] on icon at bounding box center [646, 612] width 35 height 50
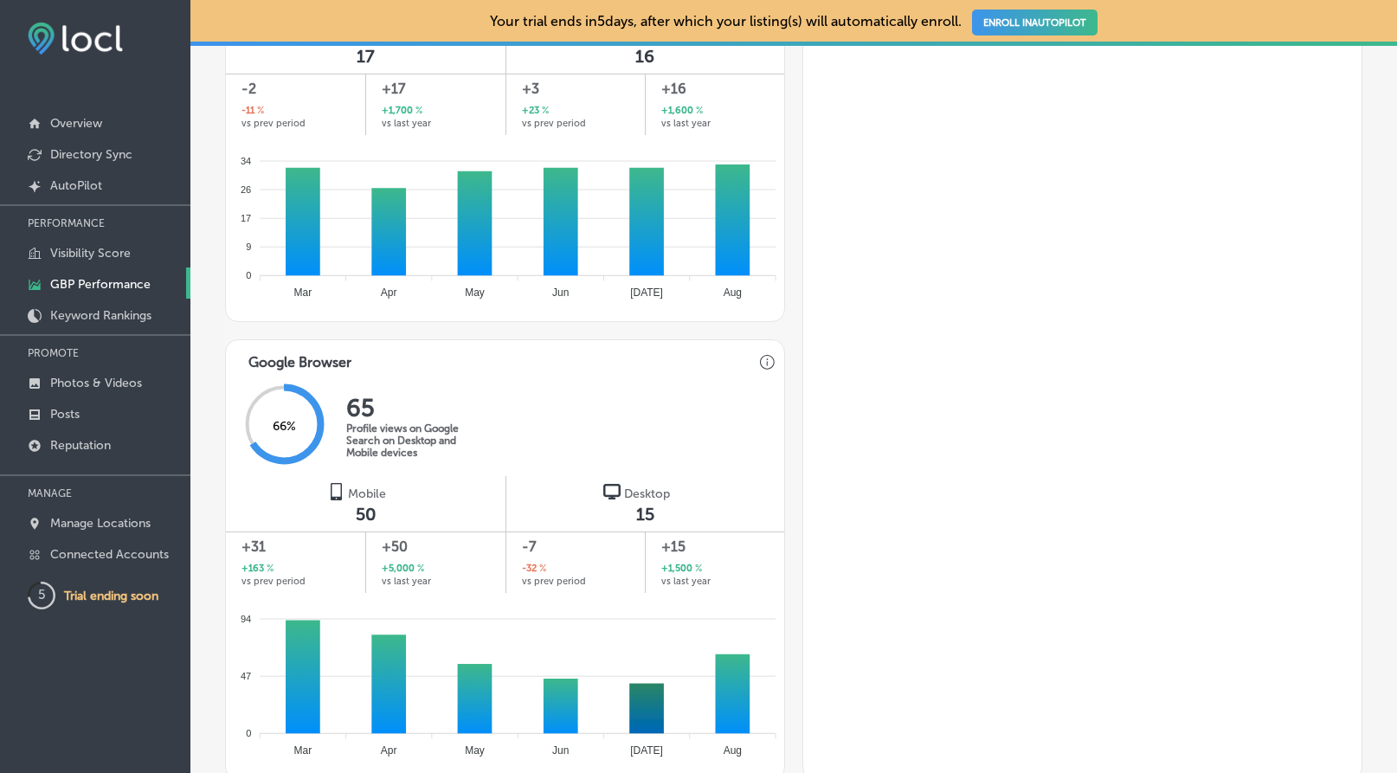
scroll to position [427, 0]
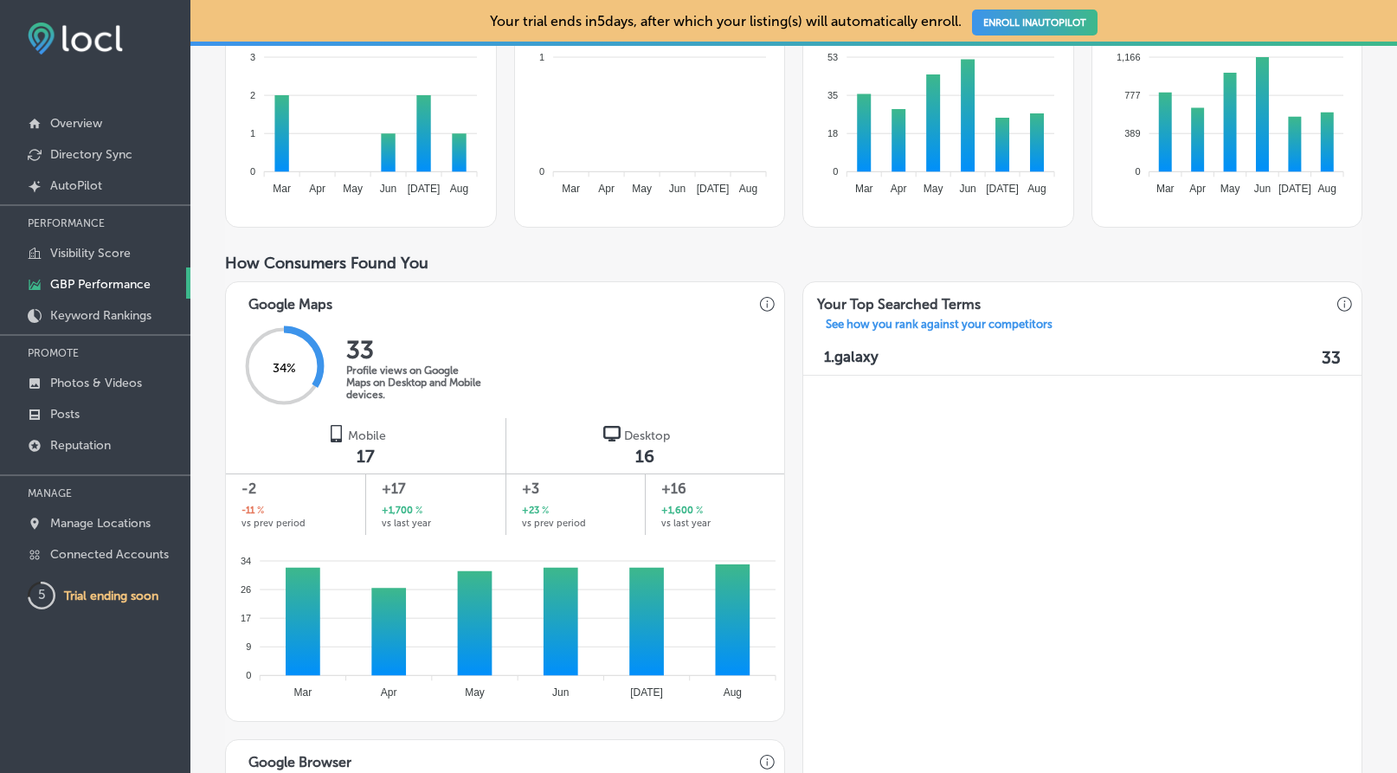
click at [852, 351] on p "1. galaxy" at bounding box center [851, 358] width 55 height 20
click at [1322, 362] on label "33" at bounding box center [1331, 358] width 19 height 20
click at [983, 323] on p "See how you rank against your competitors" at bounding box center [939, 327] width 255 height 18
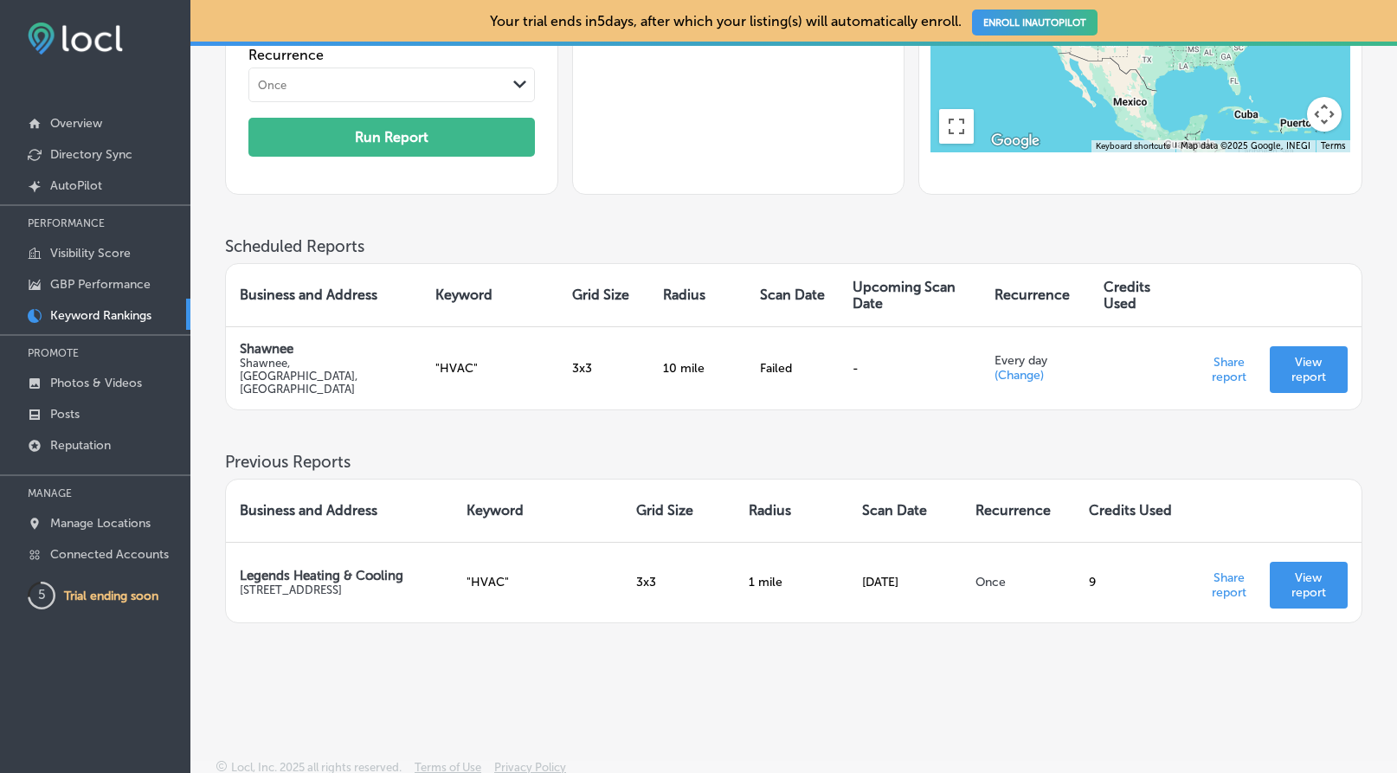
scroll to position [301, 0]
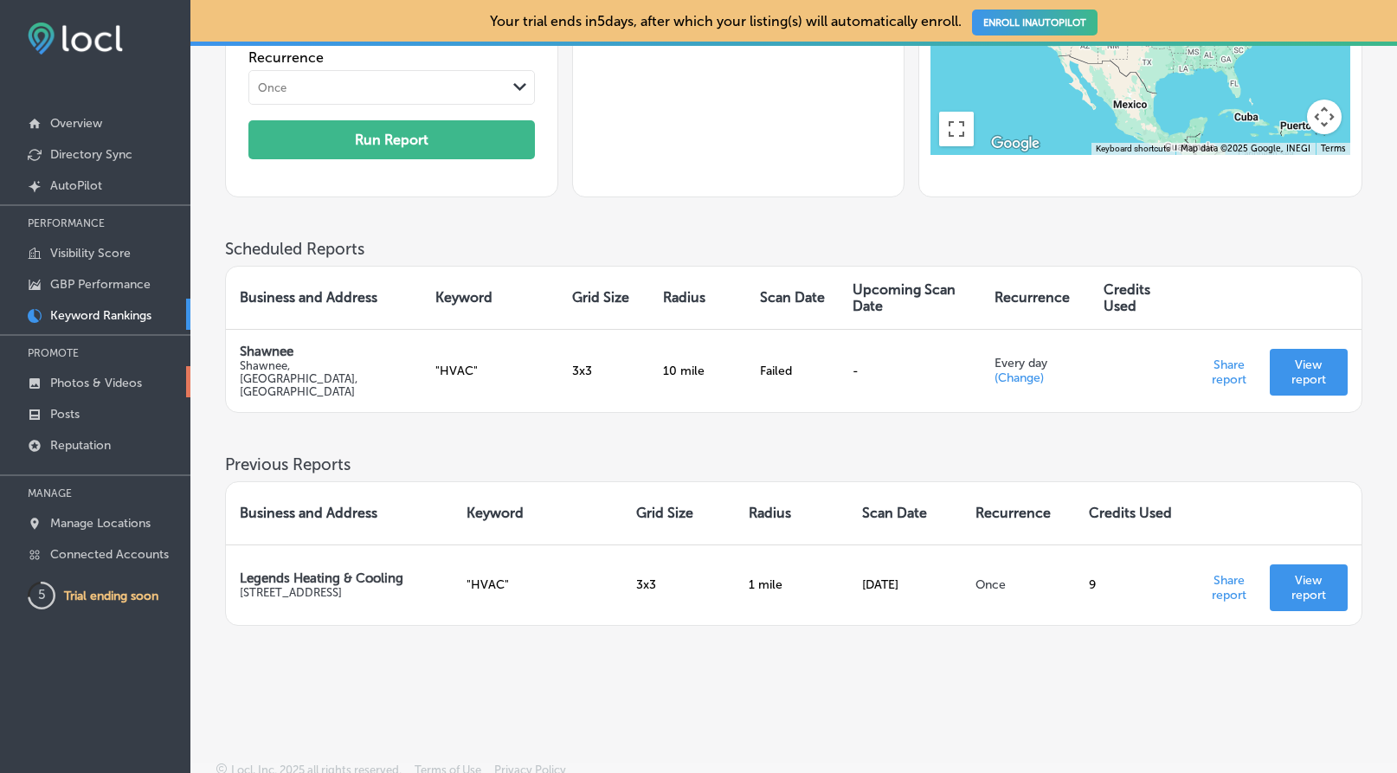
click at [116, 377] on p "Photos & Videos" at bounding box center [96, 383] width 92 height 15
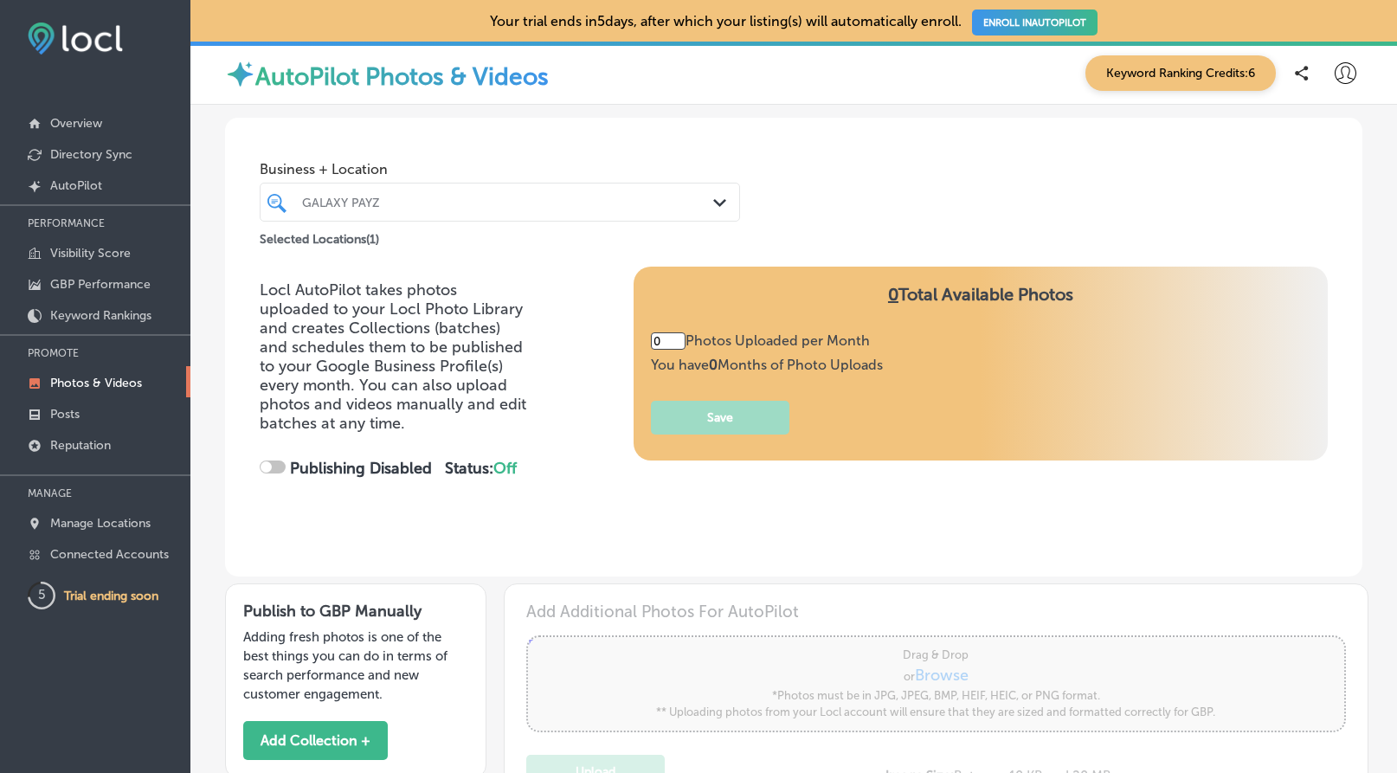
type input "5"
checkbox input "true"
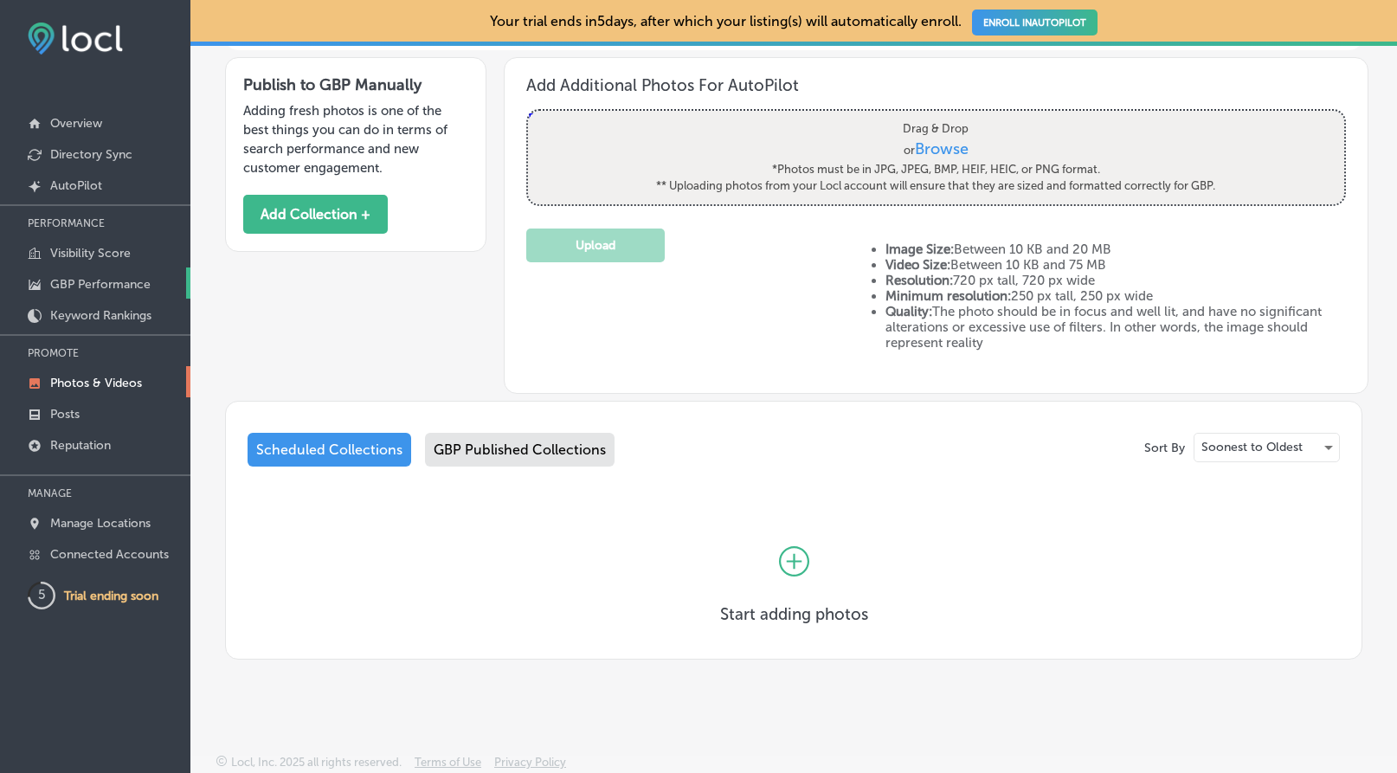
scroll to position [526, 0]
click at [68, 282] on p "GBP Performance" at bounding box center [100, 284] width 100 height 15
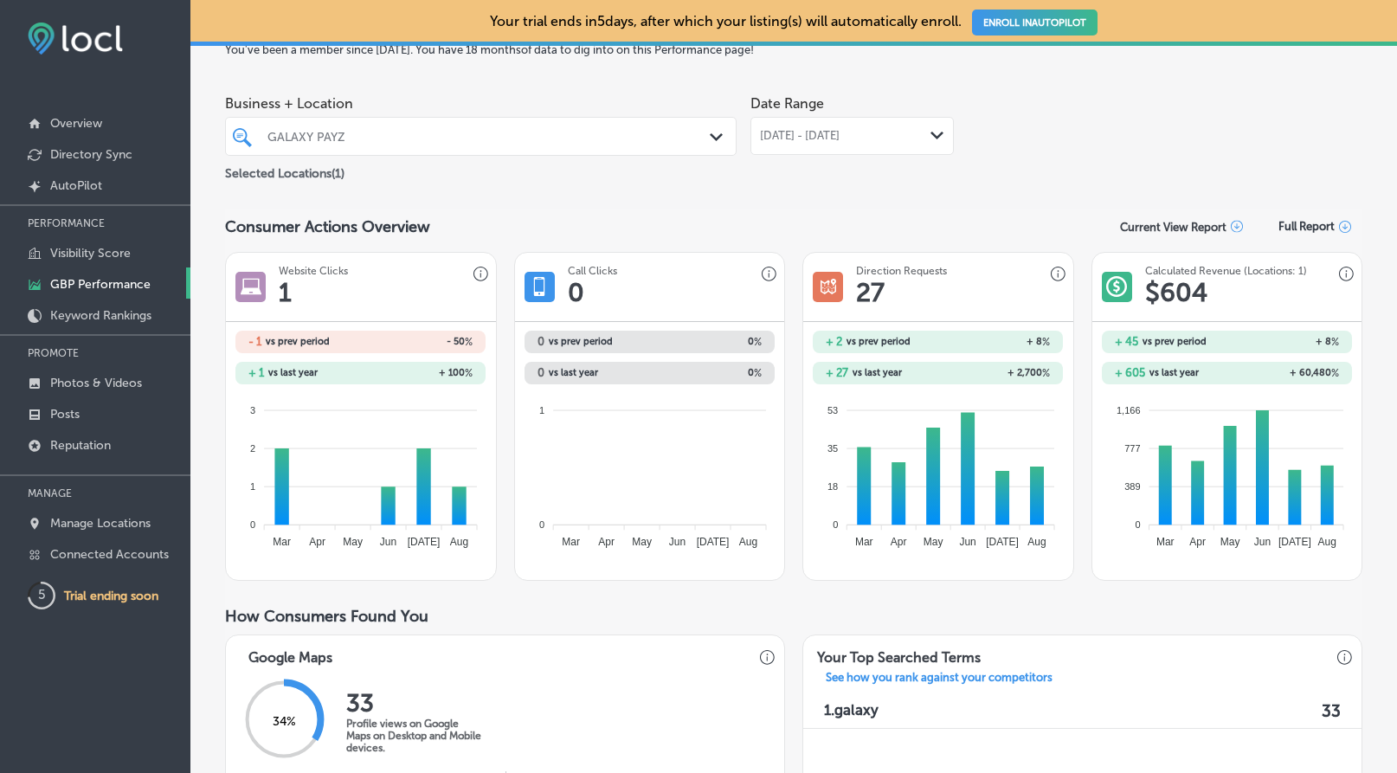
scroll to position [87, 0]
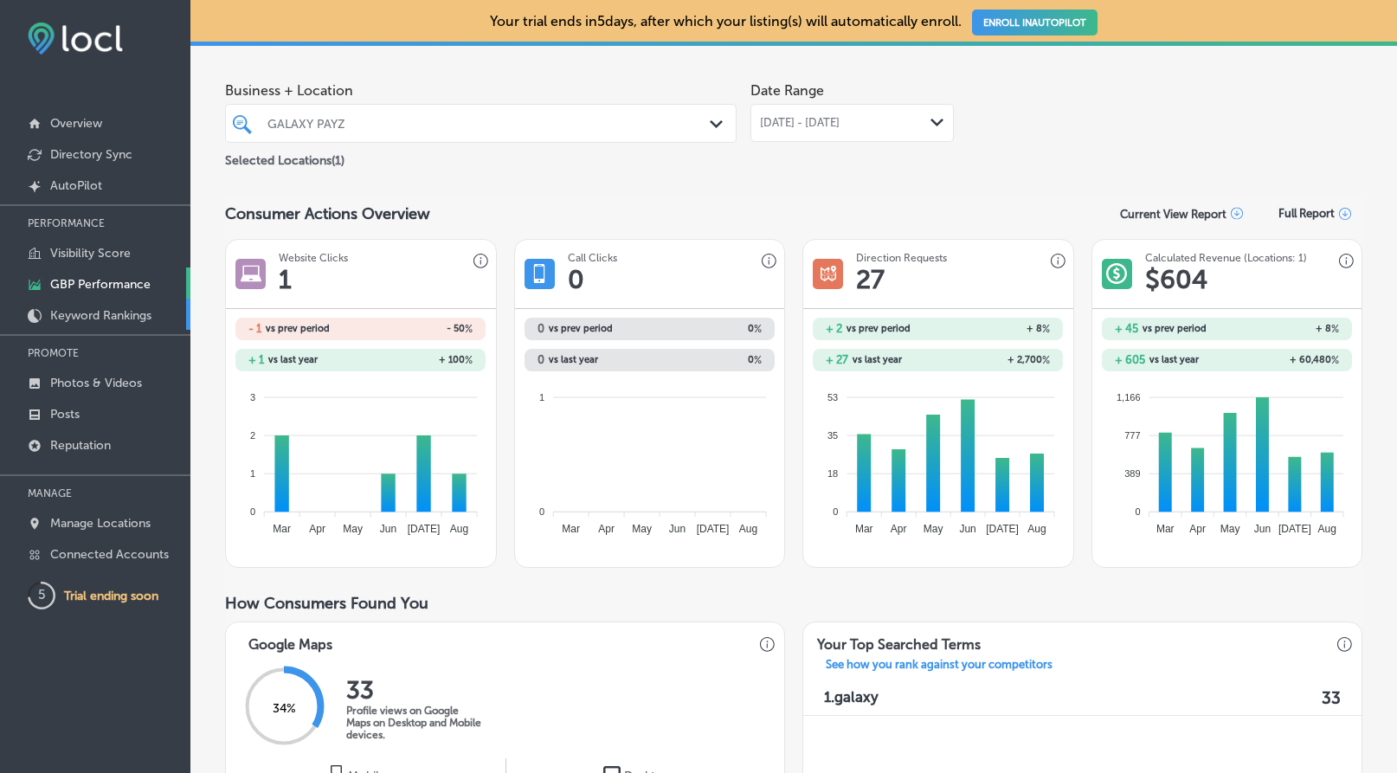
click at [80, 314] on p "Keyword Rankings" at bounding box center [100, 315] width 101 height 15
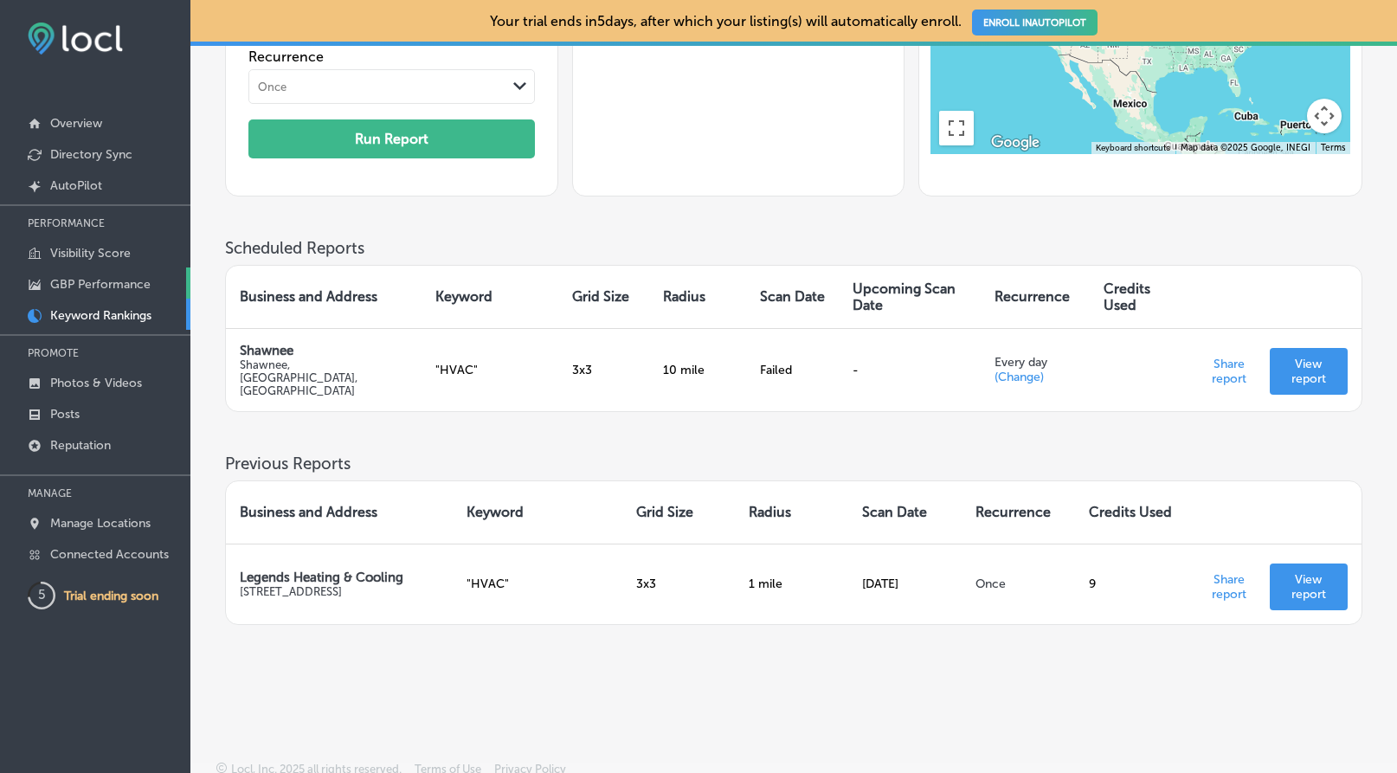
scroll to position [301, 0]
click at [109, 255] on p "Visibility Score" at bounding box center [90, 253] width 81 height 15
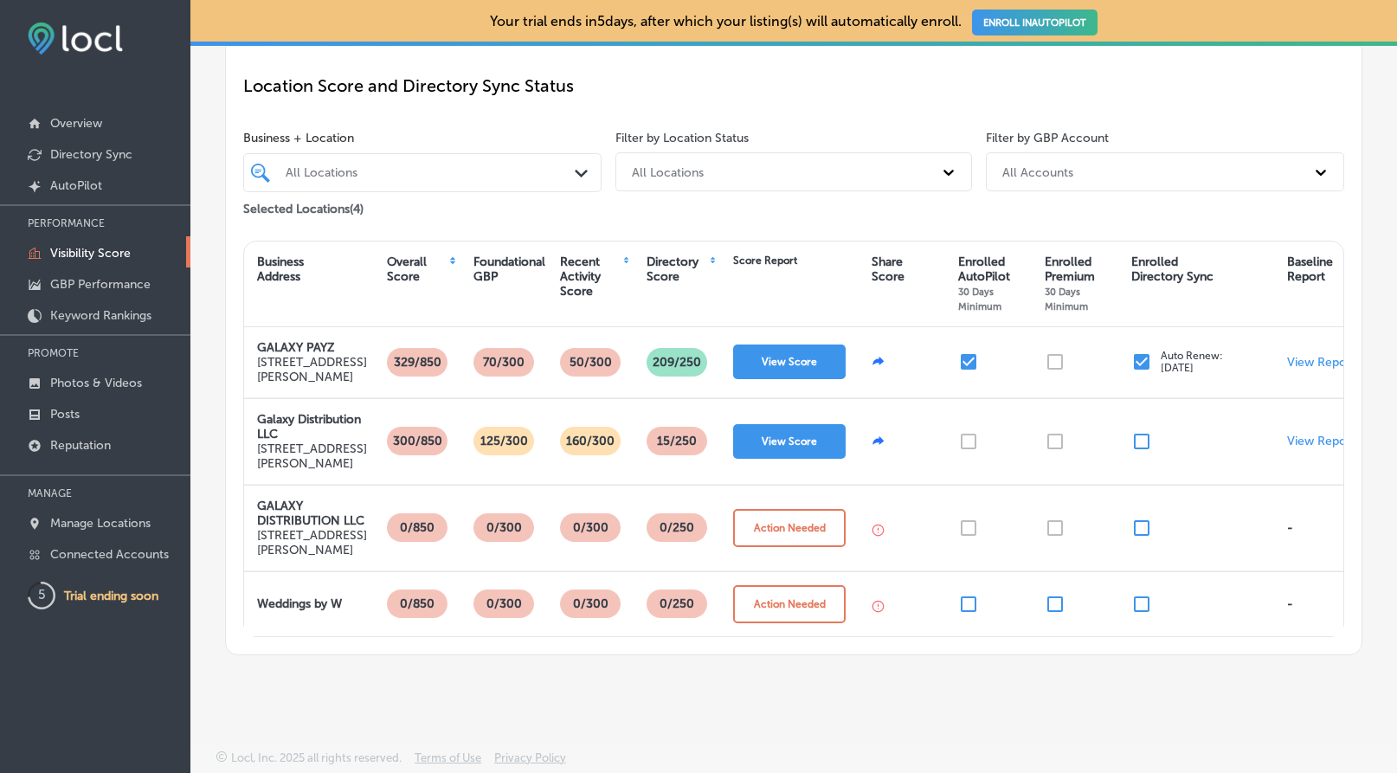
scroll to position [219, 0]
click at [127, 390] on p "Photos & Videos" at bounding box center [96, 383] width 92 height 15
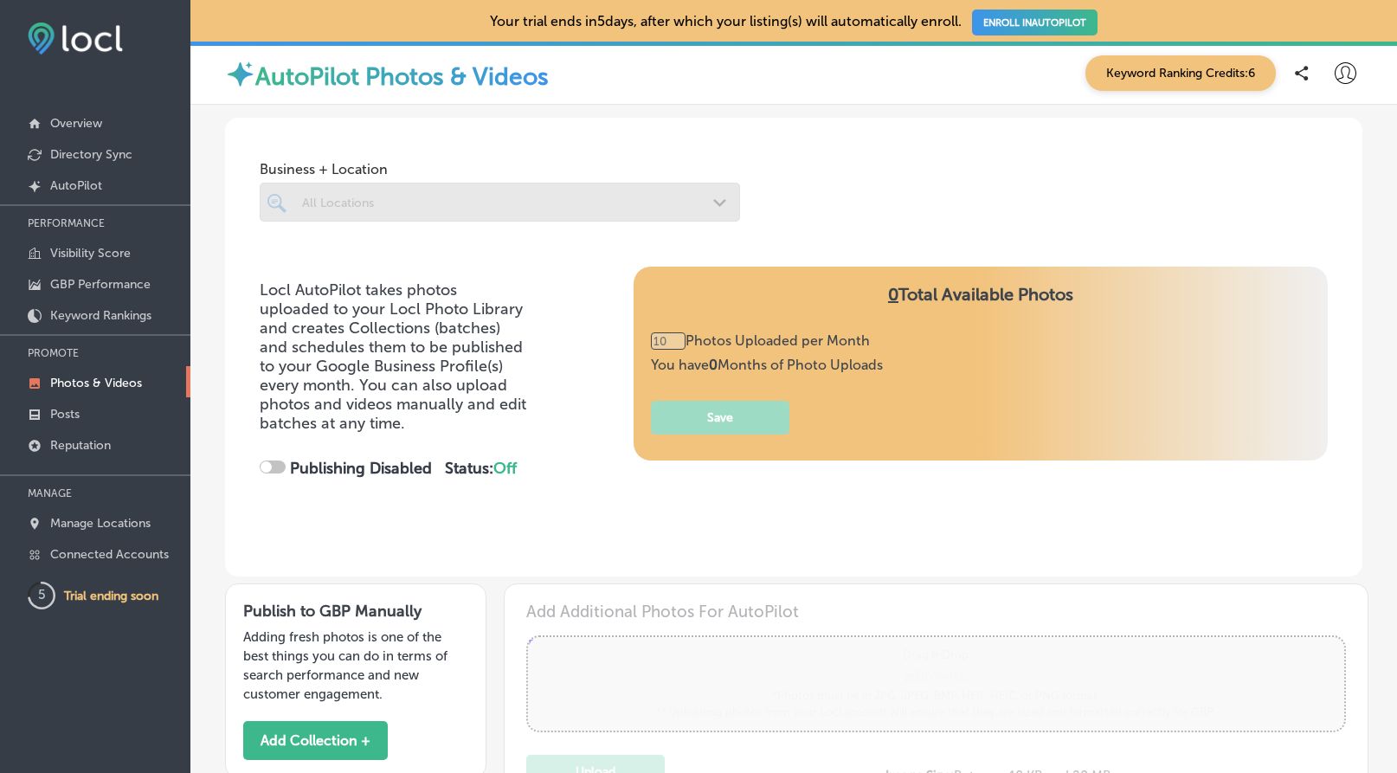
type input "0"
checkbox input "true"
type input "5"
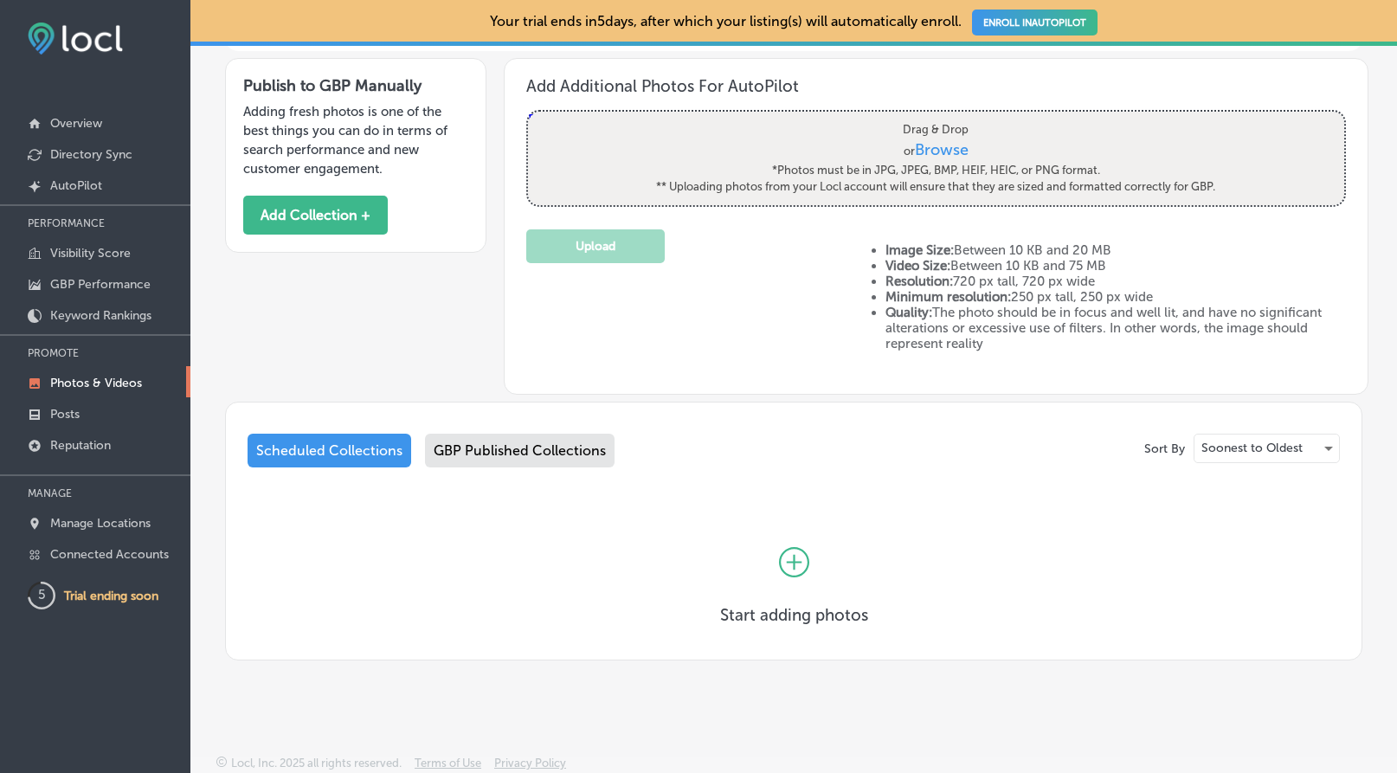
scroll to position [523, 0]
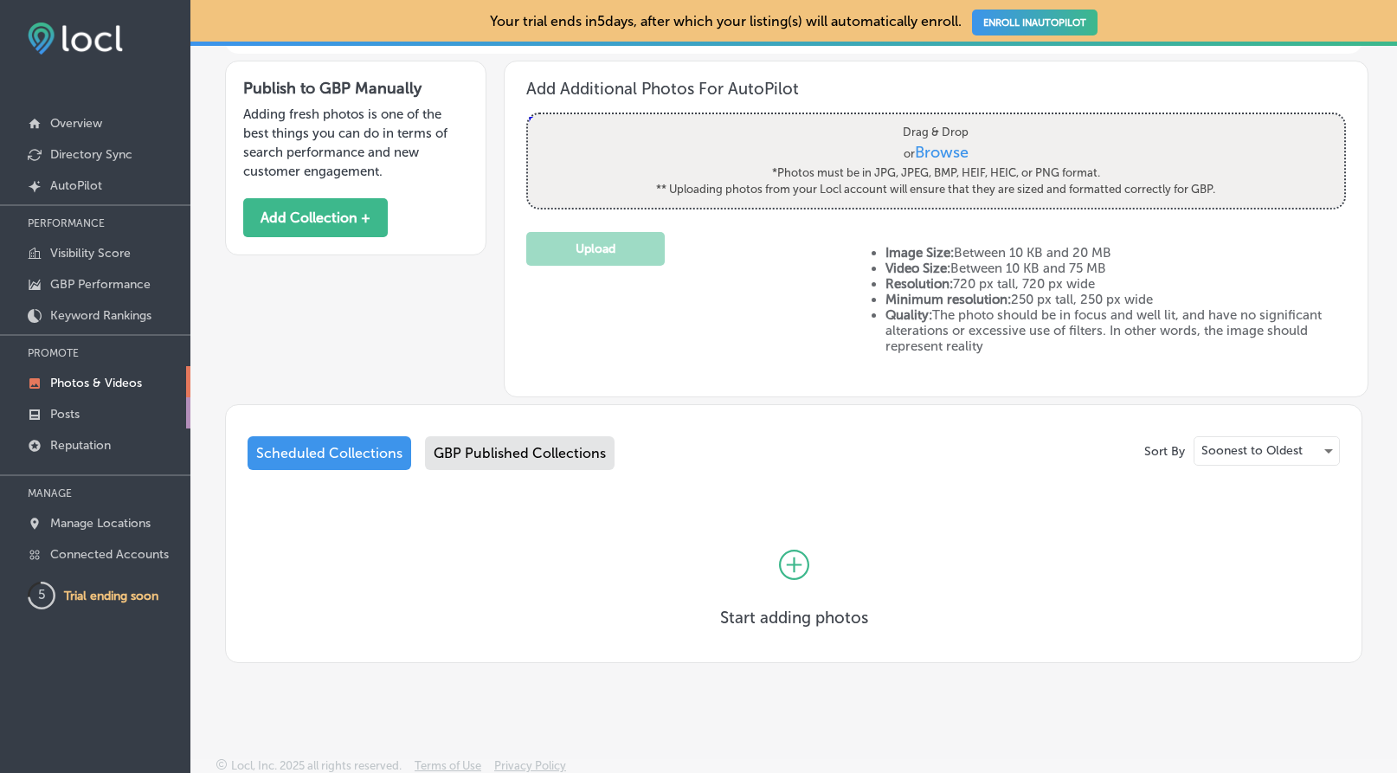
click at [94, 417] on link "Posts" at bounding box center [95, 412] width 190 height 31
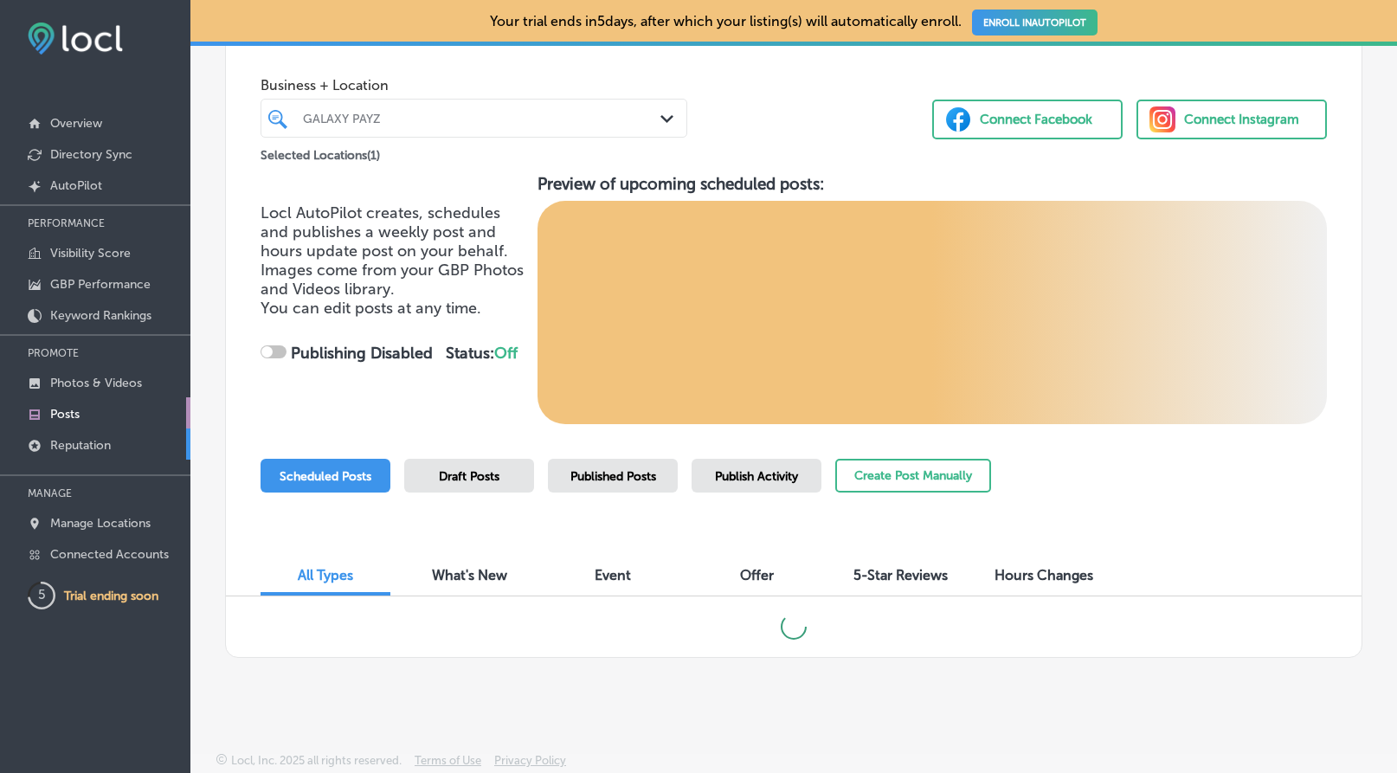
click at [113, 441] on link "Reputation" at bounding box center [95, 444] width 190 height 31
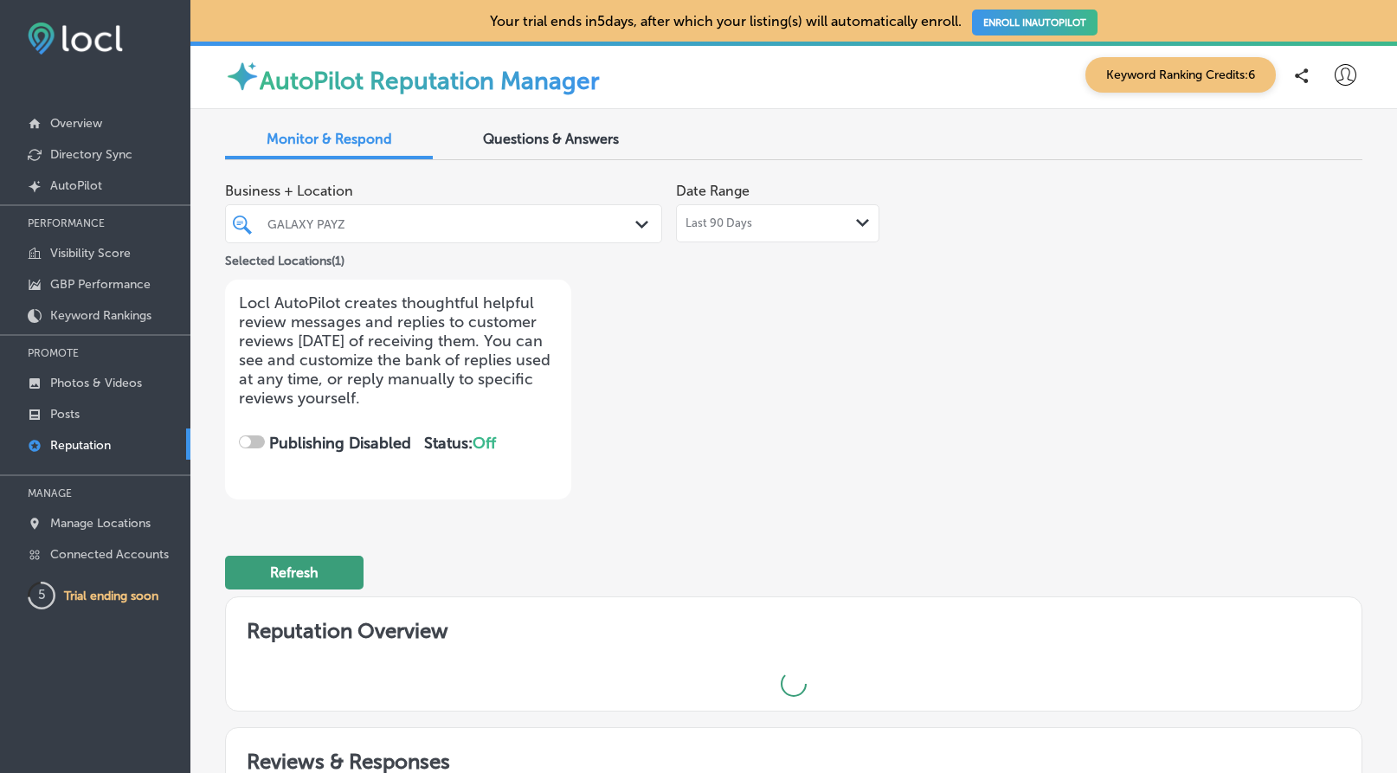
checkbox input "true"
click at [318, 565] on button "Refresh" at bounding box center [294, 573] width 139 height 34
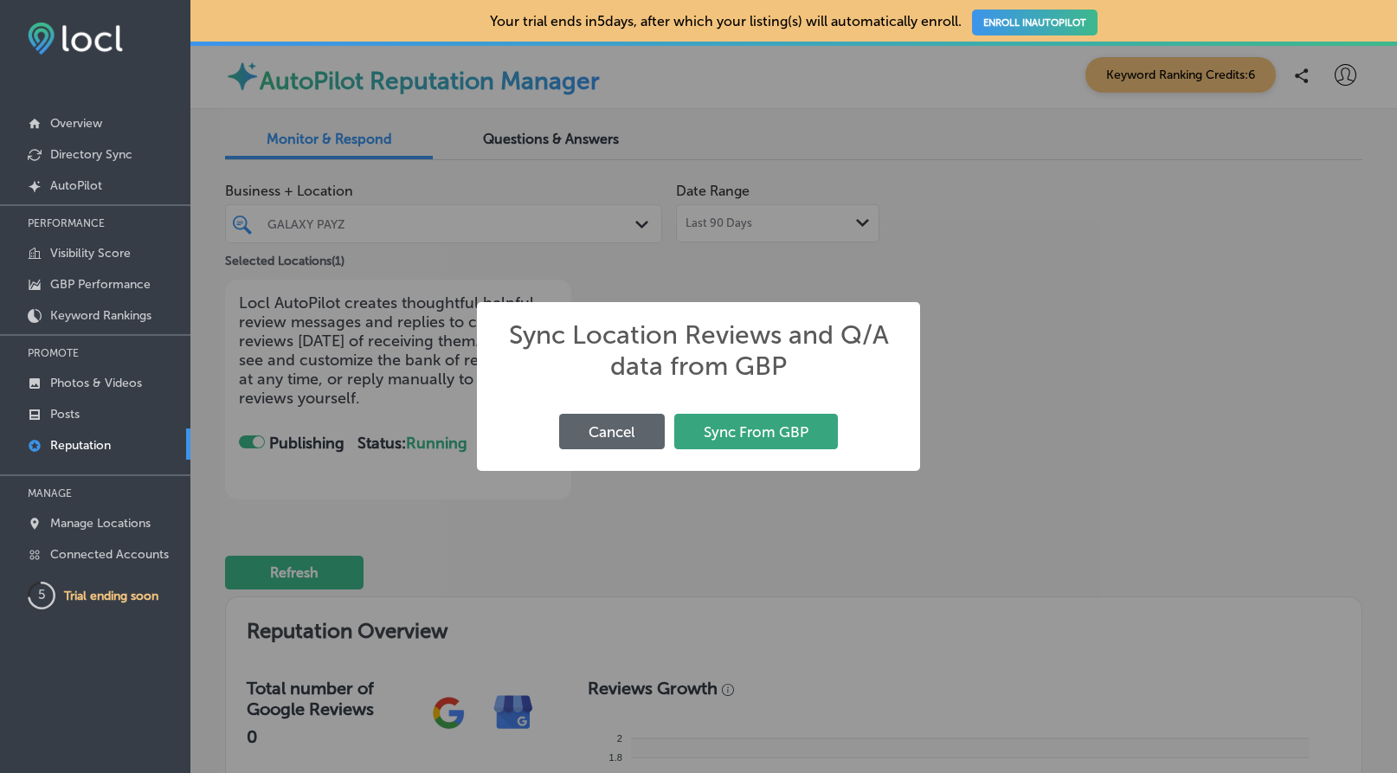
click at [744, 442] on button "Sync From GBP" at bounding box center [756, 431] width 164 height 35
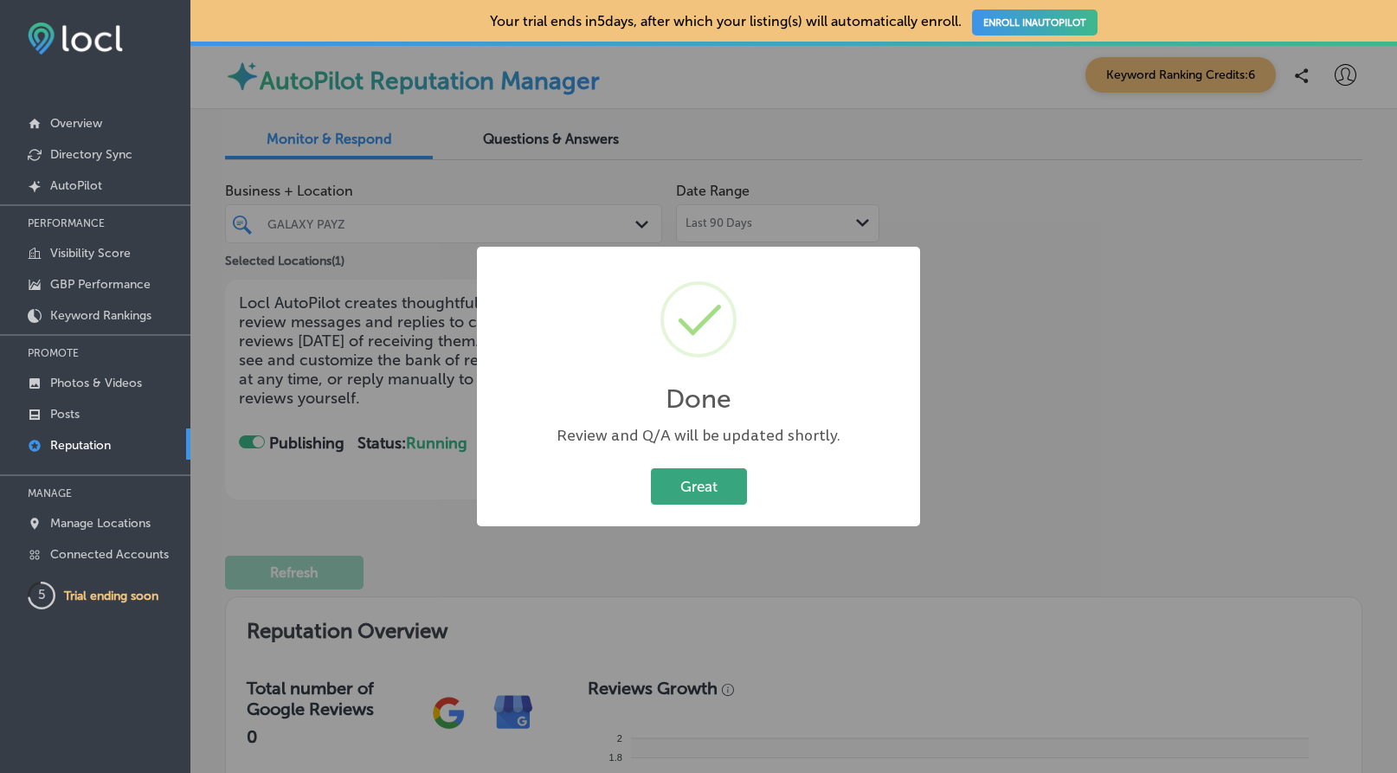
click at [722, 482] on button "Great" at bounding box center [699, 485] width 96 height 35
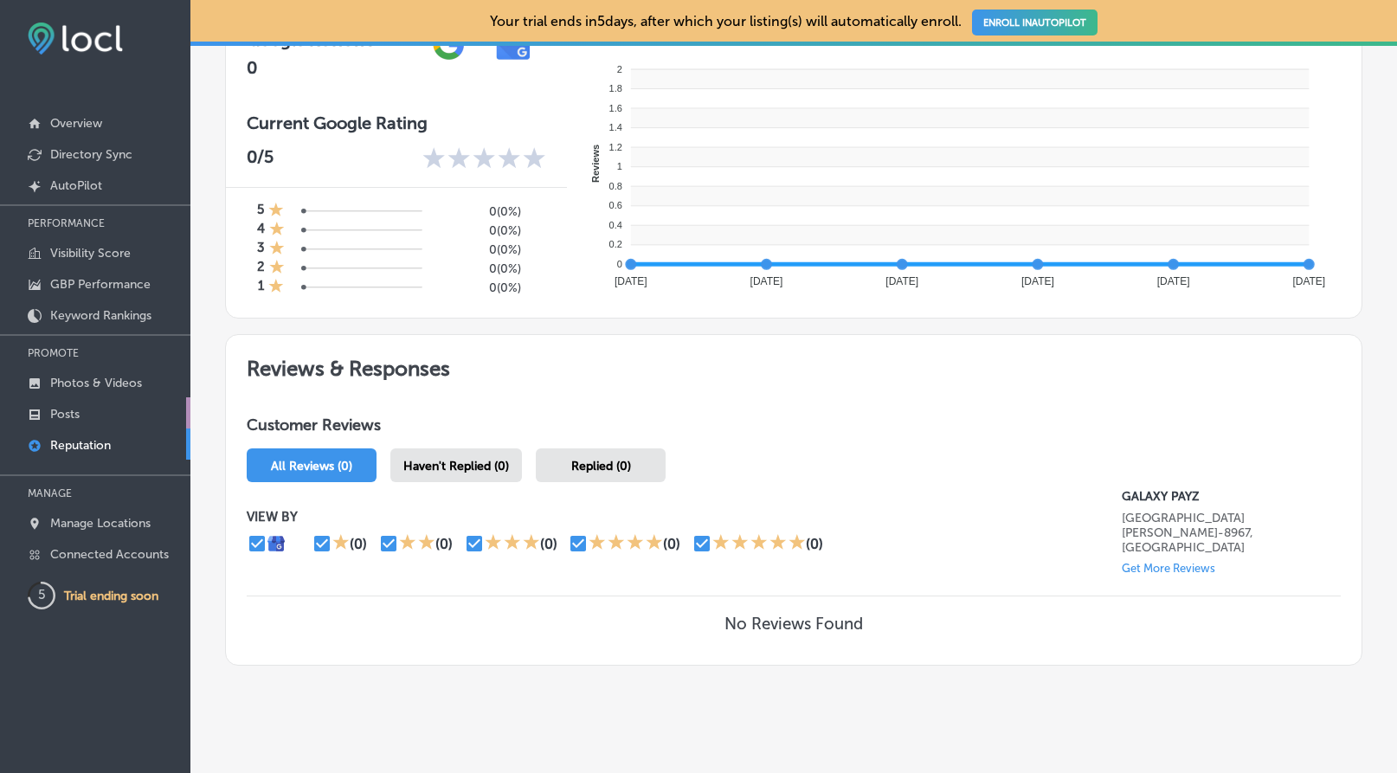
click at [118, 410] on link "Posts" at bounding box center [95, 412] width 190 height 31
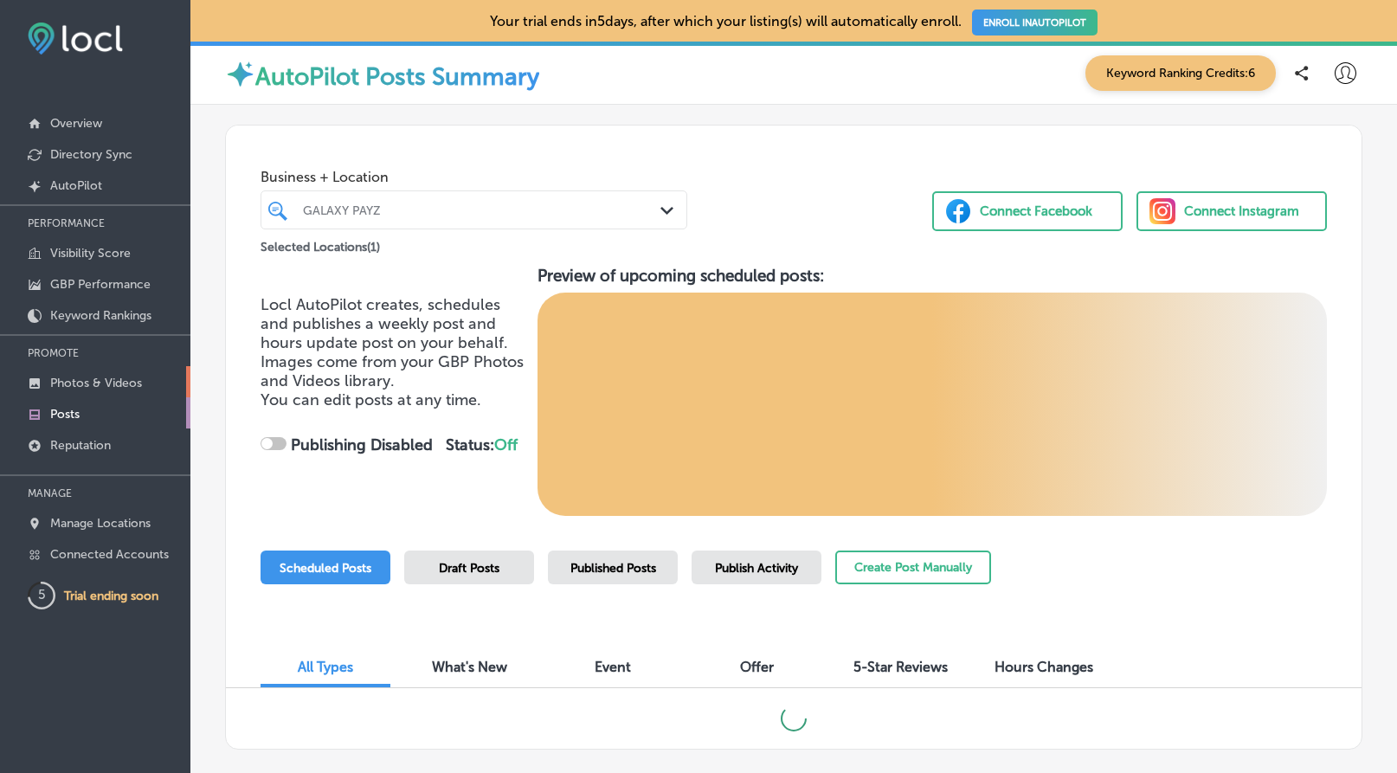
checkbox input "true"
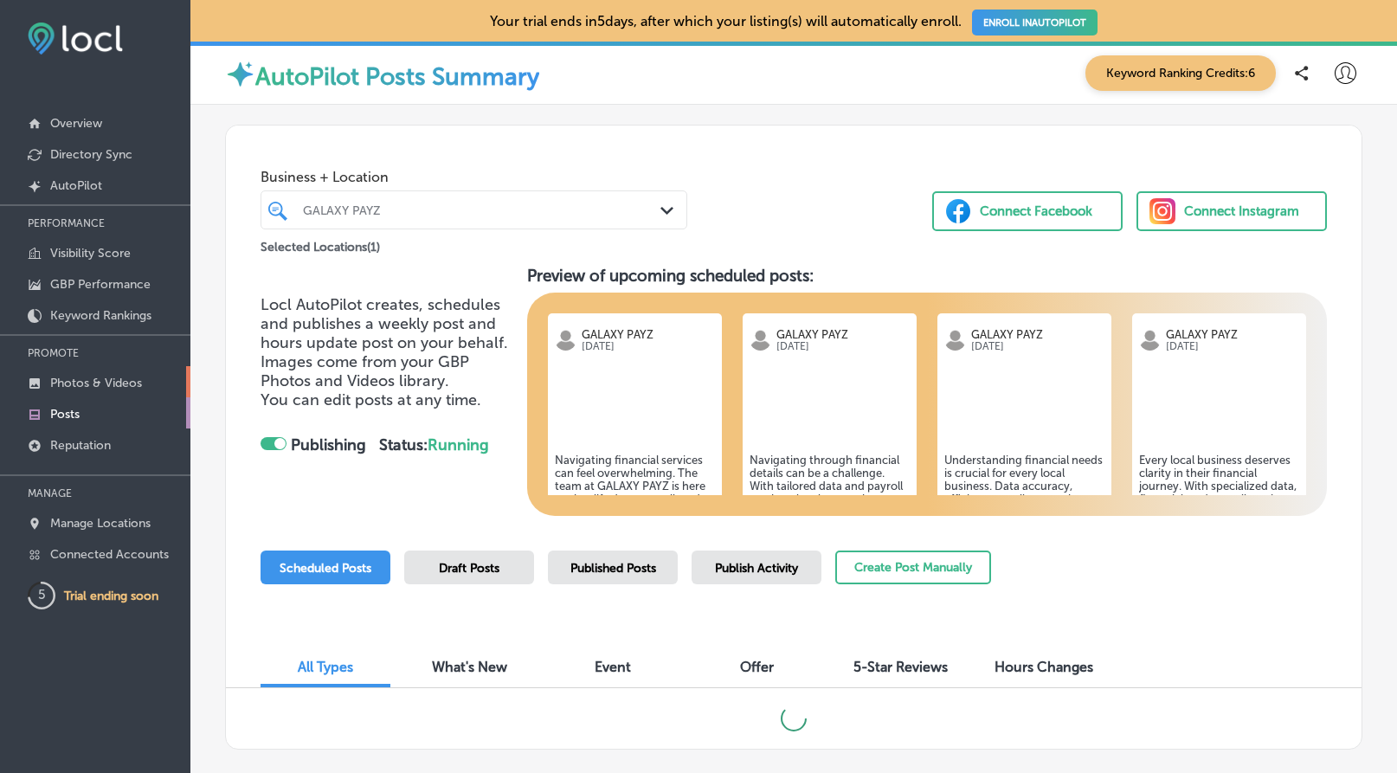
click at [141, 382] on p "Photos & Videos" at bounding box center [96, 383] width 92 height 15
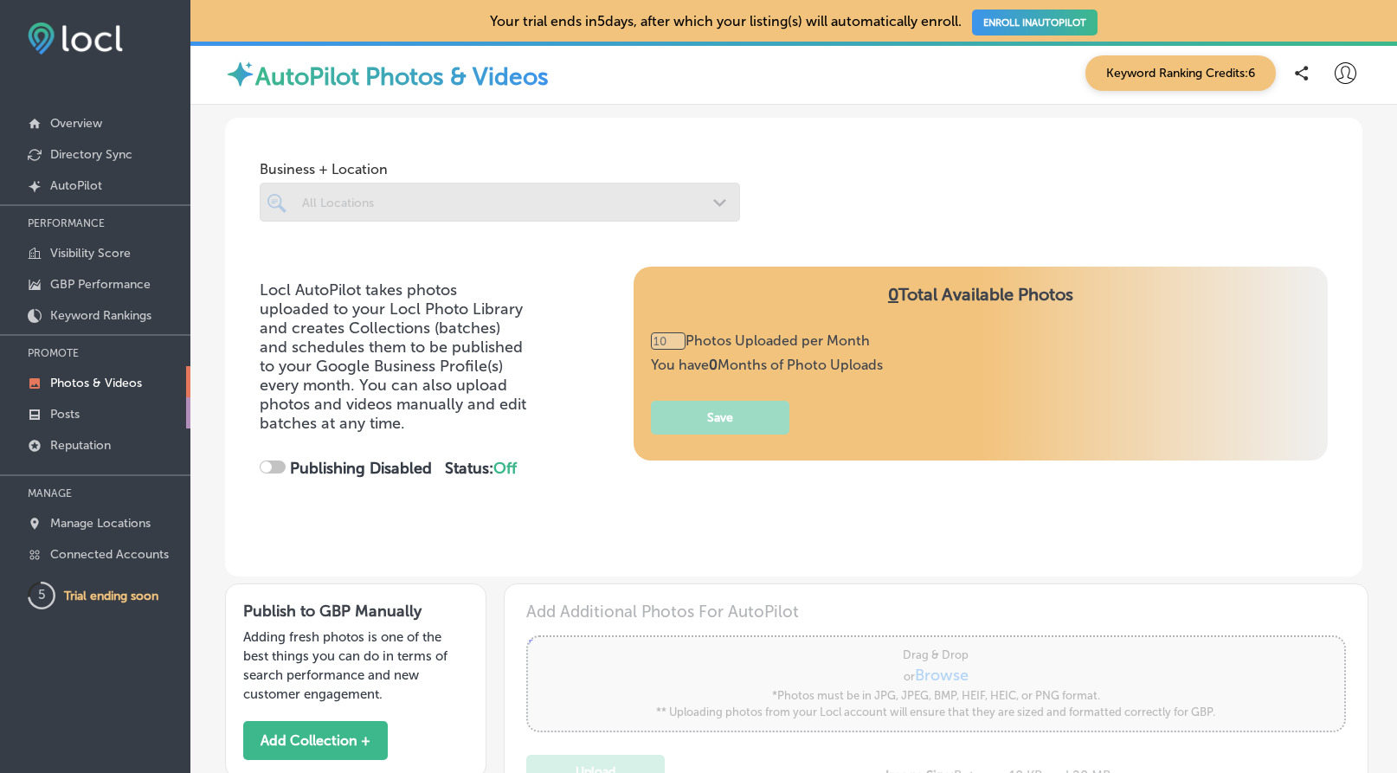
click at [112, 415] on link "Posts" at bounding box center [95, 412] width 190 height 31
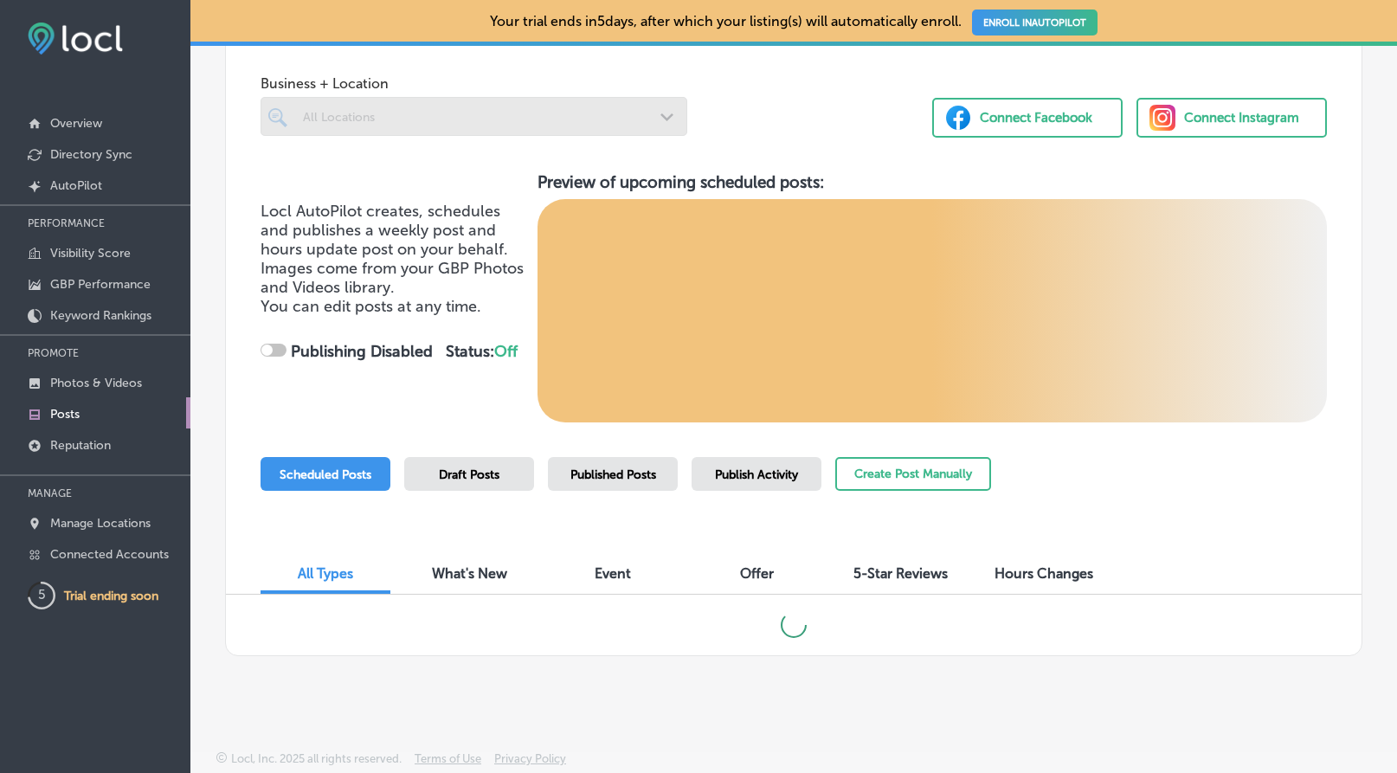
scroll to position [92, 0]
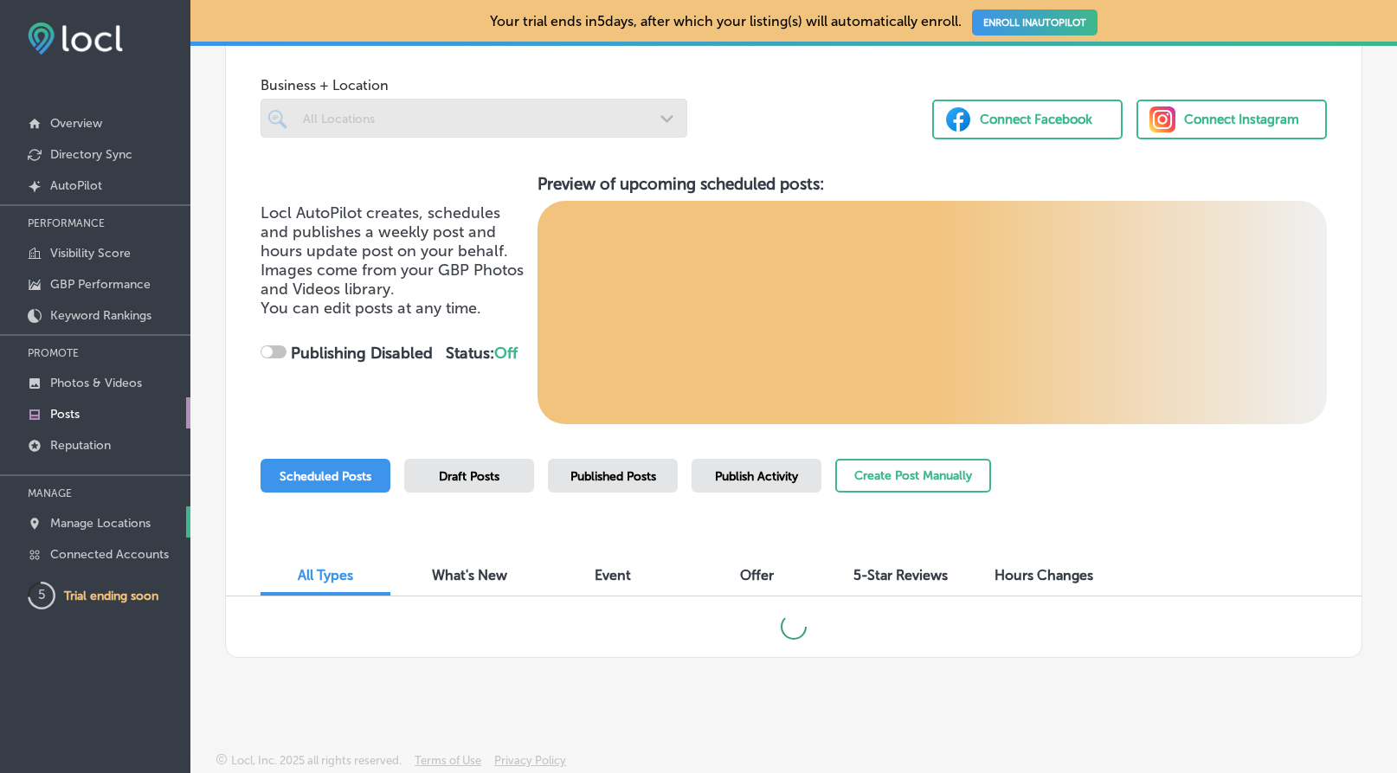
click at [158, 526] on link "Manage Locations" at bounding box center [95, 522] width 190 height 31
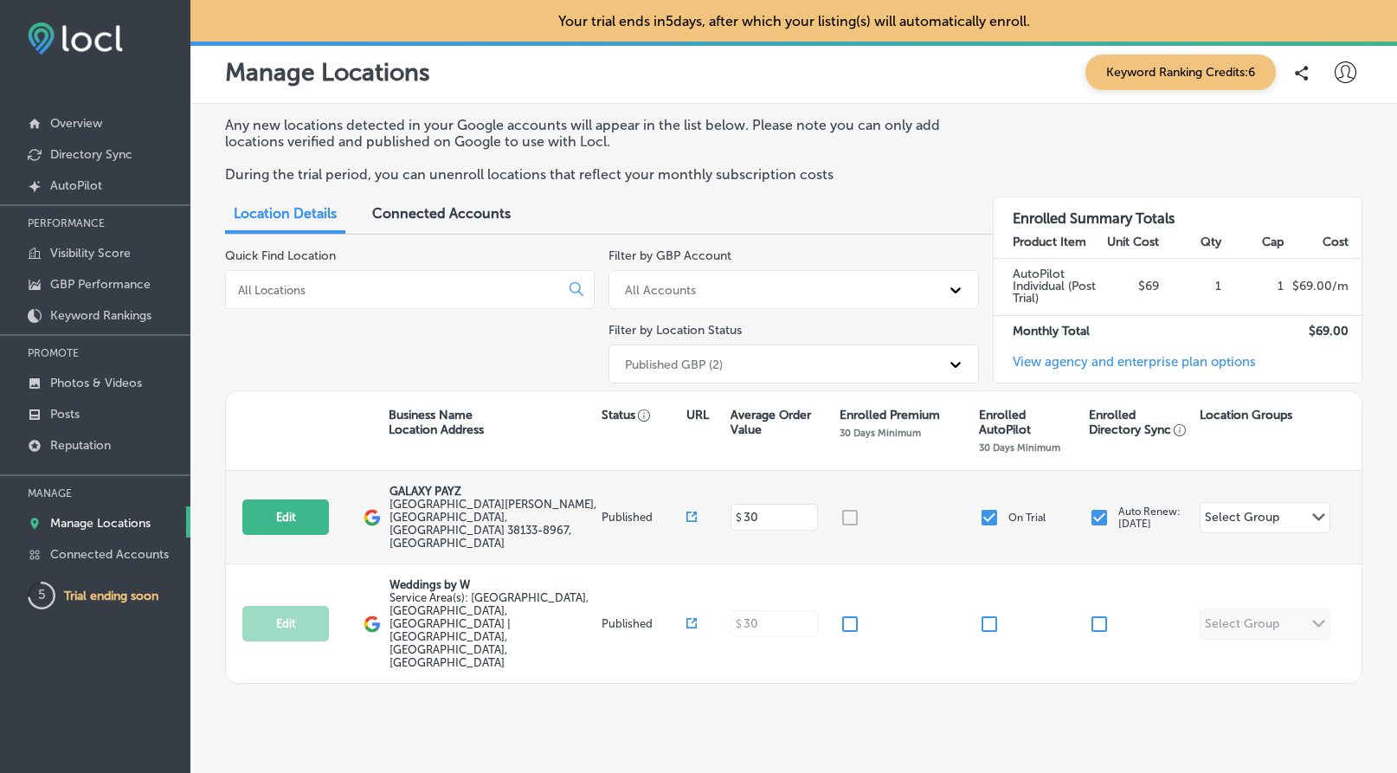
click at [1256, 510] on div "Select Group" at bounding box center [1242, 520] width 74 height 20
click at [1333, 501] on div "Select Group Path Created with Sketch." at bounding box center [1272, 517] width 145 height 32
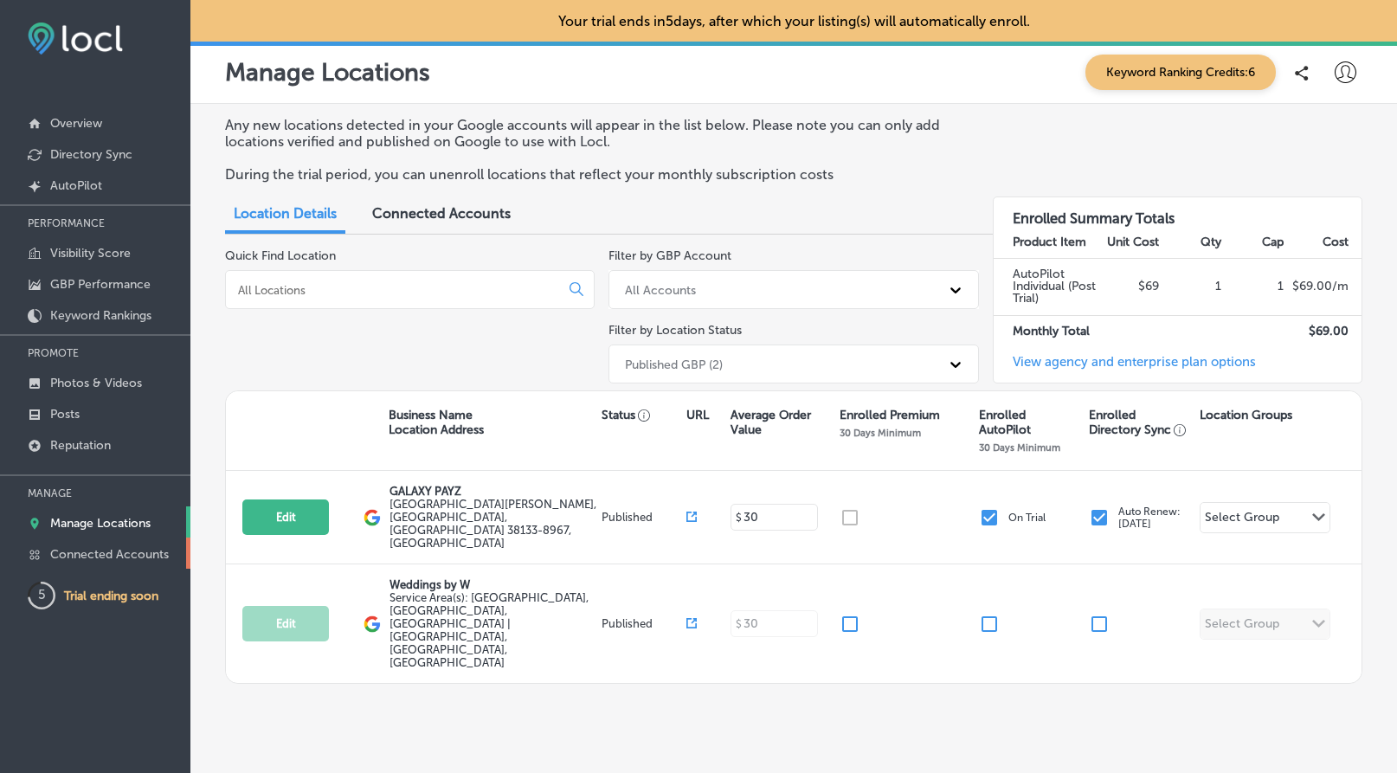
click at [149, 561] on p "Connected Accounts" at bounding box center [109, 554] width 119 height 15
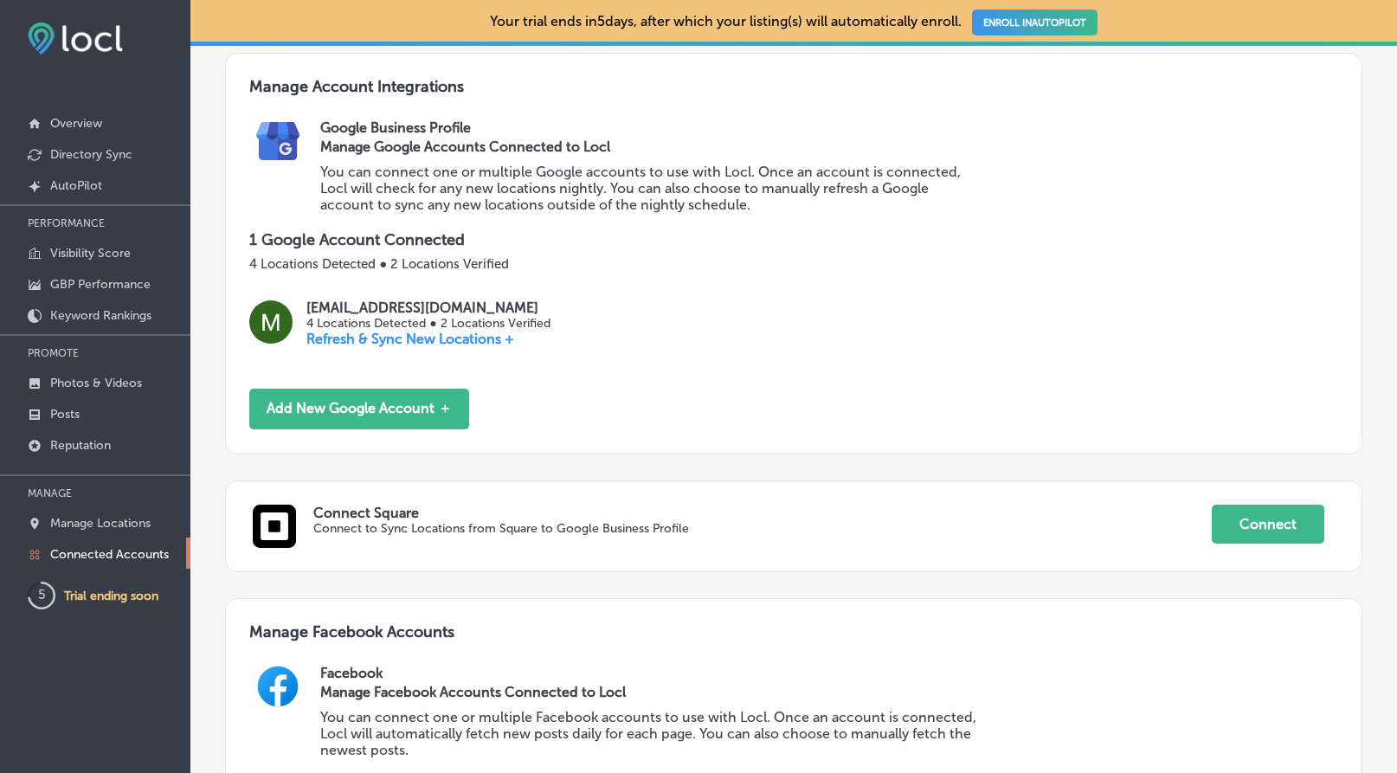
scroll to position [133, 0]
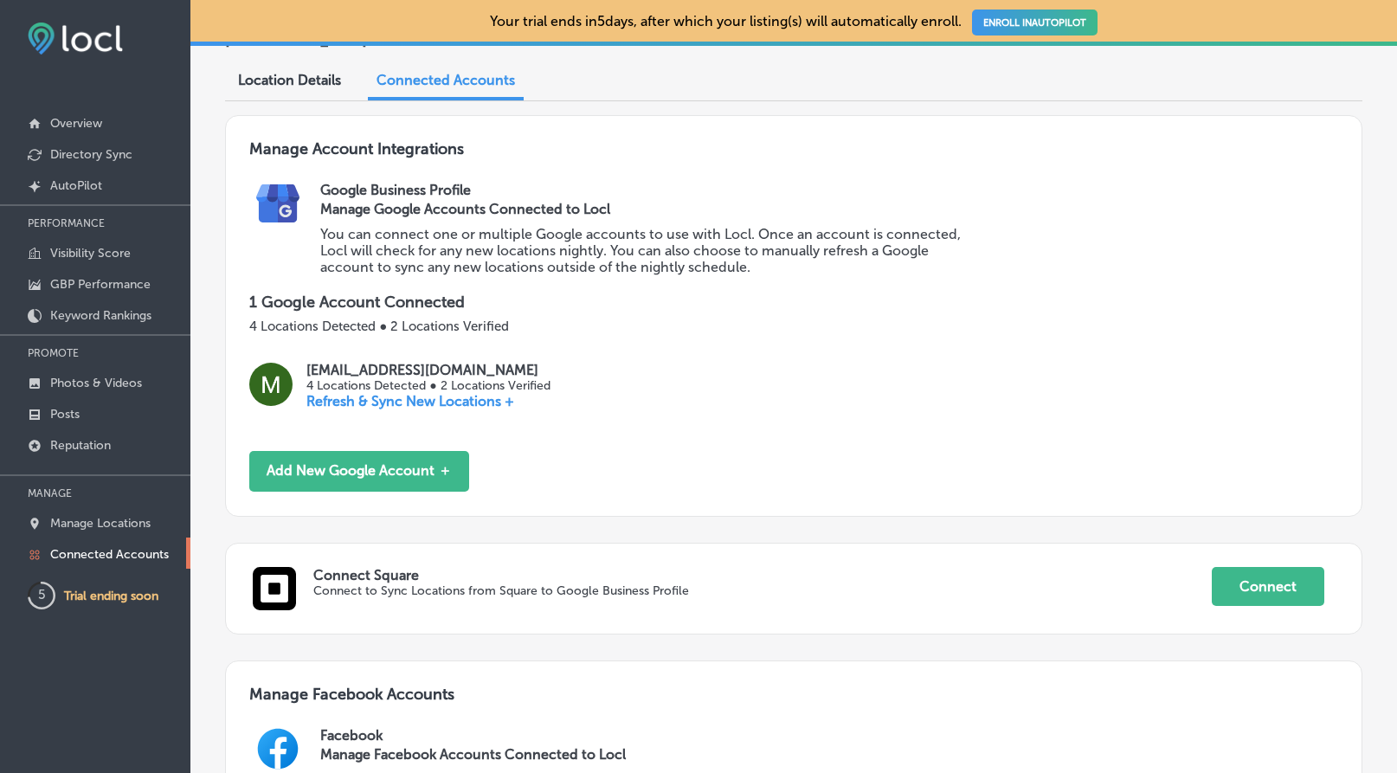
click at [367, 378] on p "4 Locations Detected ● 2 Locations Verified" at bounding box center [428, 385] width 243 height 15
click at [366, 385] on div "[EMAIL_ADDRESS][DOMAIN_NAME] 4 Locations Detected ● 2 Locations Verified Refres…" at bounding box center [793, 392] width 1089 height 61
click at [366, 393] on p "Refresh & Sync New Locations +" at bounding box center [428, 401] width 243 height 16
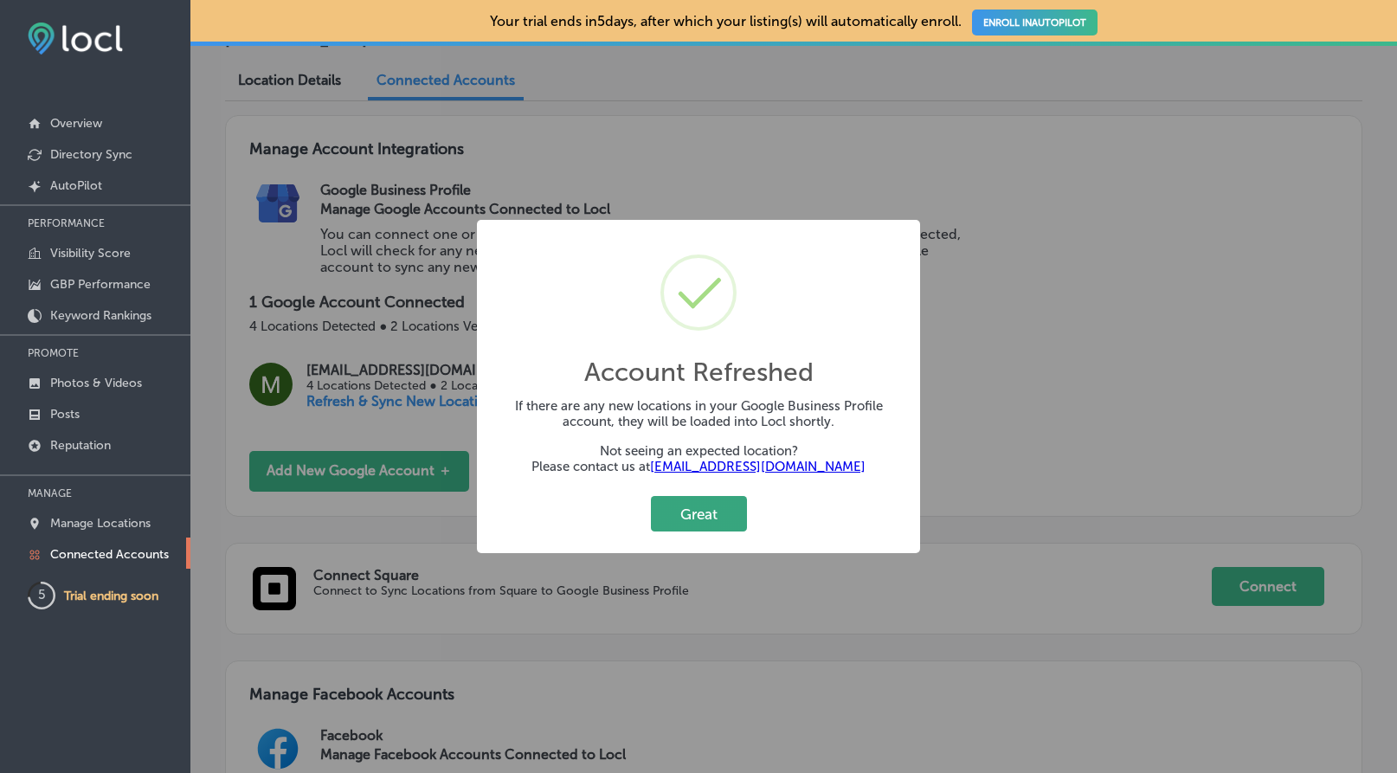
click at [701, 517] on button "Great" at bounding box center [699, 513] width 96 height 35
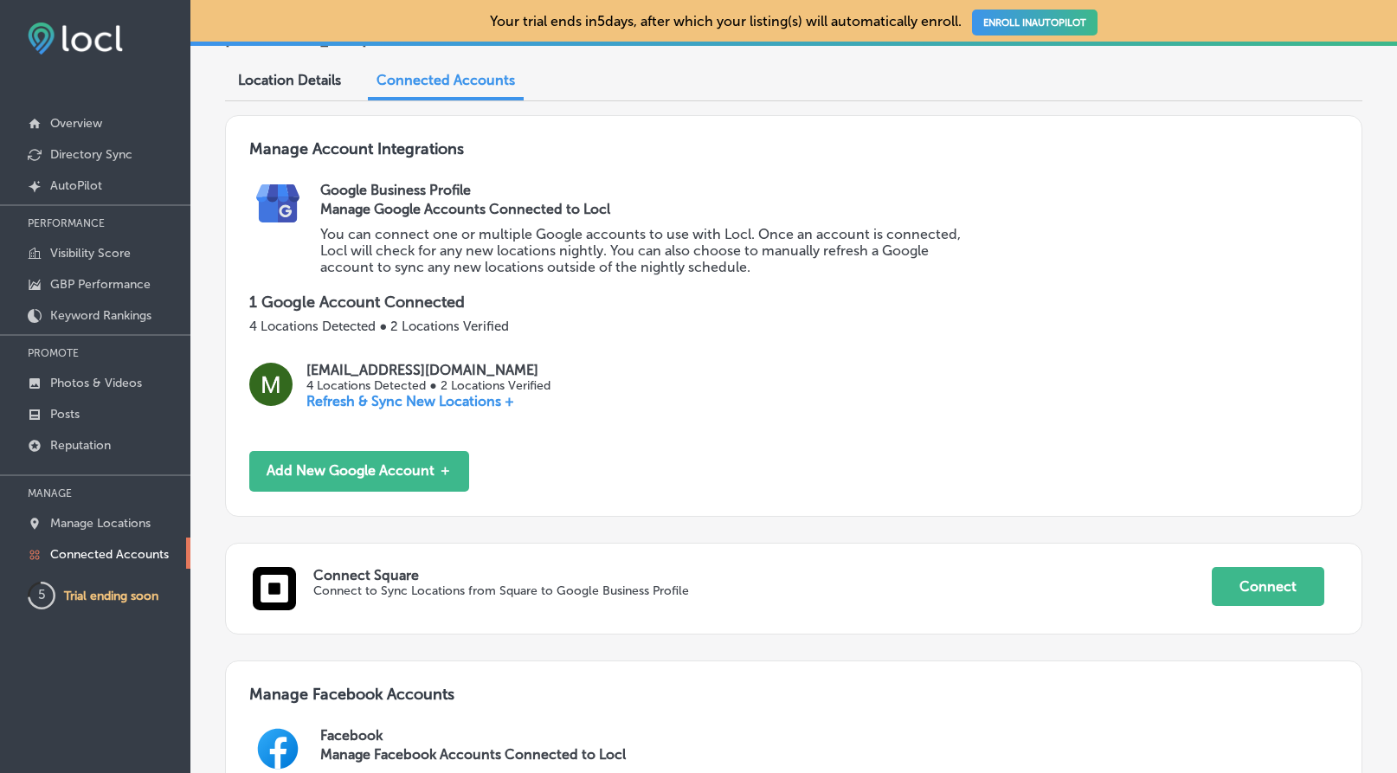
scroll to position [30, 0]
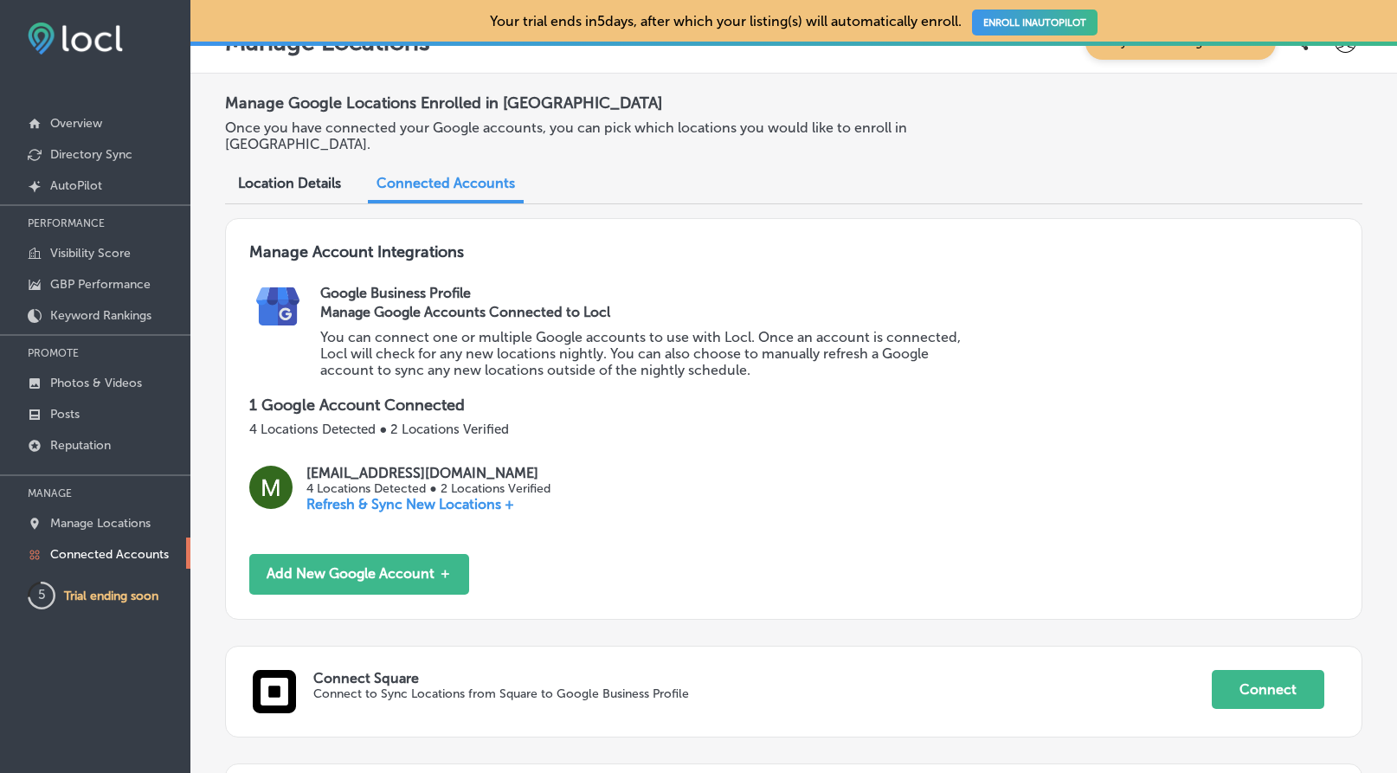
click at [326, 175] on span "Location Details" at bounding box center [289, 183] width 103 height 16
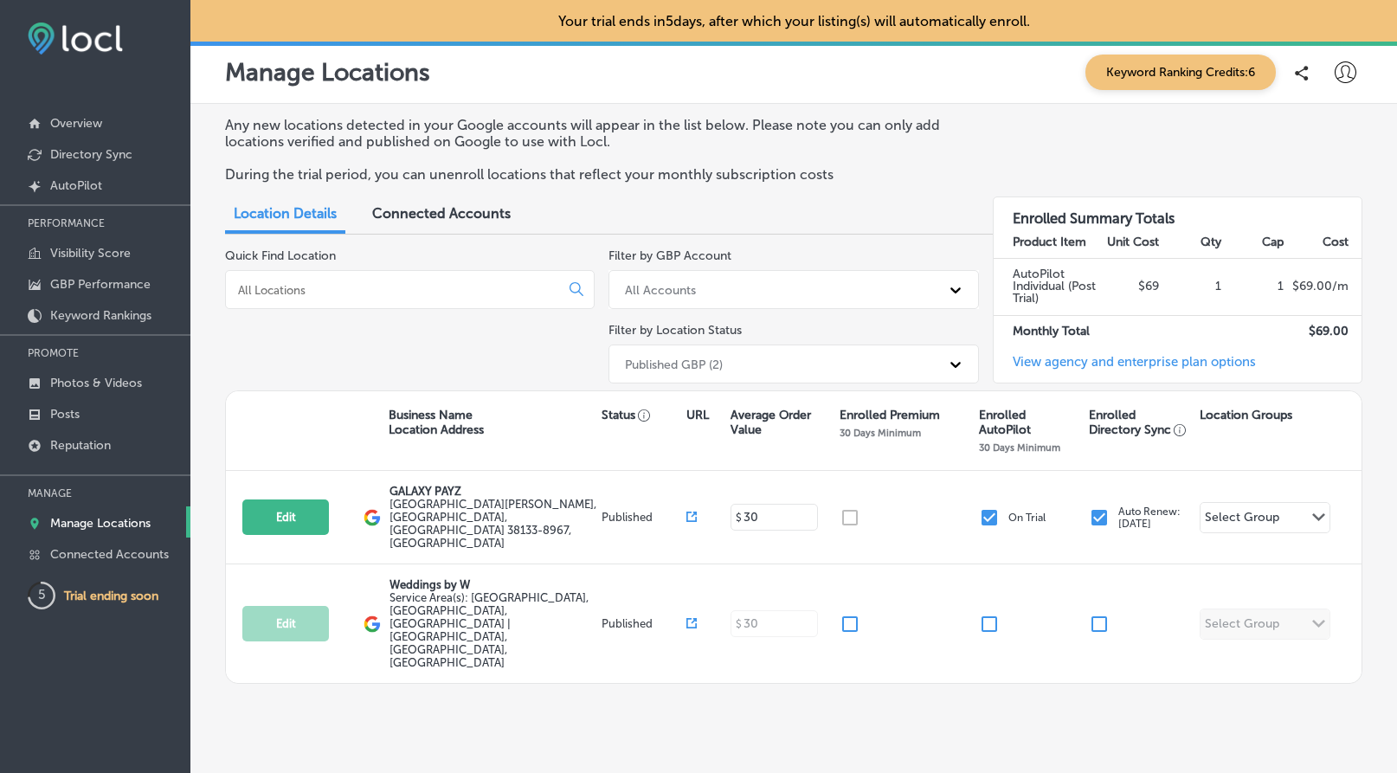
click at [449, 205] on span "Connected Accounts" at bounding box center [441, 213] width 139 height 16
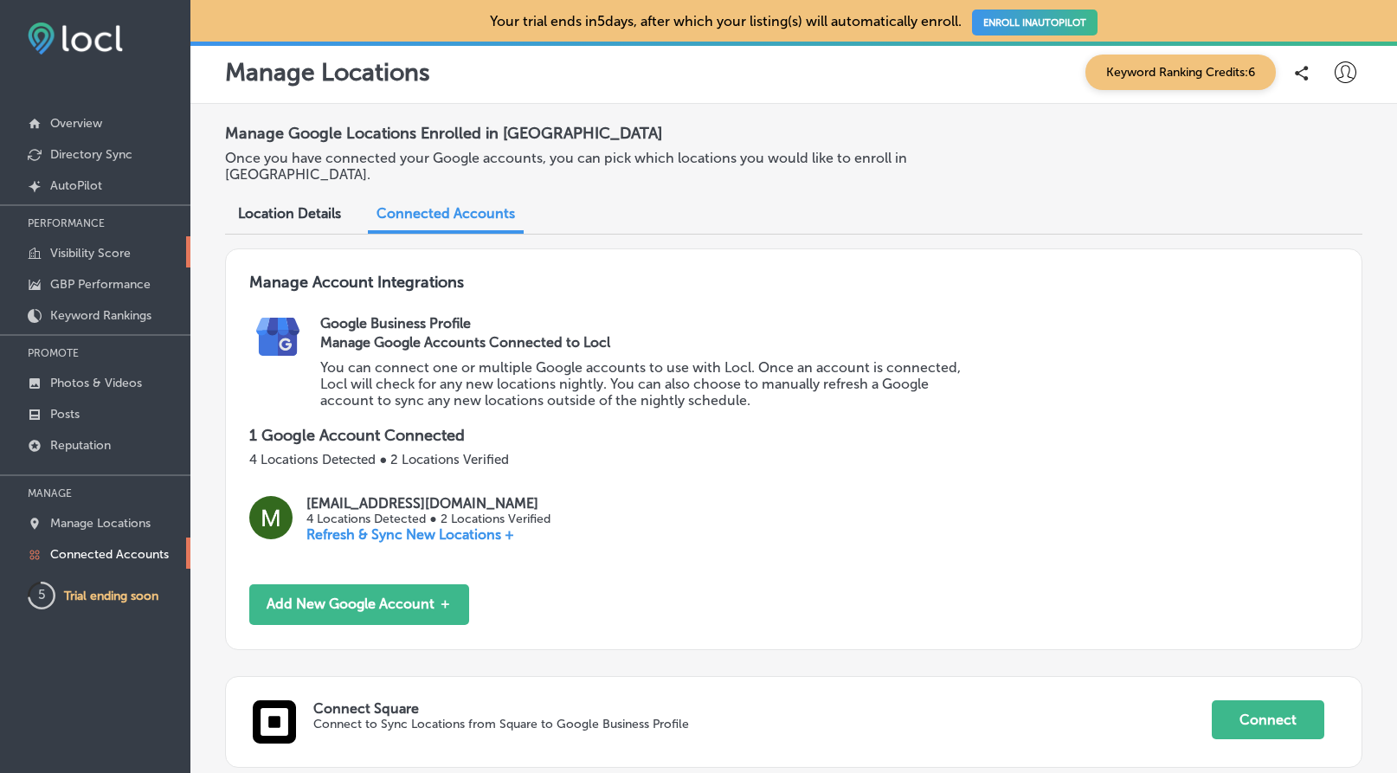
click at [72, 253] on p "Visibility Score" at bounding box center [90, 253] width 81 height 15
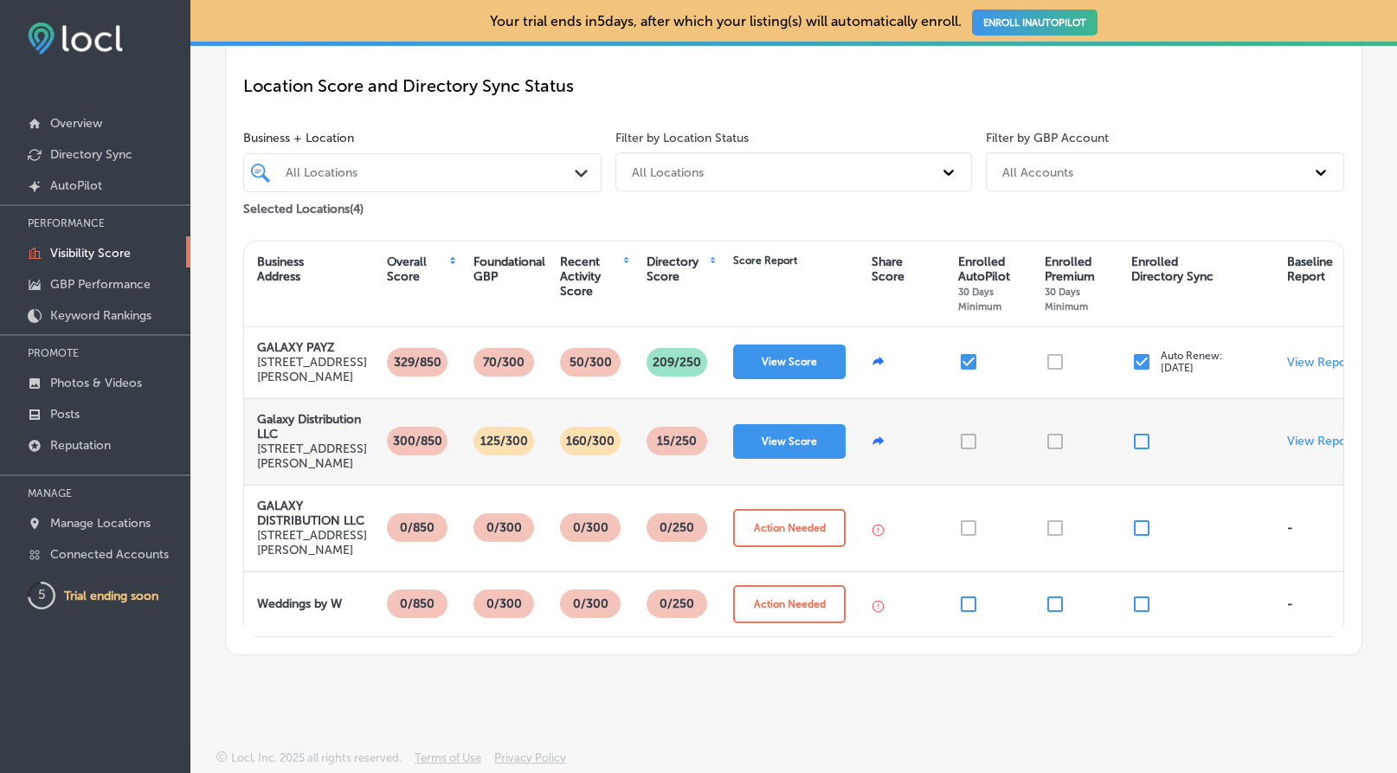
scroll to position [226, 0]
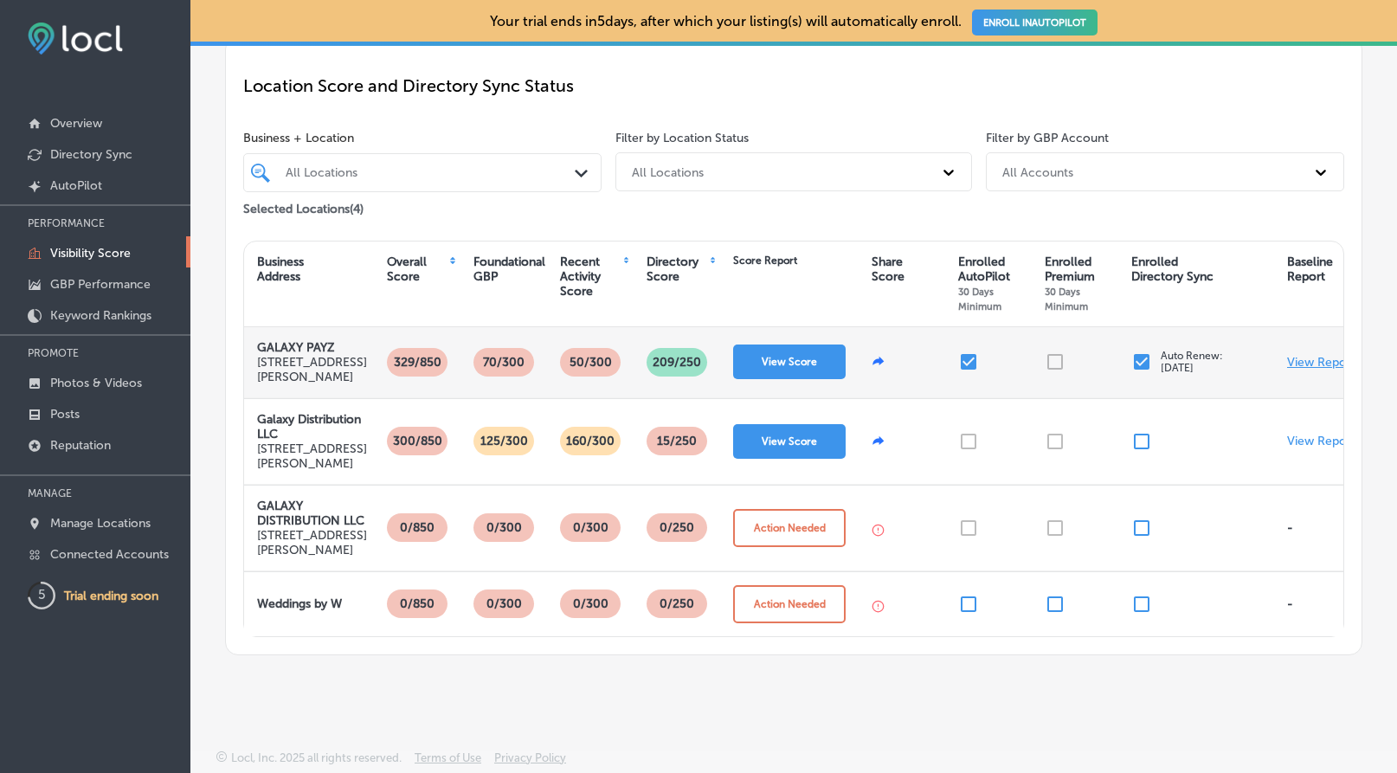
click at [1310, 355] on p "View Report" at bounding box center [1321, 362] width 68 height 15
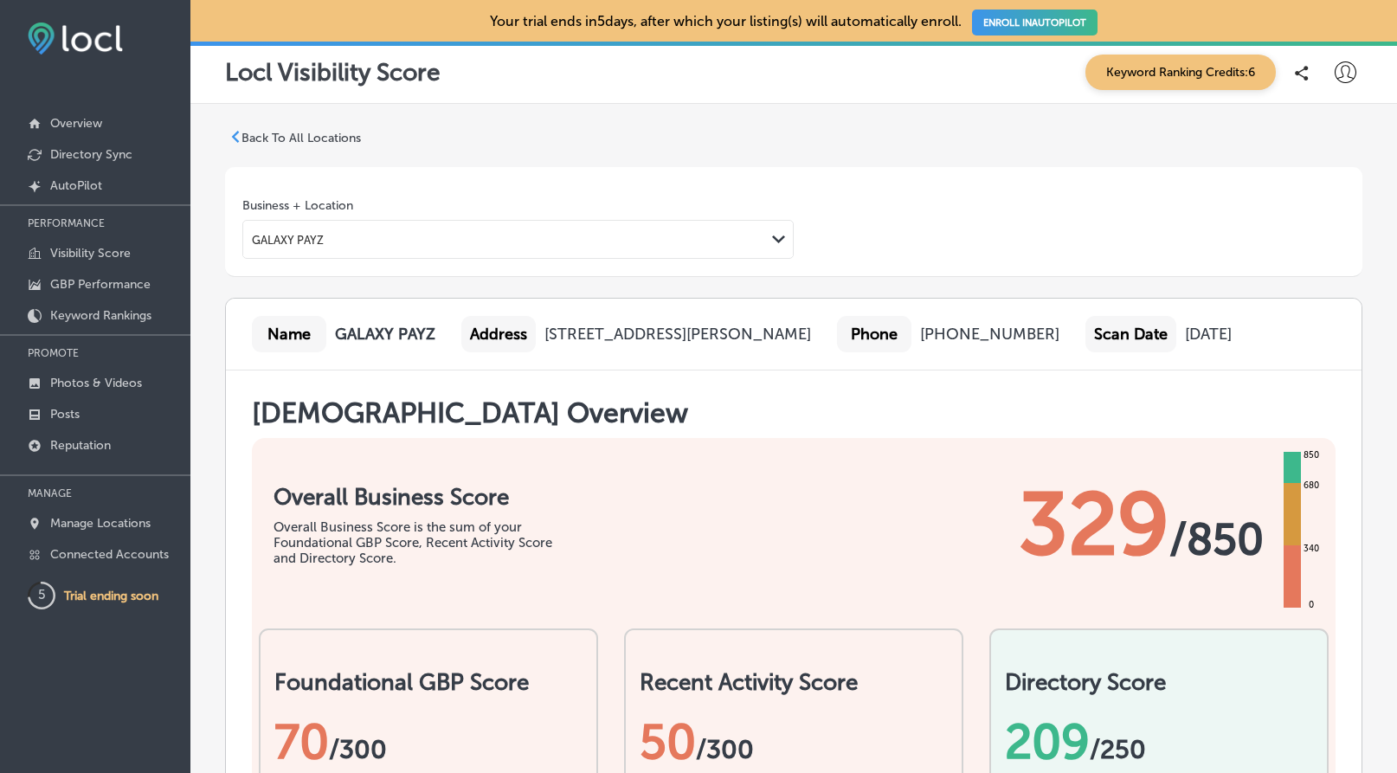
click at [1241, 72] on span "Keyword Ranking Credits: 6" at bounding box center [1181, 72] width 190 height 35
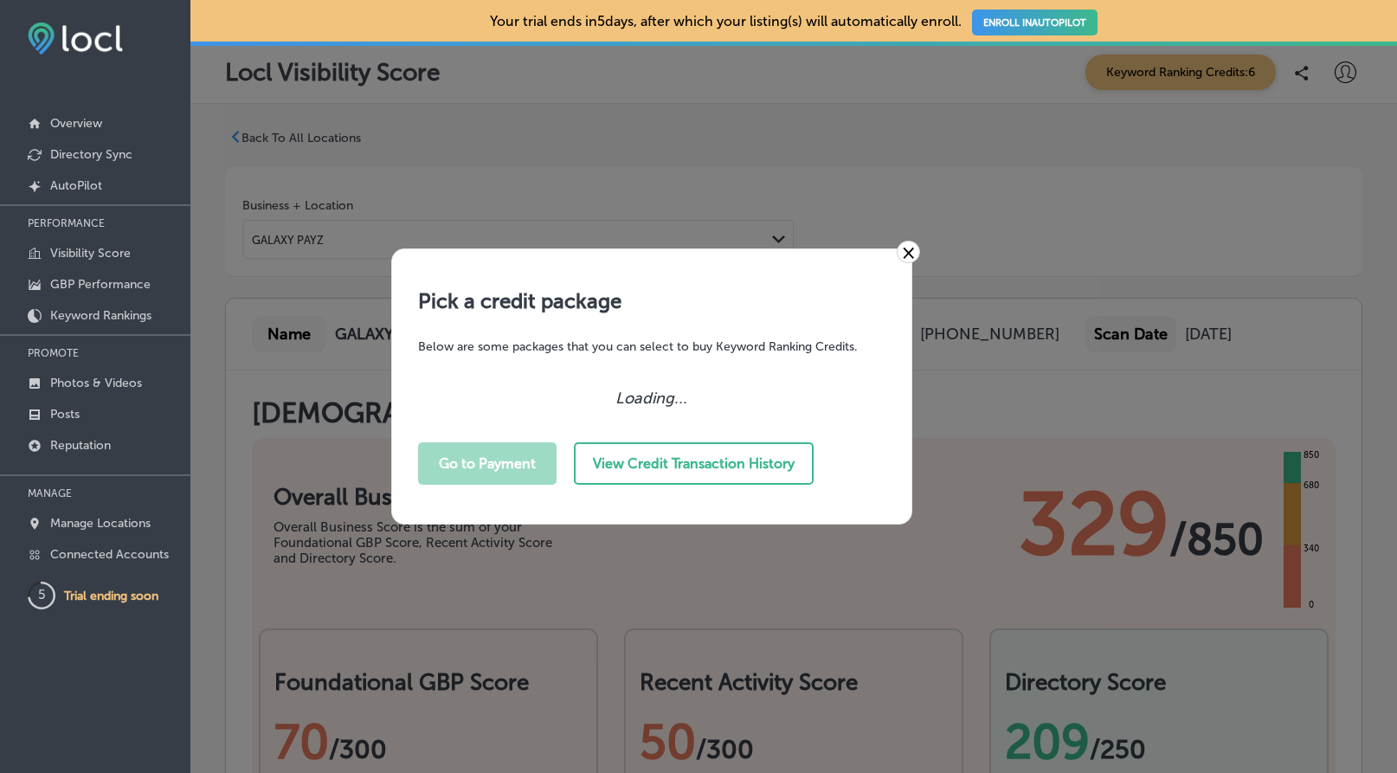
click at [913, 261] on link "×" at bounding box center [908, 252] width 23 height 23
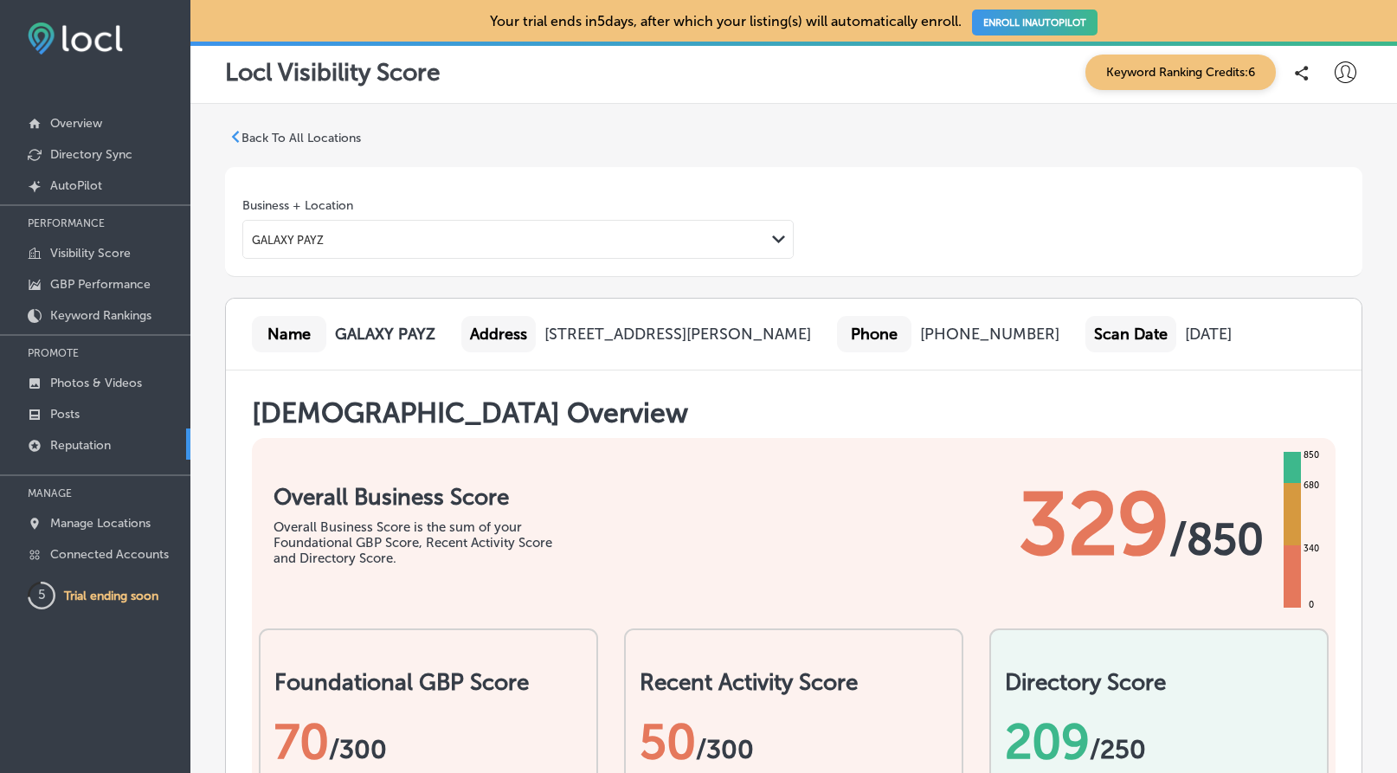
click at [87, 439] on p "Reputation" at bounding box center [80, 445] width 61 height 15
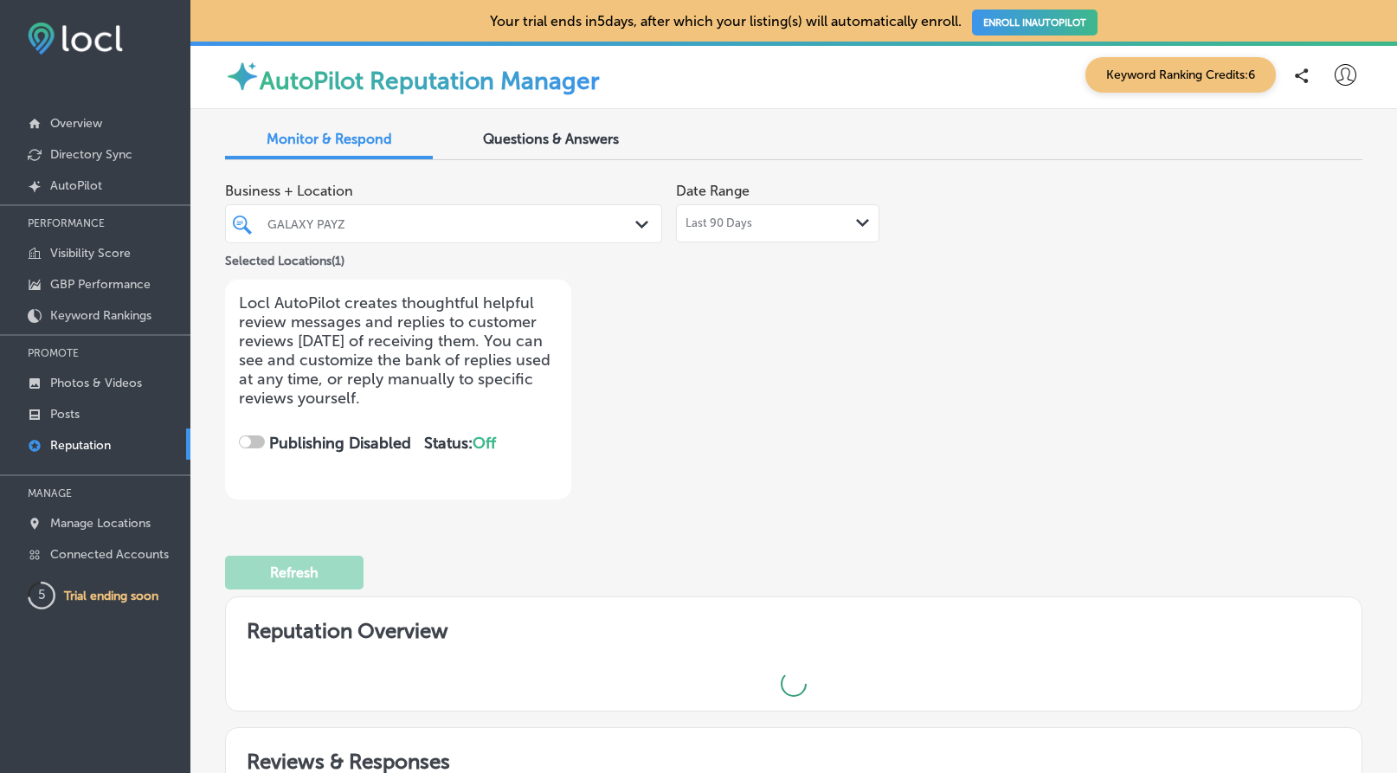
checkbox input "true"
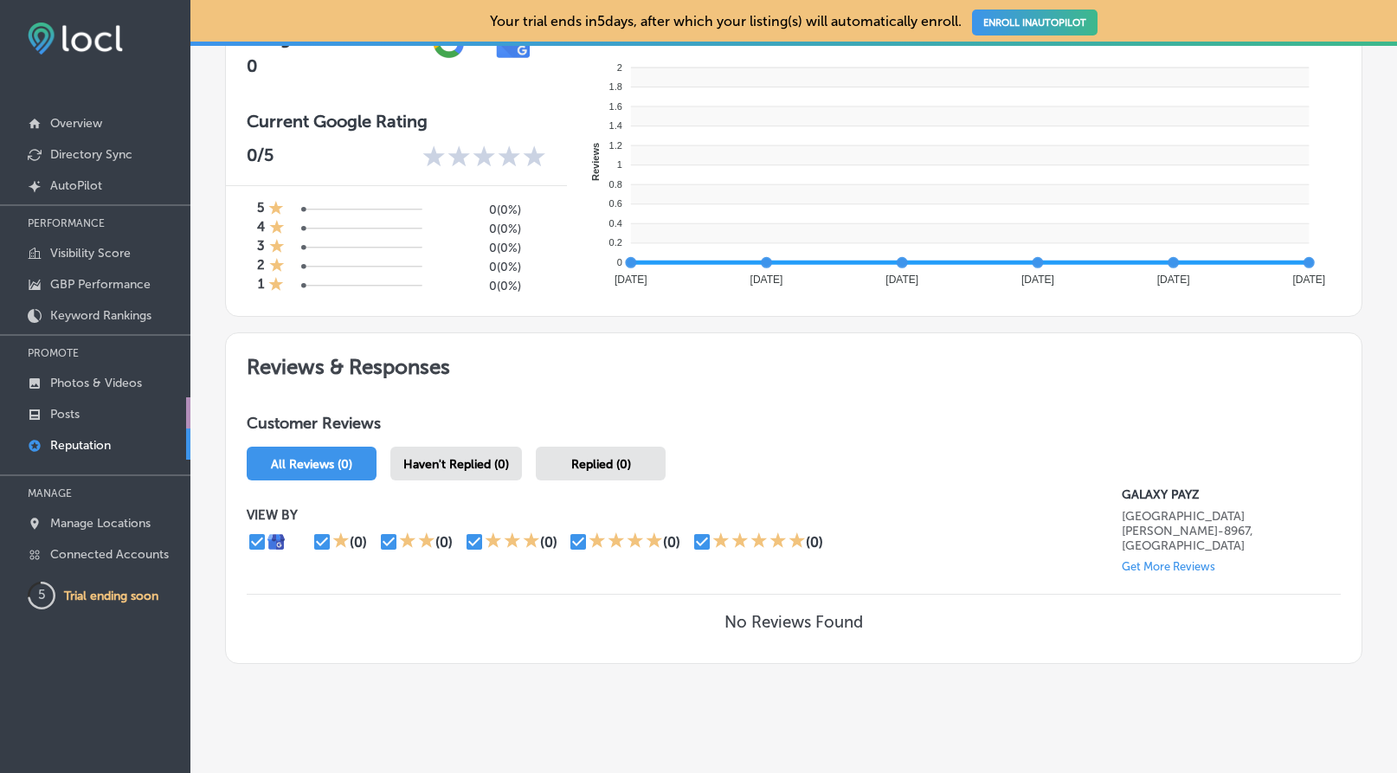
scroll to position [669, 0]
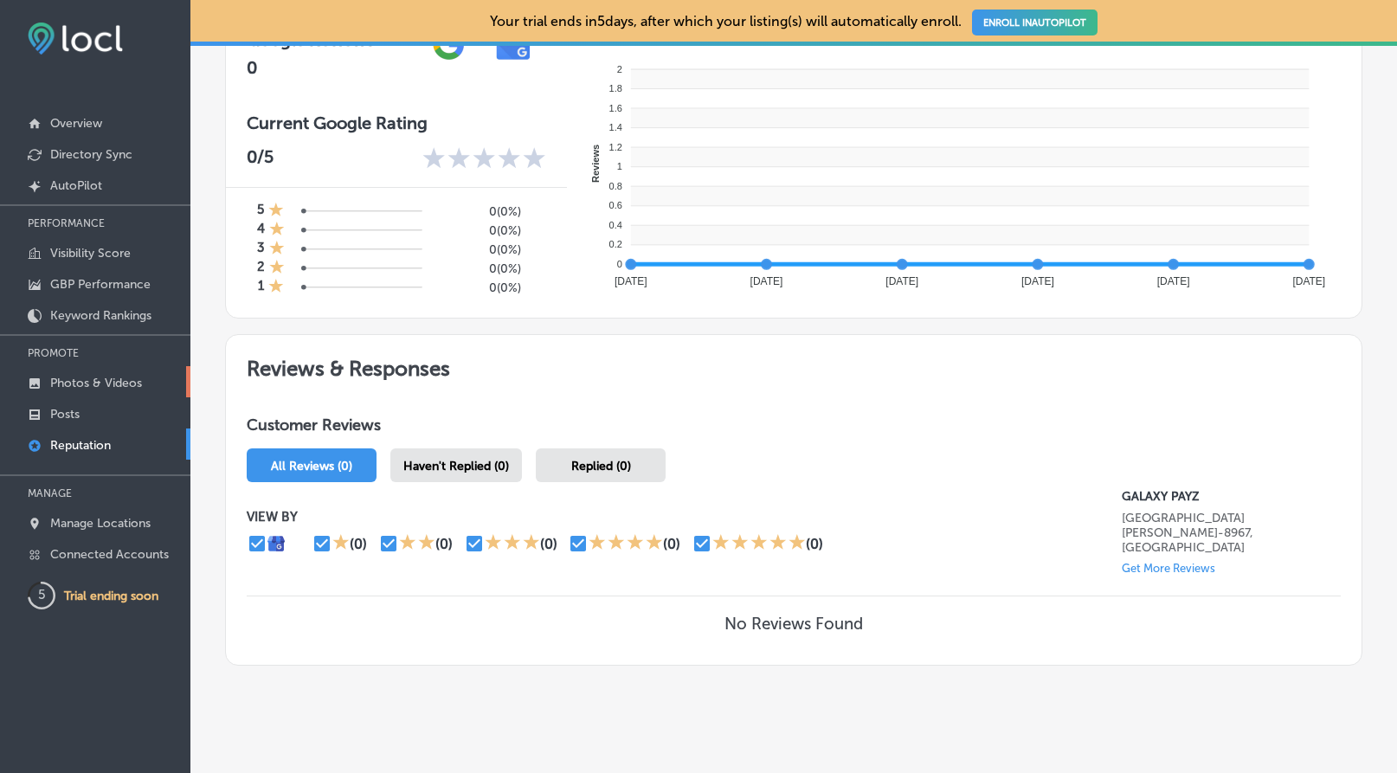
click at [123, 389] on p "Photos & Videos" at bounding box center [96, 383] width 92 height 15
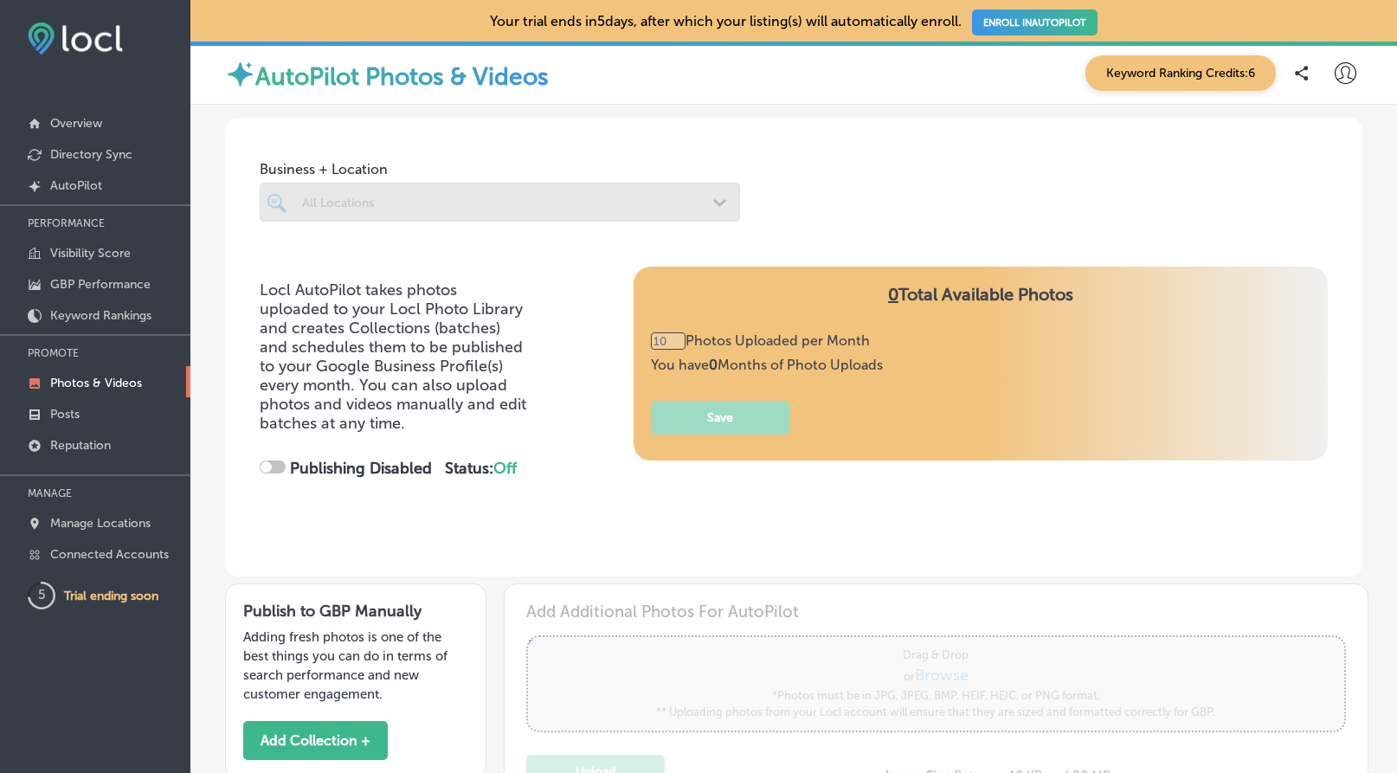
type input "0"
checkbox input "true"
type input "5"
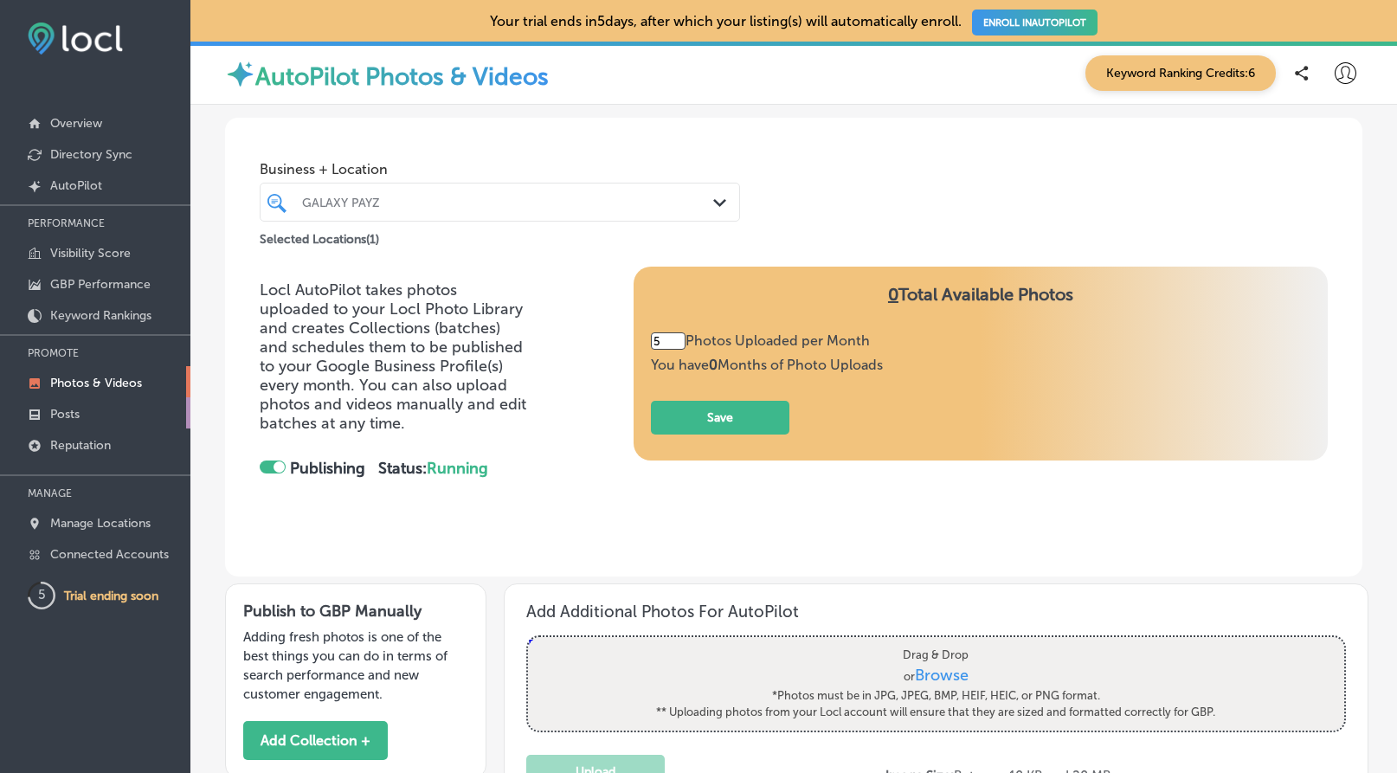
click at [91, 409] on link "Posts" at bounding box center [95, 412] width 190 height 31
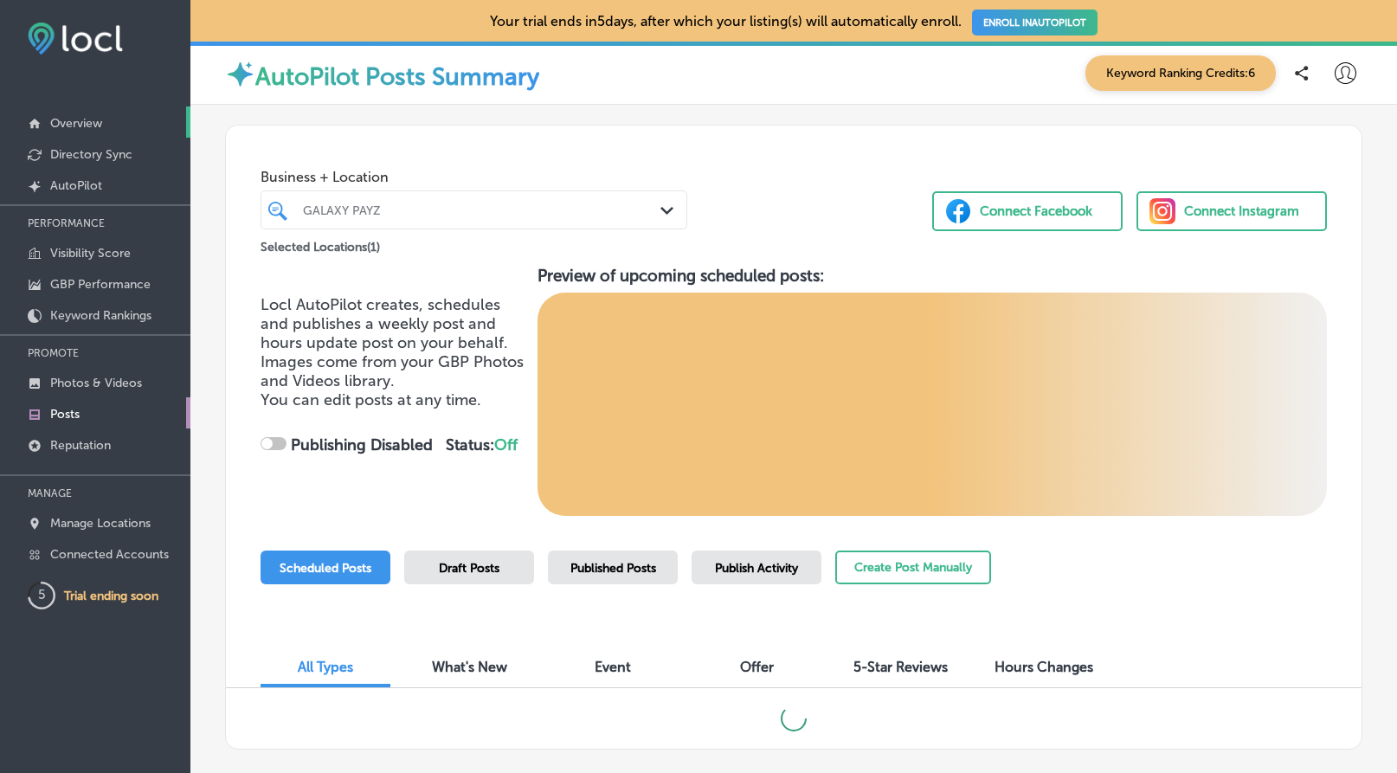
checkbox input "true"
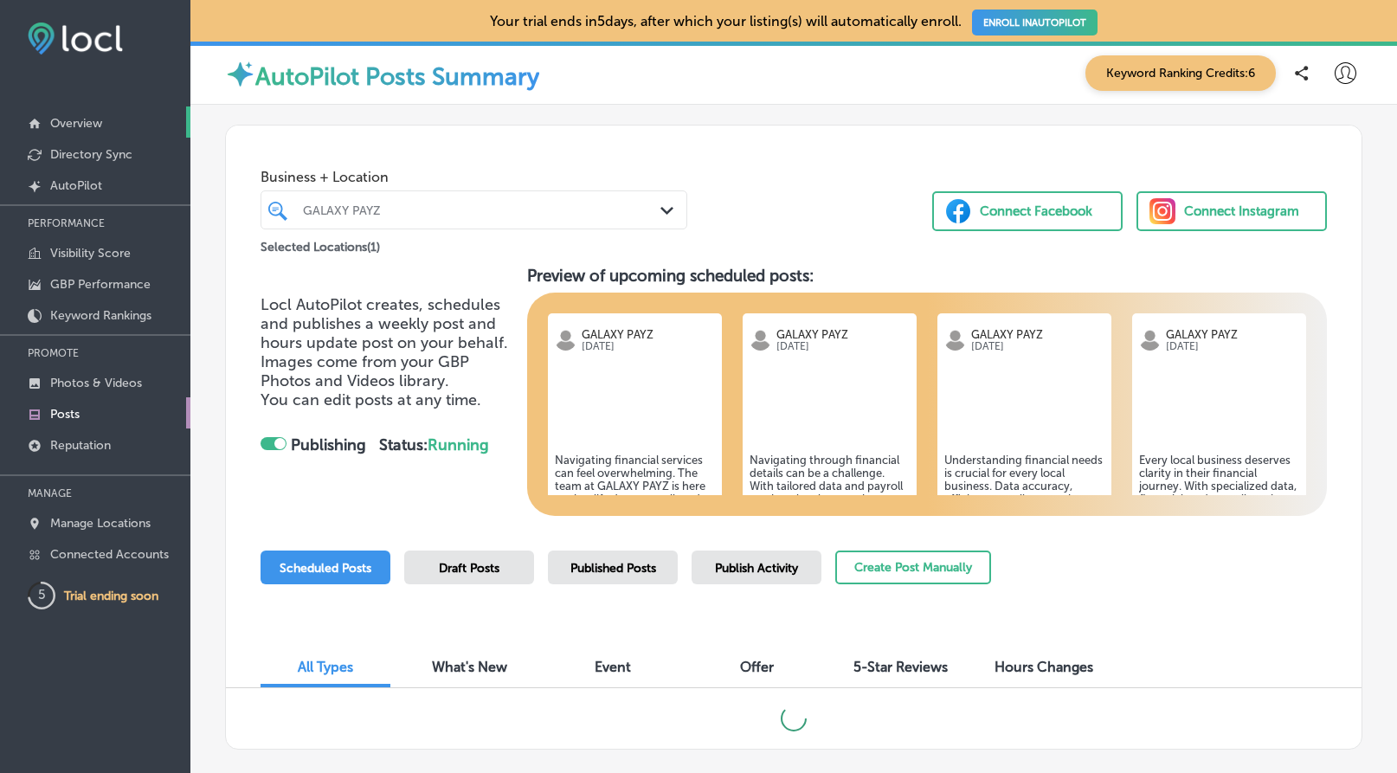
click at [130, 121] on link "Overview" at bounding box center [95, 121] width 190 height 31
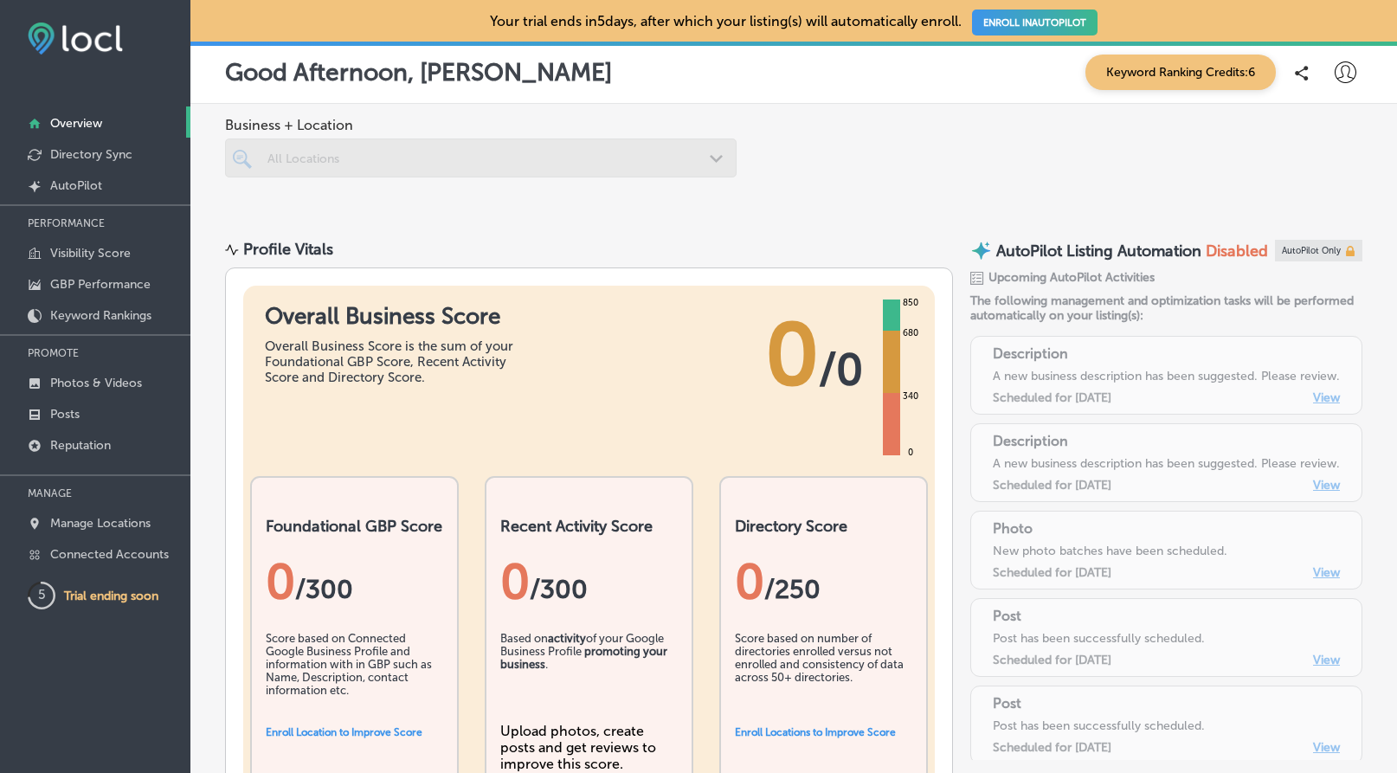
click at [1344, 75] on icon at bounding box center [1346, 72] width 22 height 22
click at [1310, 145] on p "My Account" at bounding box center [1322, 135] width 78 height 21
select select "US"
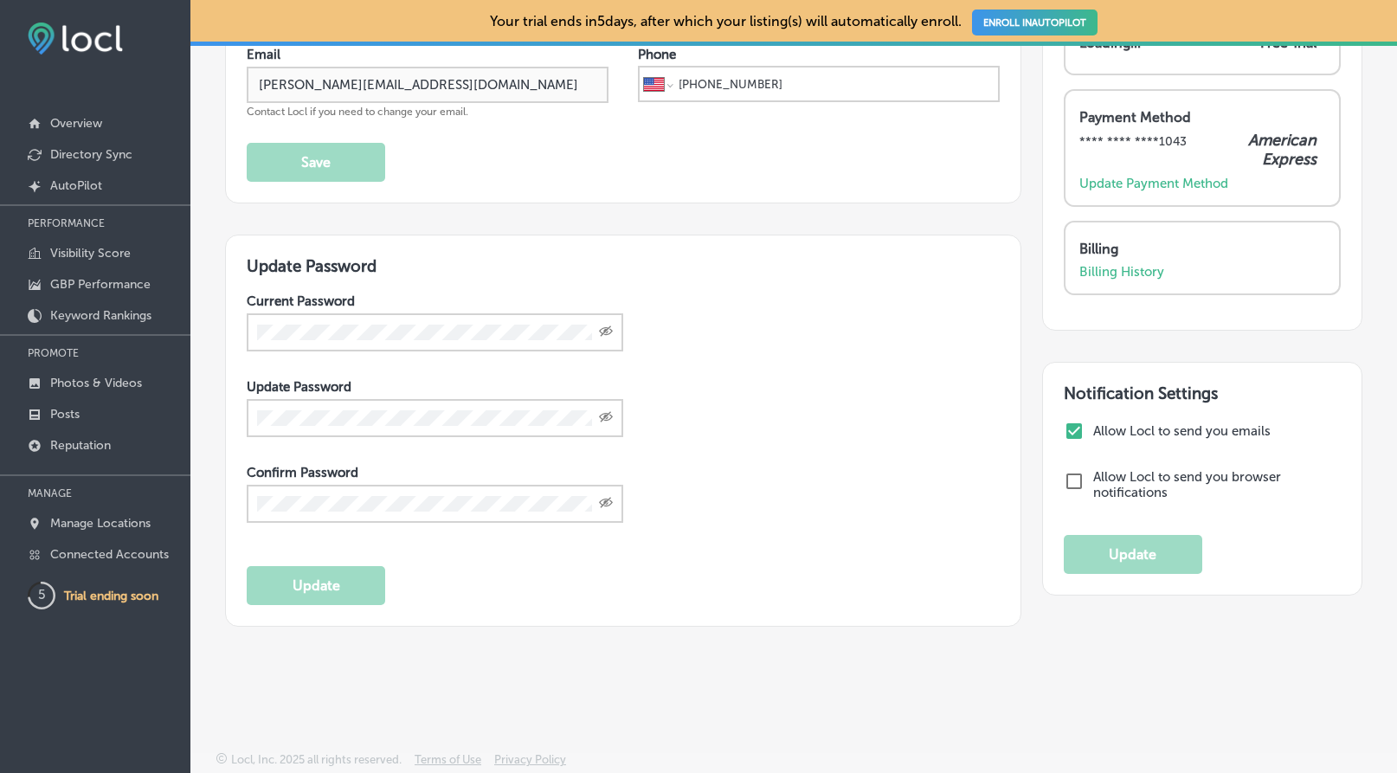
scroll to position [202, 0]
